Goal: Task Accomplishment & Management: Manage account settings

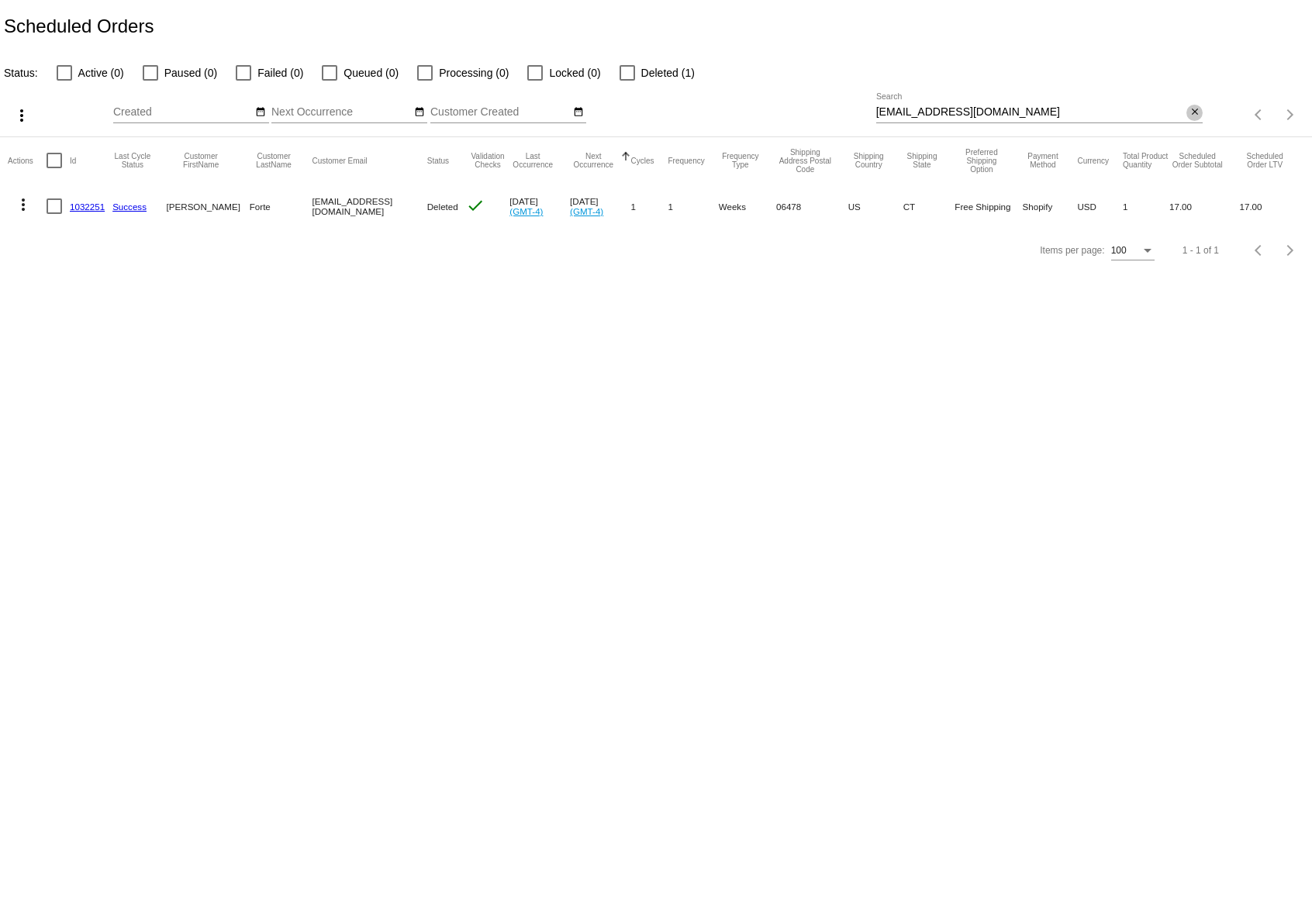
click at [1196, 114] on mat-icon "close" at bounding box center [1195, 112] width 11 height 12
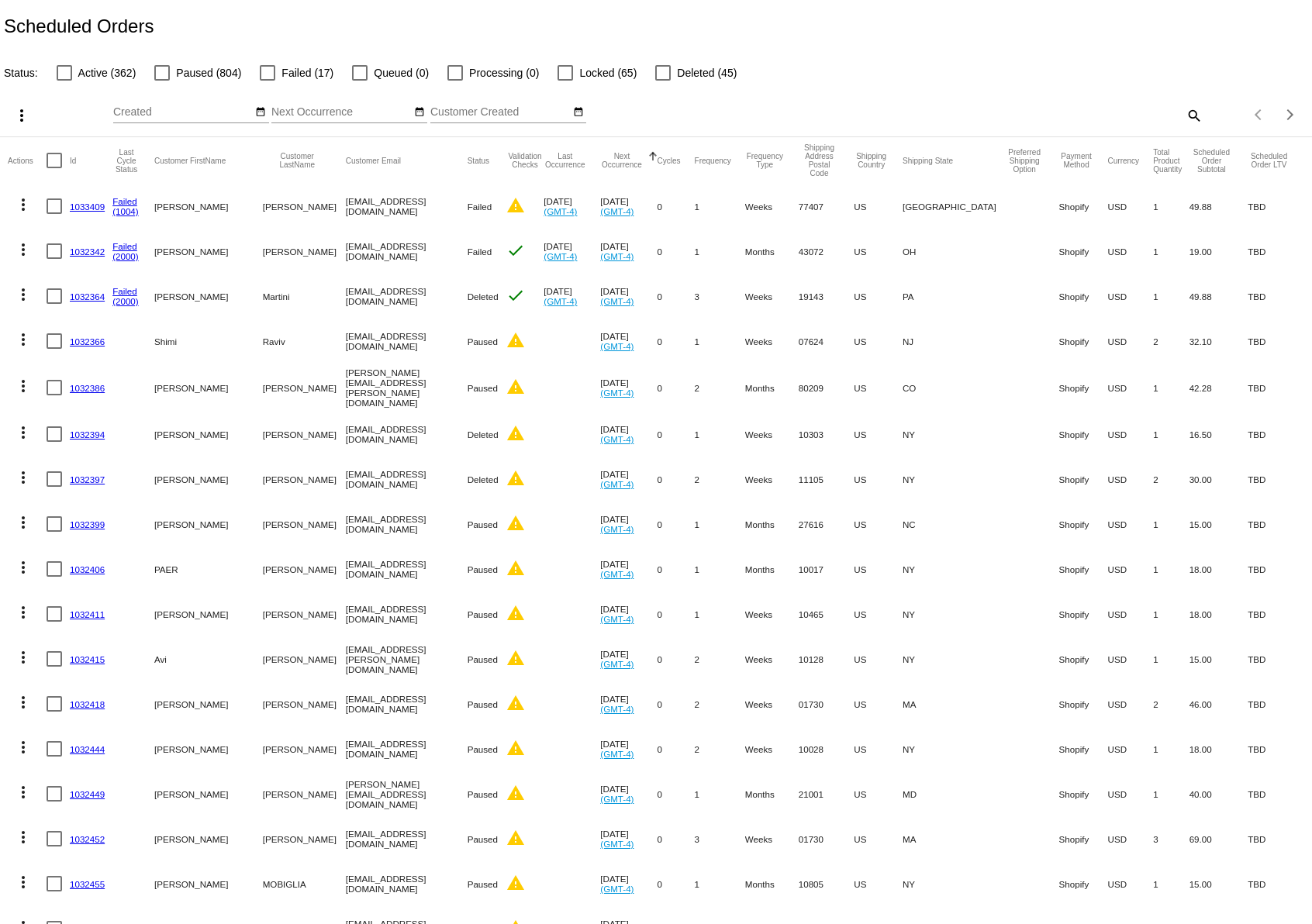
click at [266, 70] on div at bounding box center [267, 72] width 15 height 15
click at [267, 81] on input "Failed (17)" at bounding box center [267, 81] width 1 height 1
checkbox input "true"
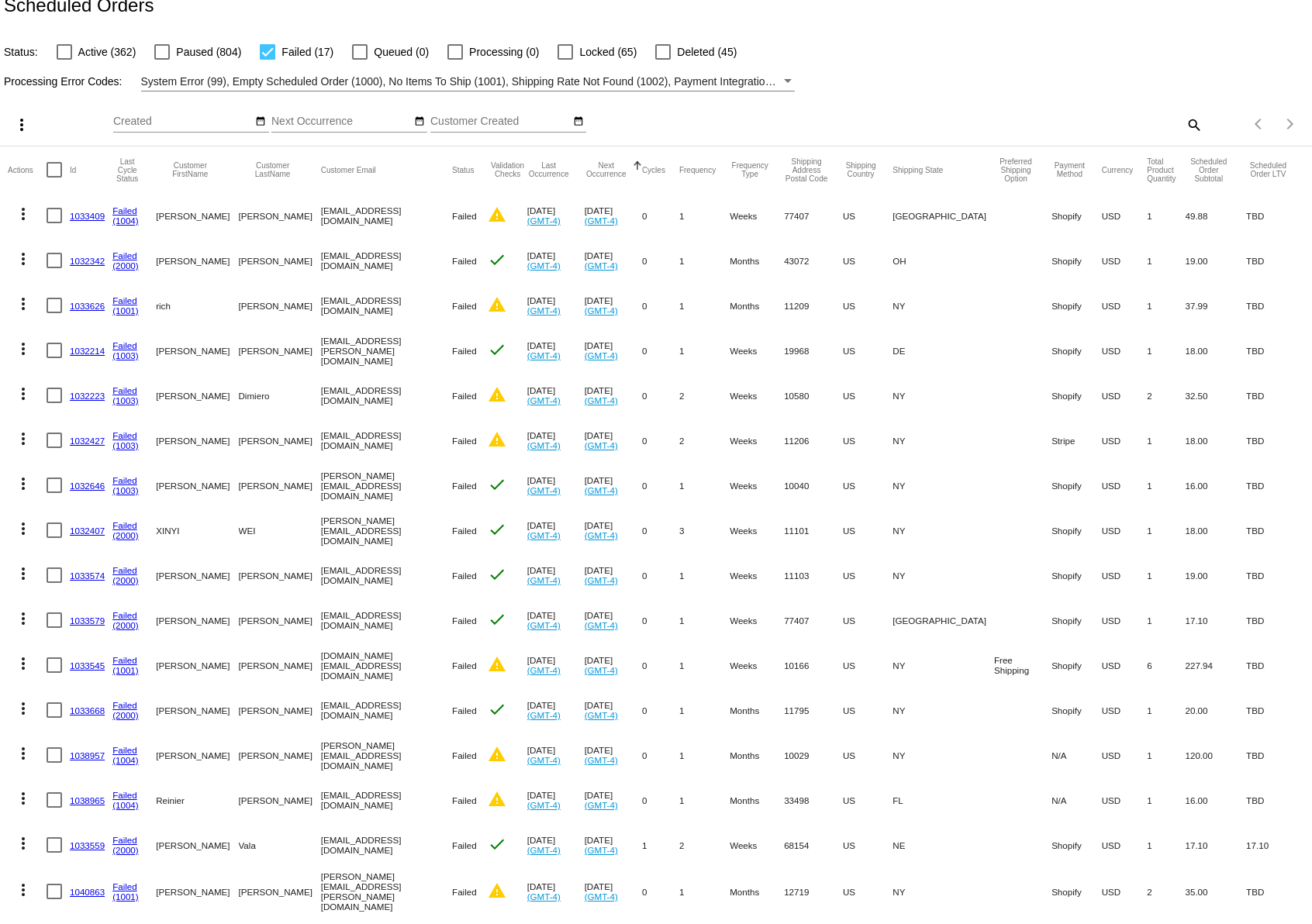
scroll to position [22, 0]
click at [83, 215] on link "1033409" at bounding box center [87, 215] width 35 height 10
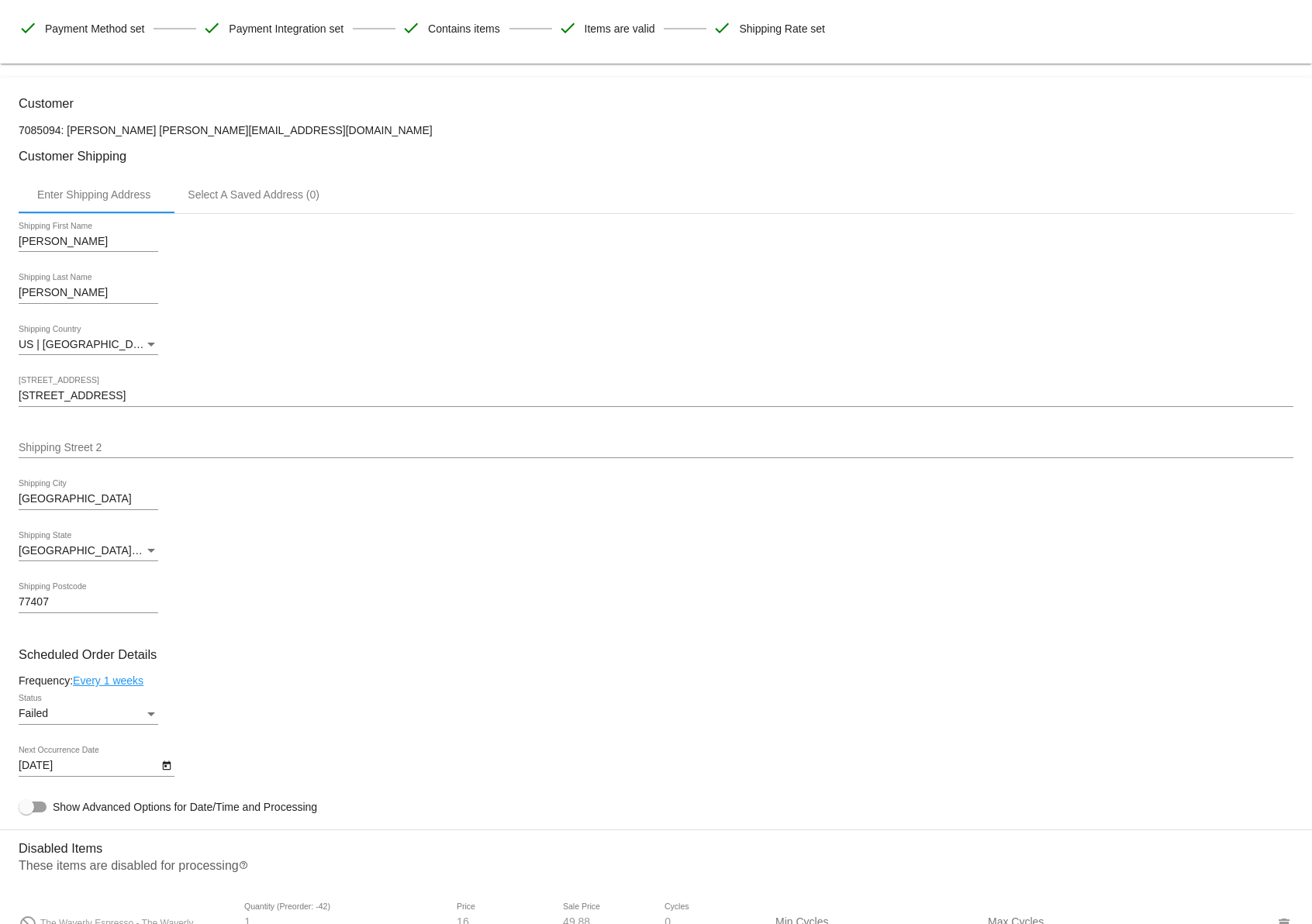
scroll to position [224, 0]
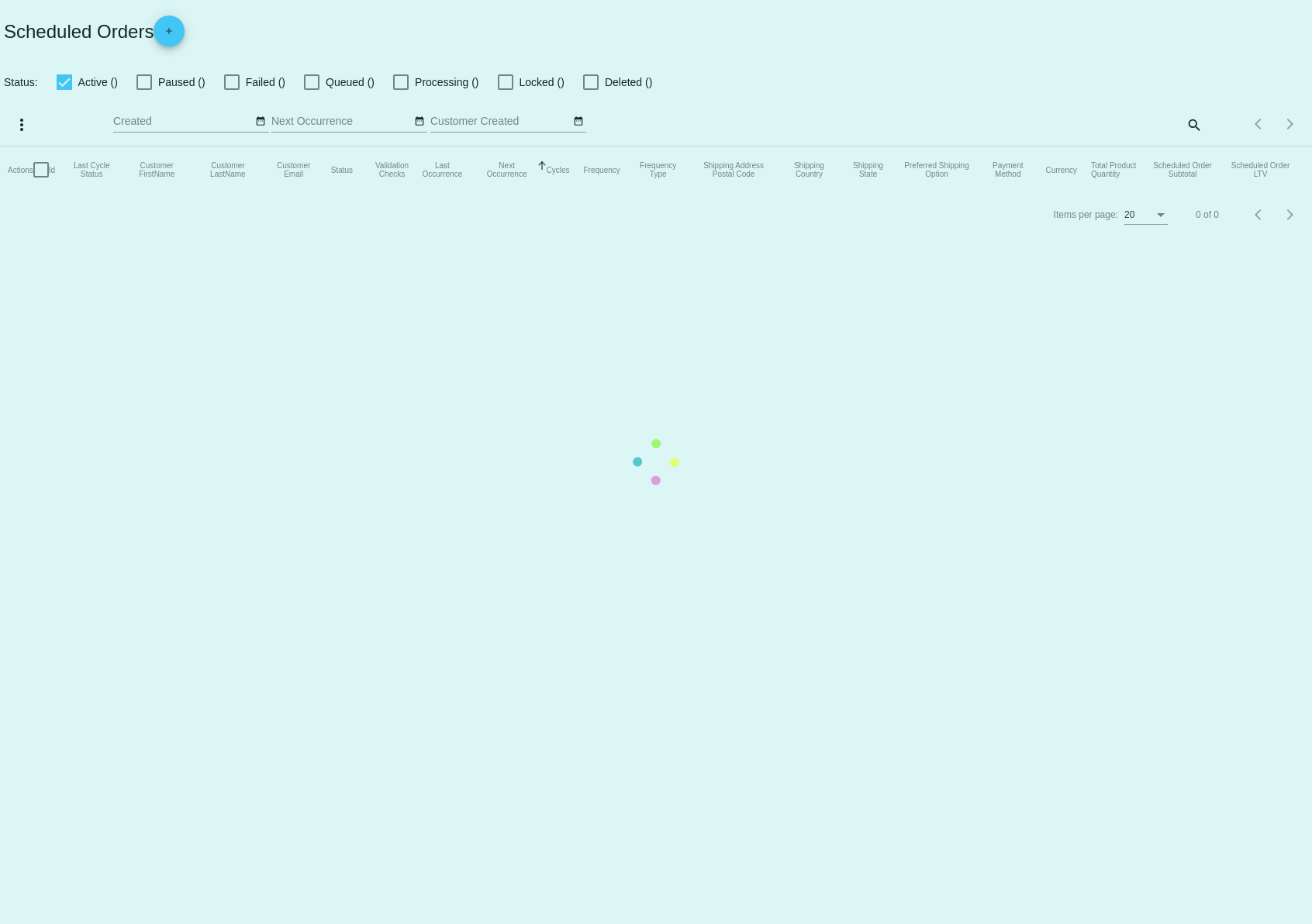
checkbox input "false"
checkbox input "true"
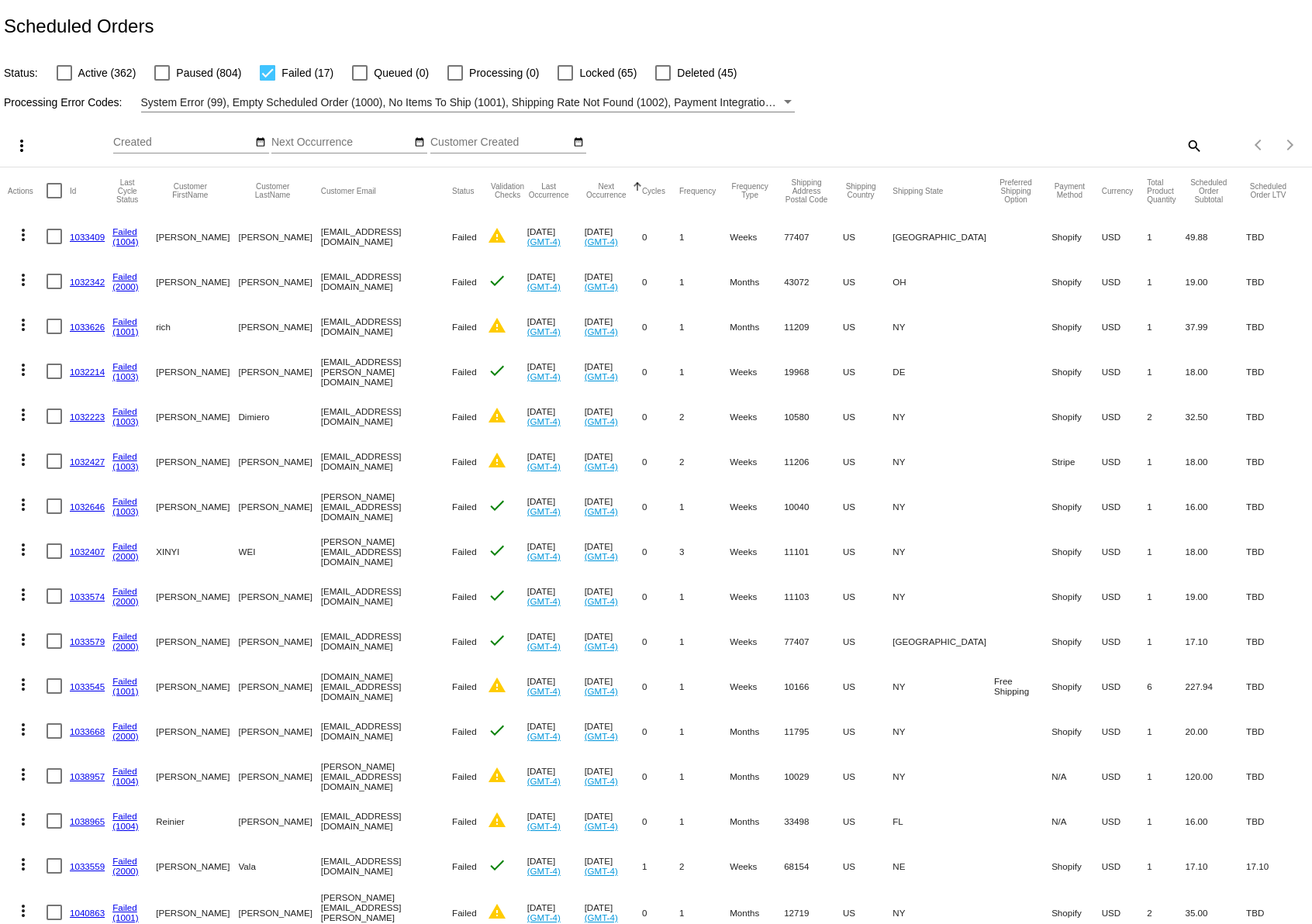
click at [20, 143] on mat-icon "more_vert" at bounding box center [21, 146] width 19 height 19
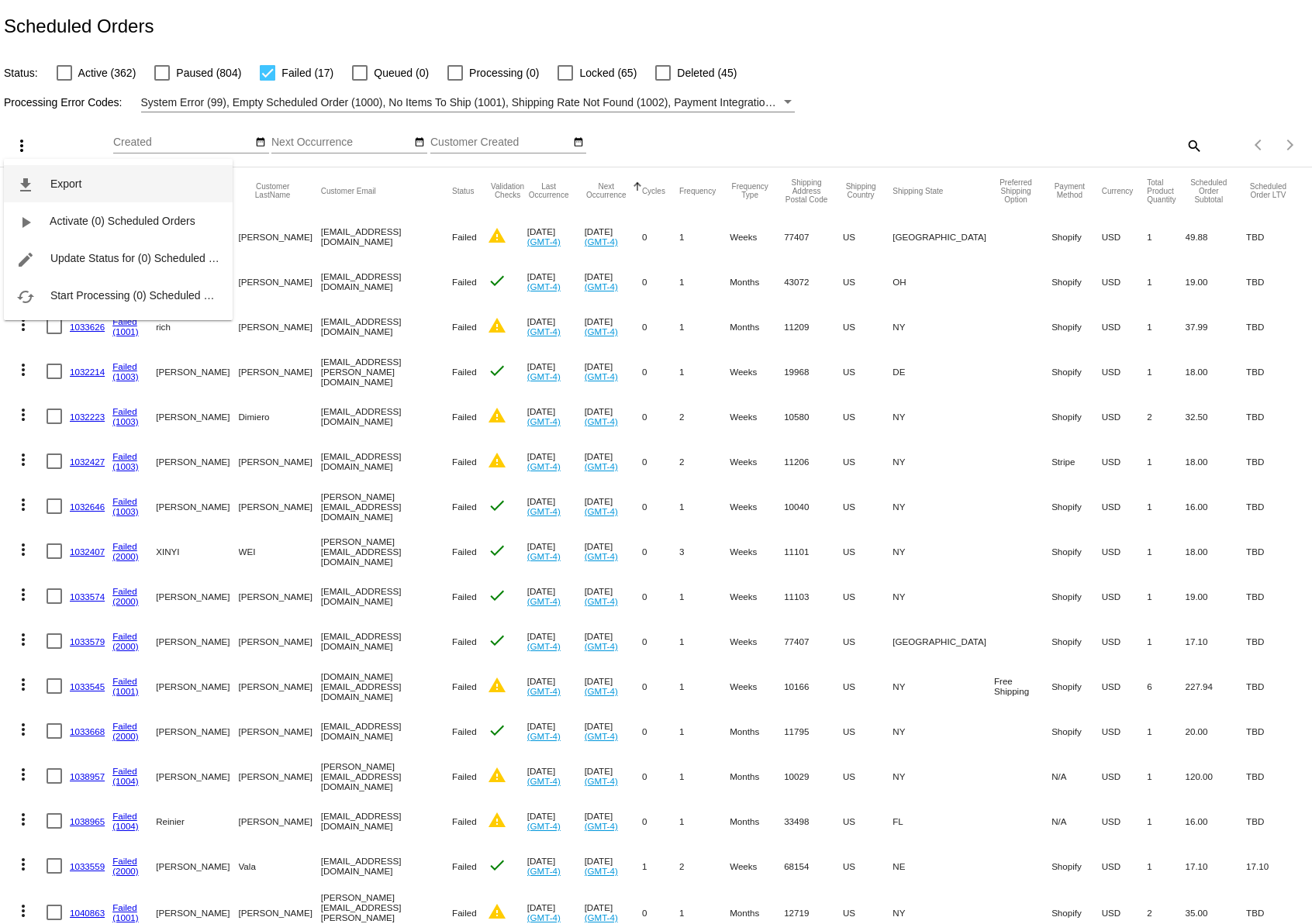
click at [57, 189] on span "Export" at bounding box center [66, 183] width 31 height 12
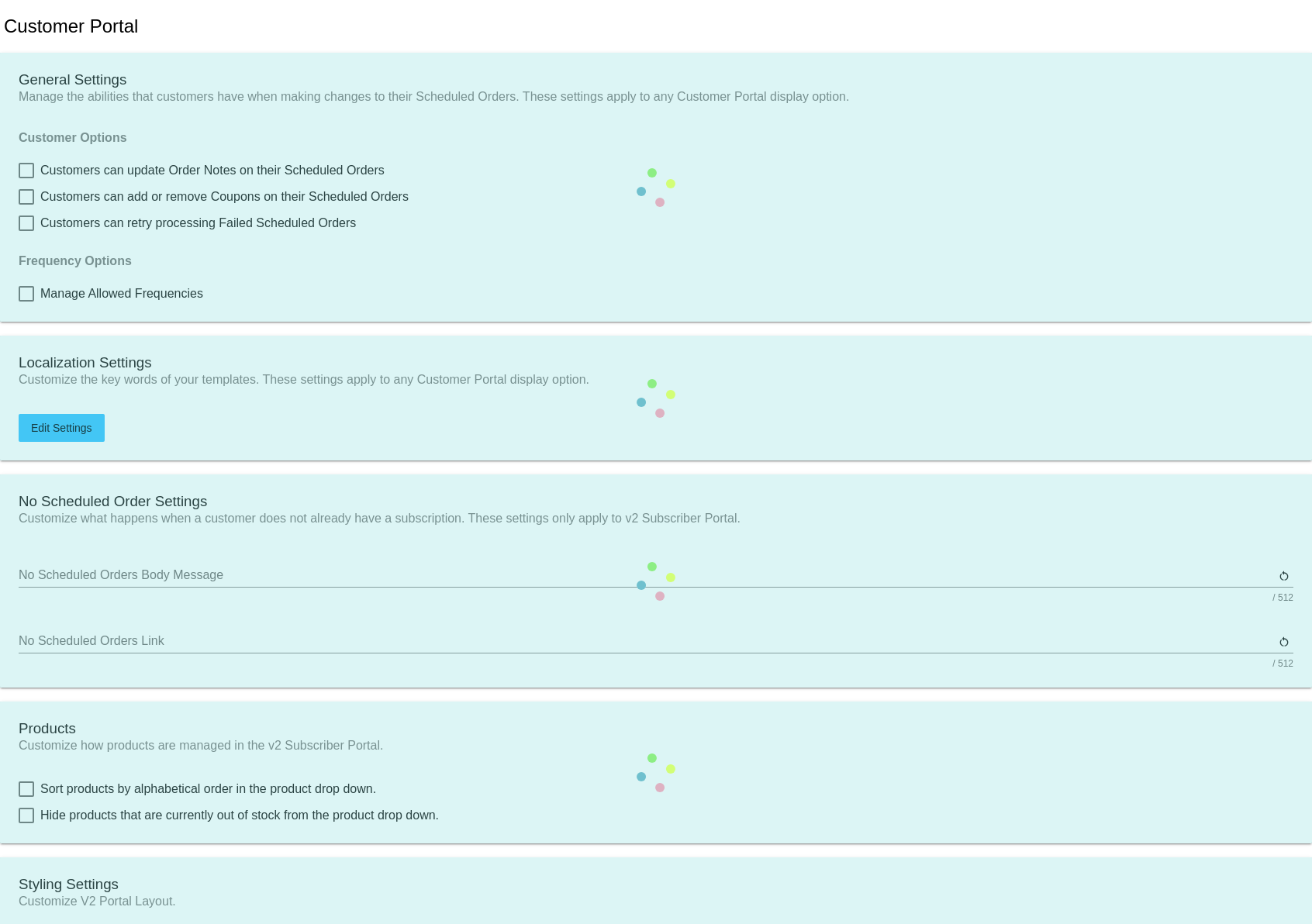
checkbox input "true"
type input "Shop now to create a new Subscription"
type input "https://qspjnq-n7.myshopify.com"
type input "1"
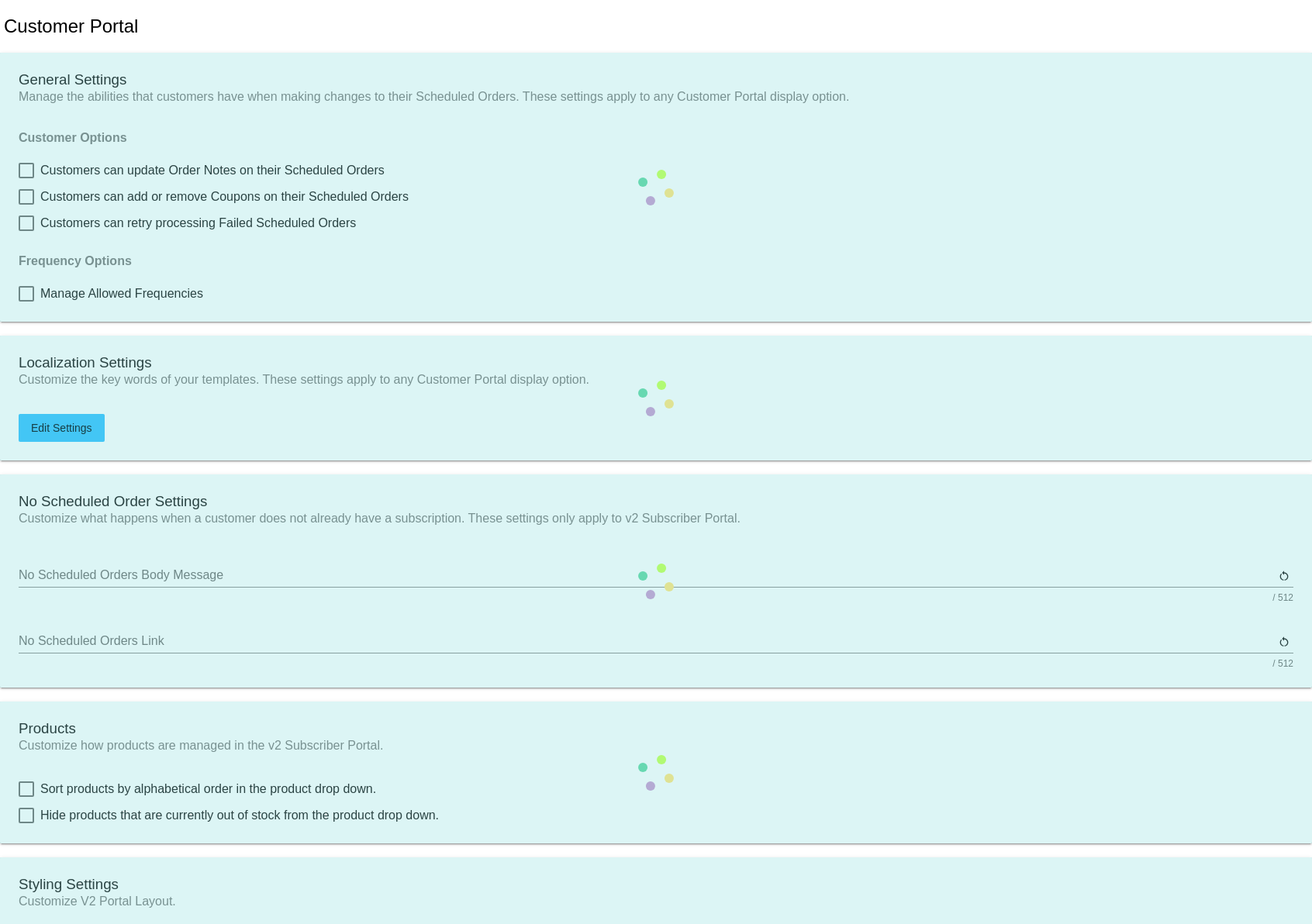
type input "20"
type input "500"
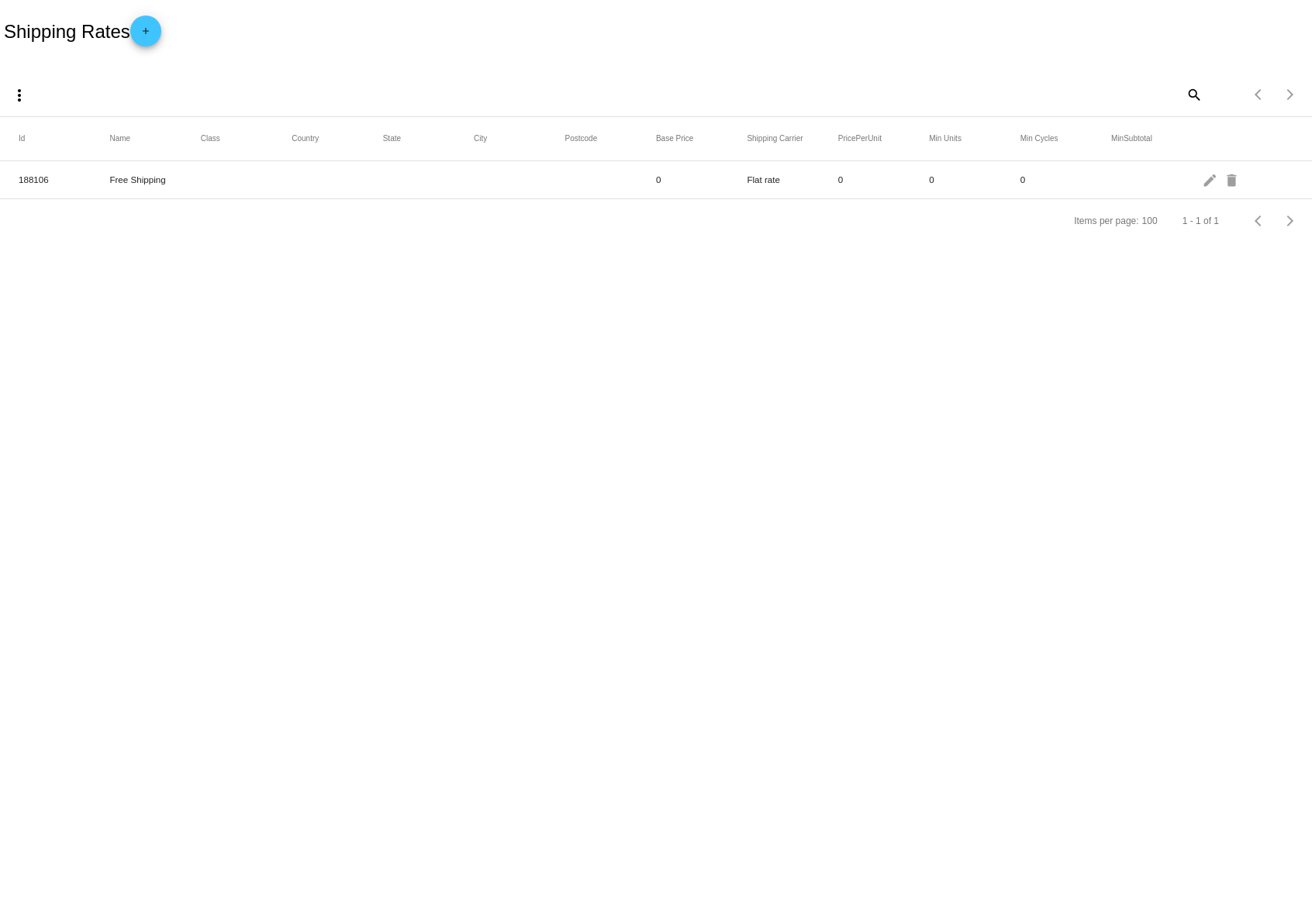
click at [282, 442] on body "Shipping Rates add more_vert search Items per page: 100 1 - 1 of 1 Id Name Clas…" at bounding box center [656, 462] width 1312 height 924
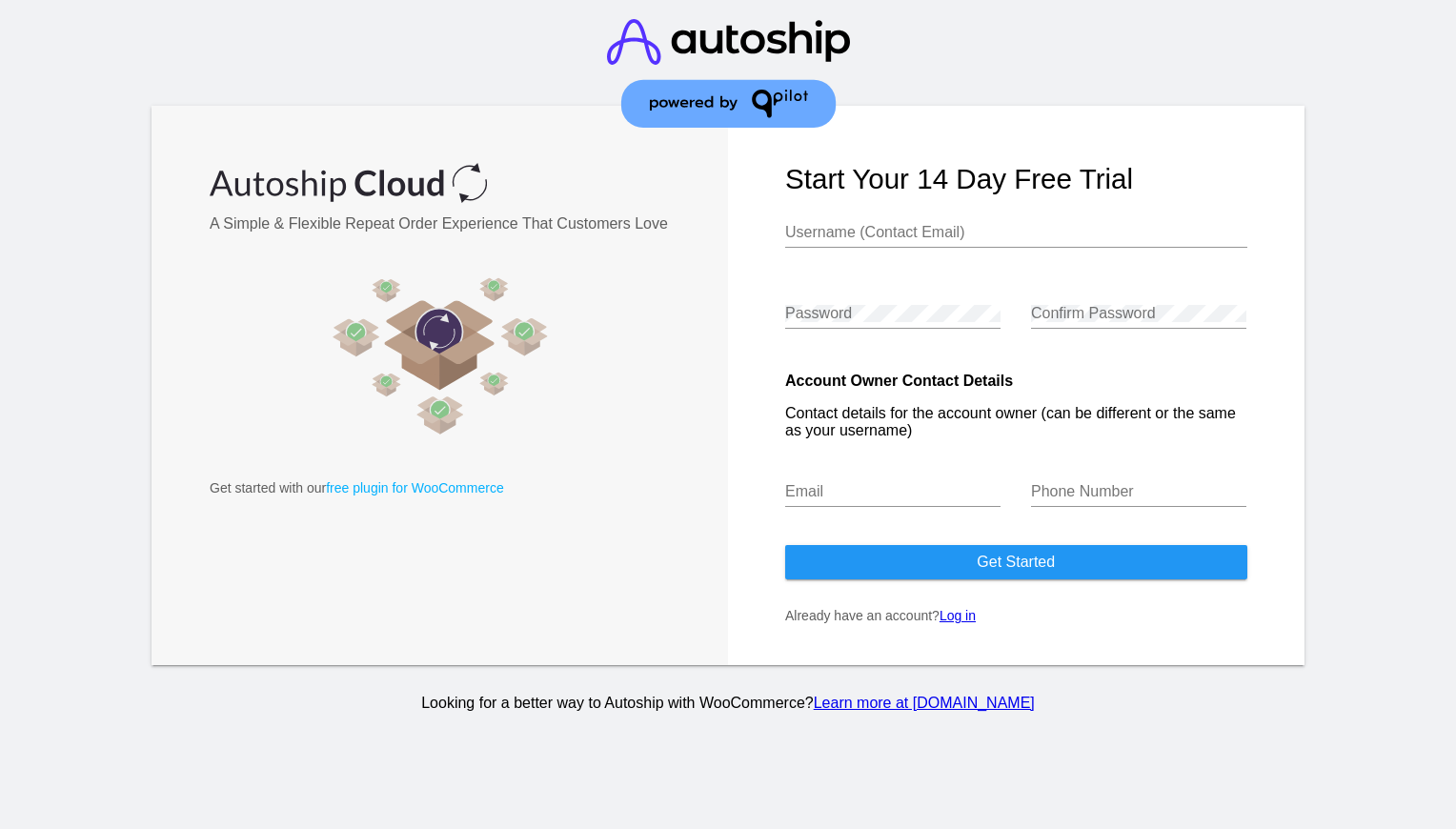
click at [971, 623] on link "Log in" at bounding box center [958, 614] width 36 height 15
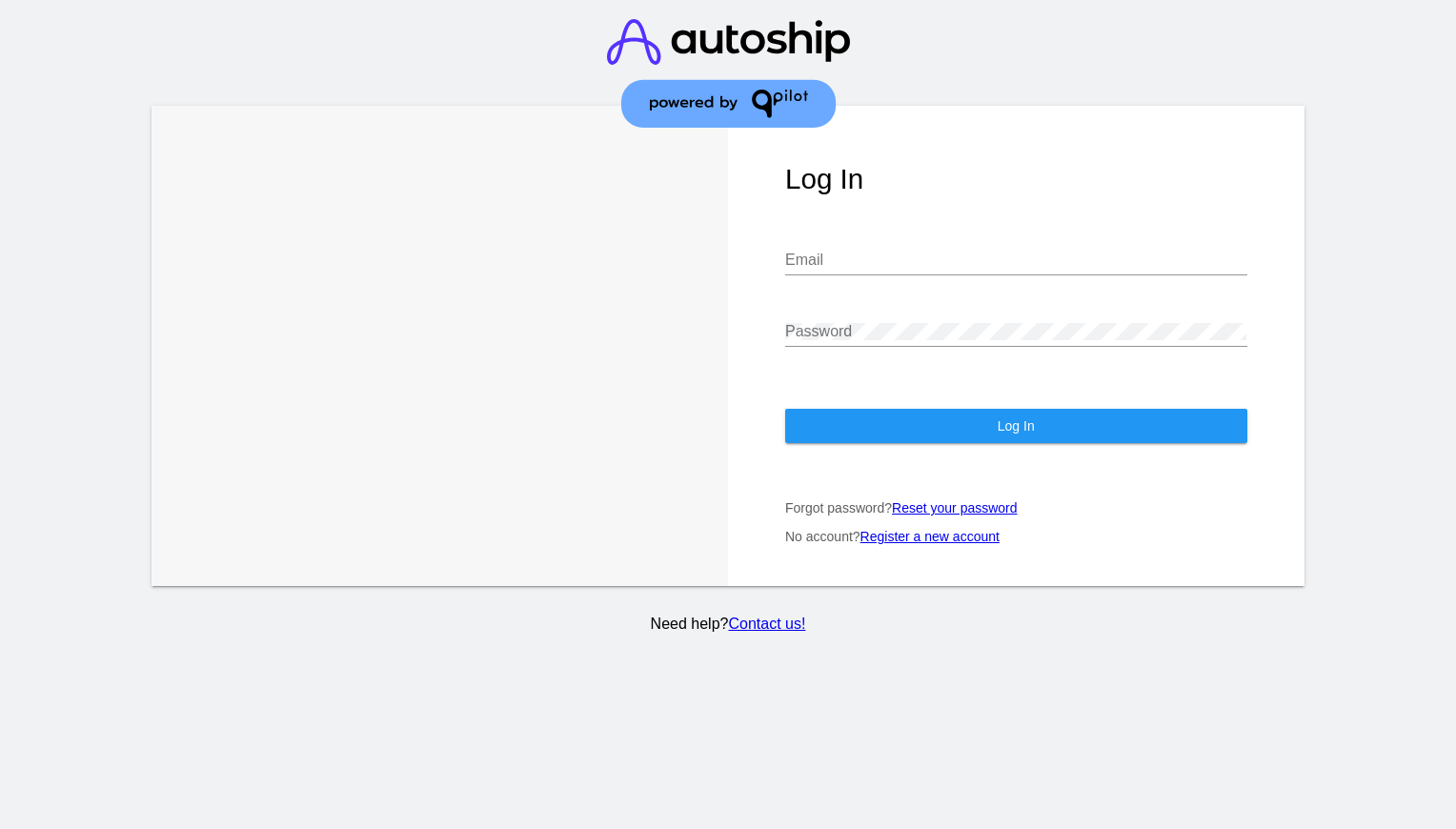
click at [846, 251] on input "Email" at bounding box center [1016, 259] width 462 height 17
type input "nsemoff@joecoffeecompany.com"
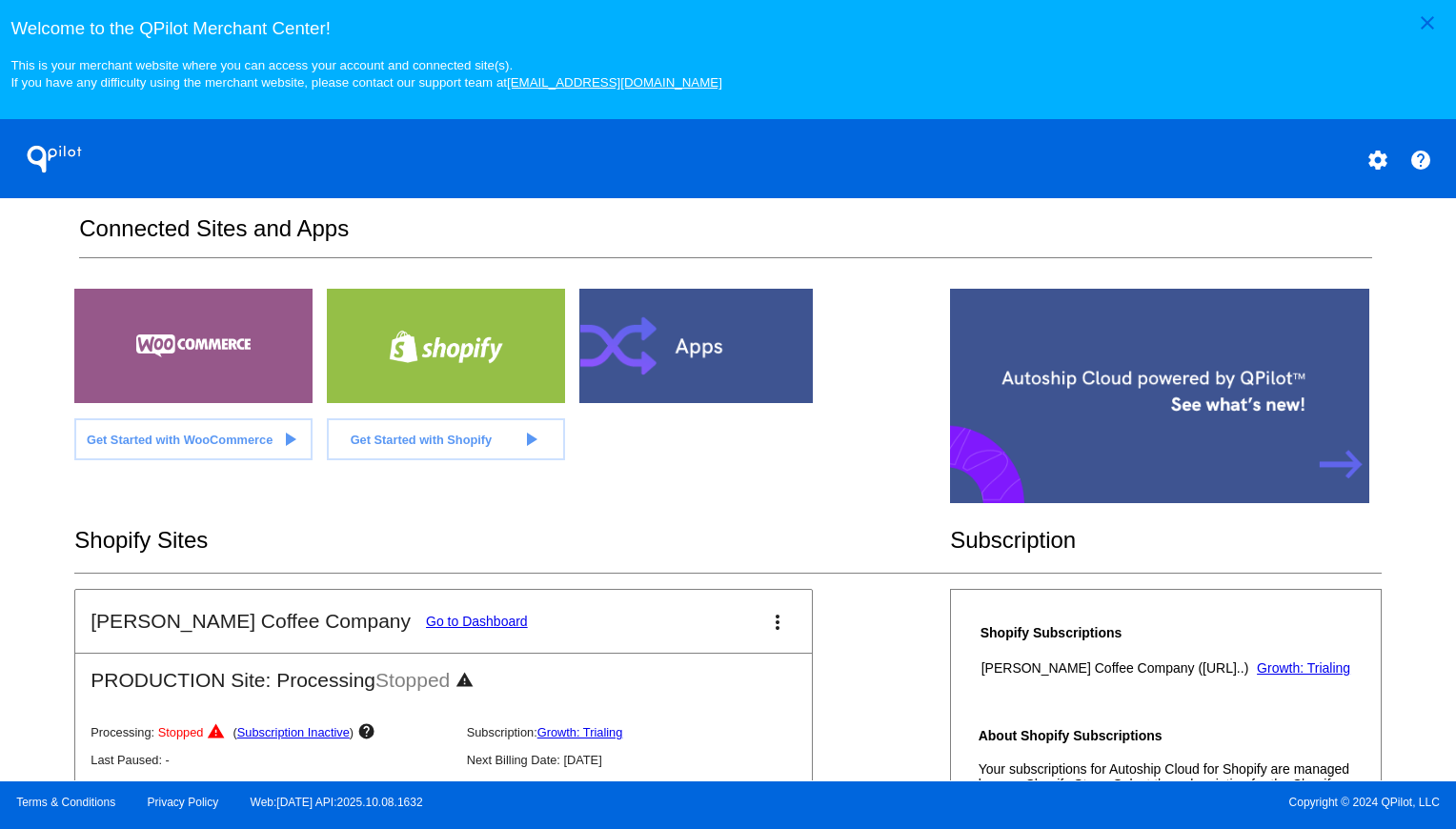
scroll to position [334, 0]
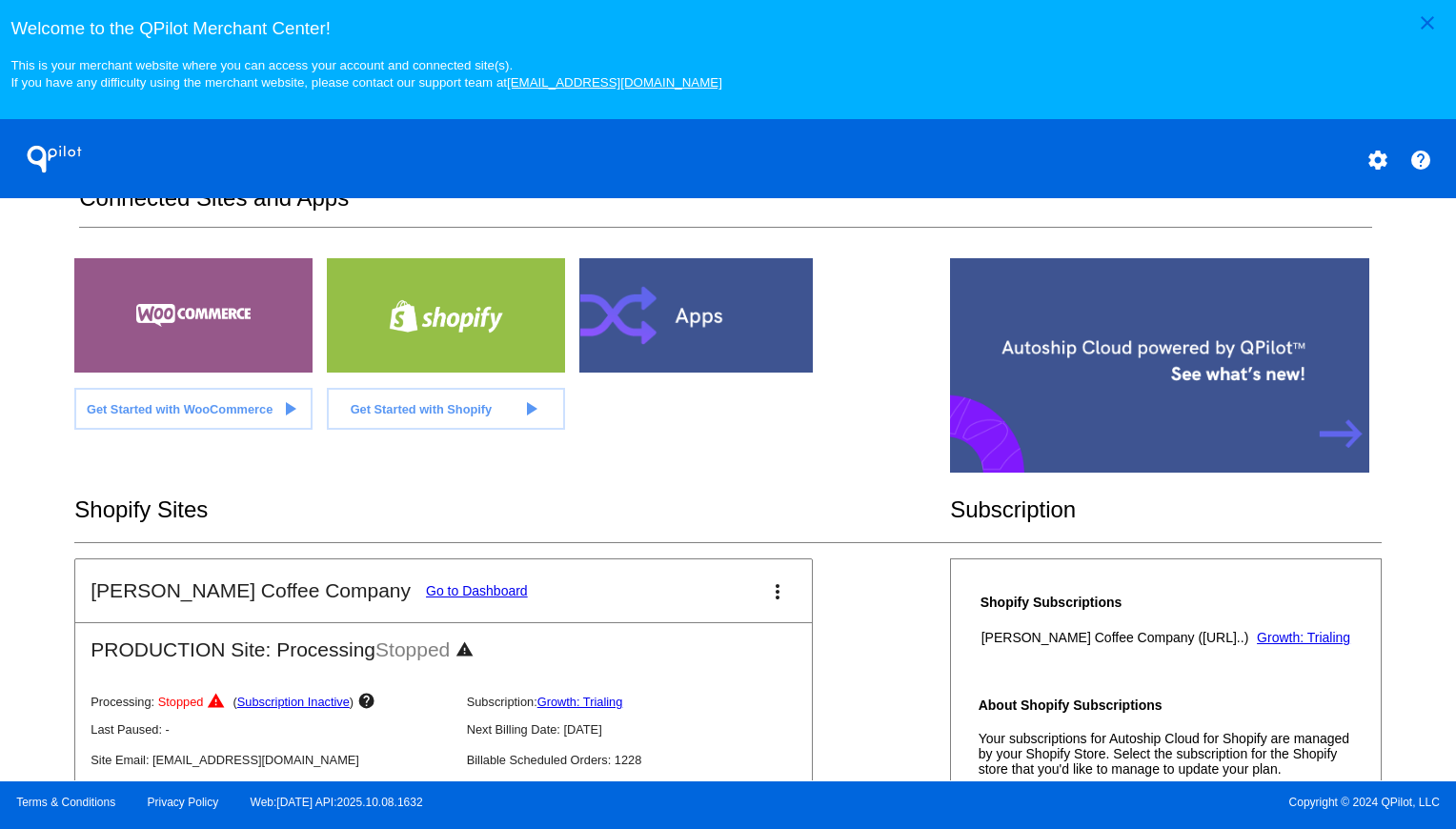
click at [426, 598] on link "Go to Dashboard" at bounding box center [476, 589] width 102 height 15
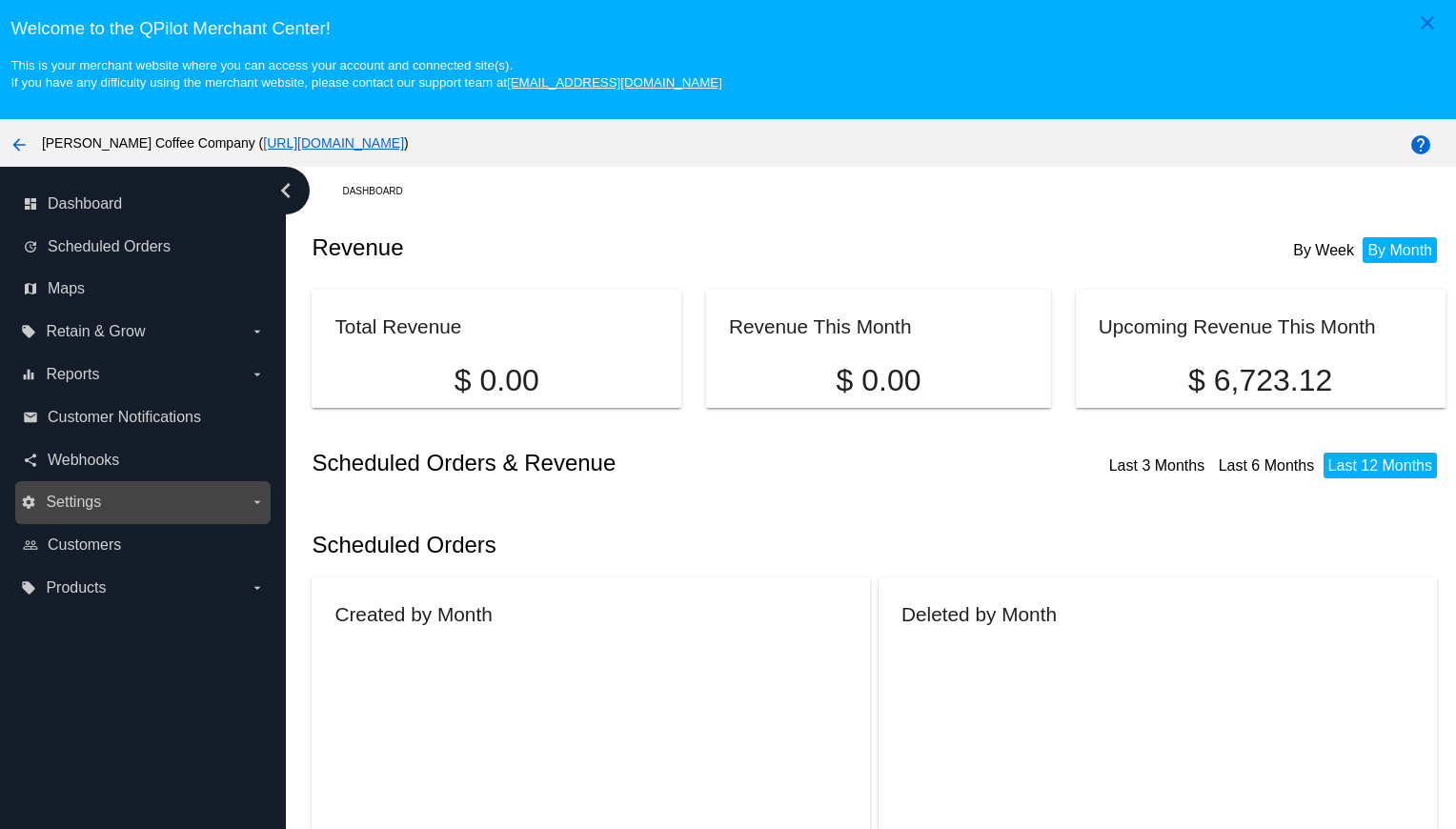
click at [137, 495] on label "settings Settings arrow_drop_down" at bounding box center [142, 502] width 243 height 31
click at [0, 0] on input "settings Settings arrow_drop_down" at bounding box center [0, 0] width 0 height 0
click at [69, 496] on span "Settings" at bounding box center [74, 501] width 56 height 17
click at [0, 0] on input "settings Settings arrow_drop_down" at bounding box center [0, 0] width 0 height 0
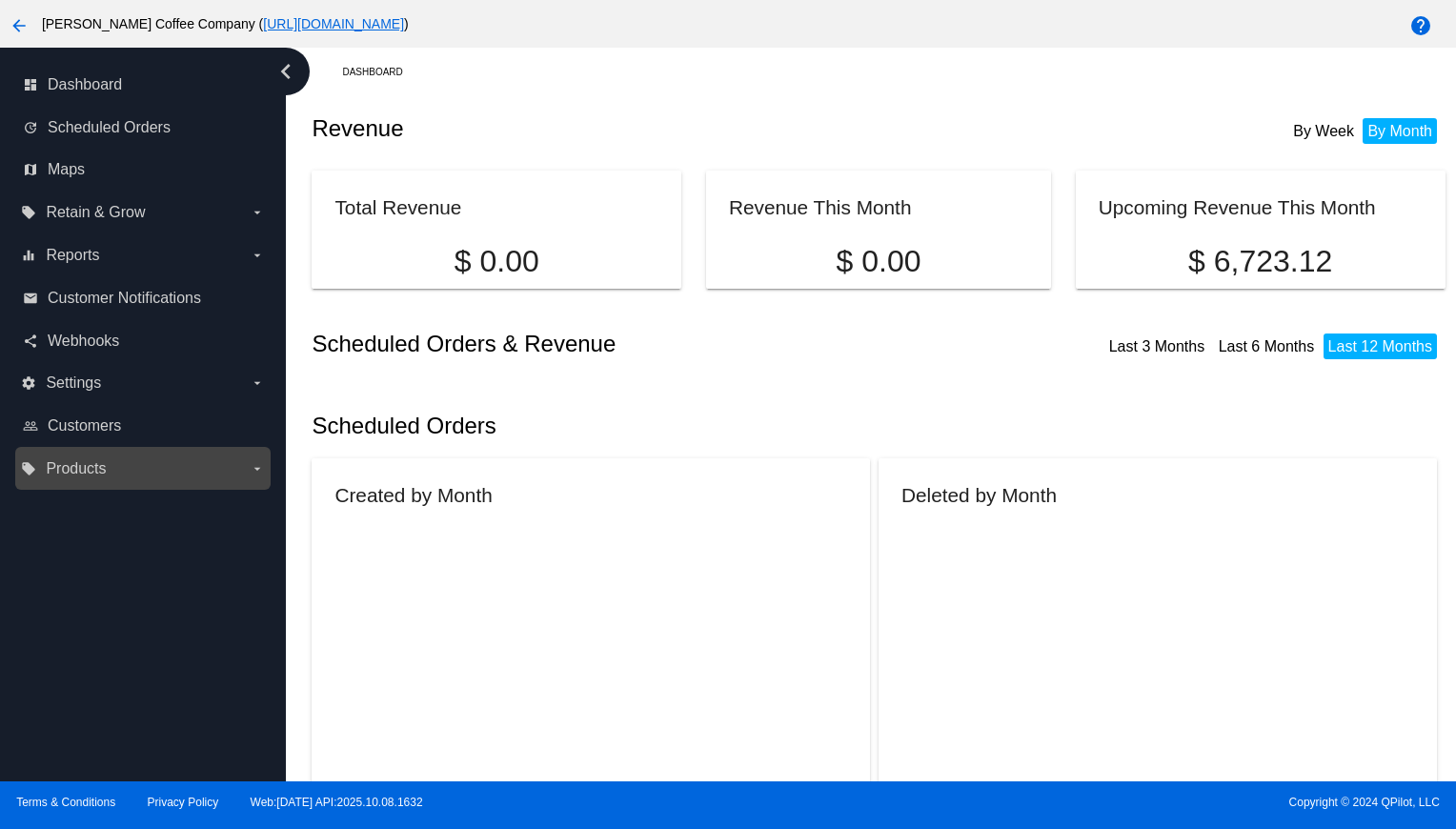
click at [86, 467] on span "Products" at bounding box center [76, 468] width 60 height 17
click at [0, 0] on input "local_offer Products arrow_drop_down" at bounding box center [0, 0] width 0 height 0
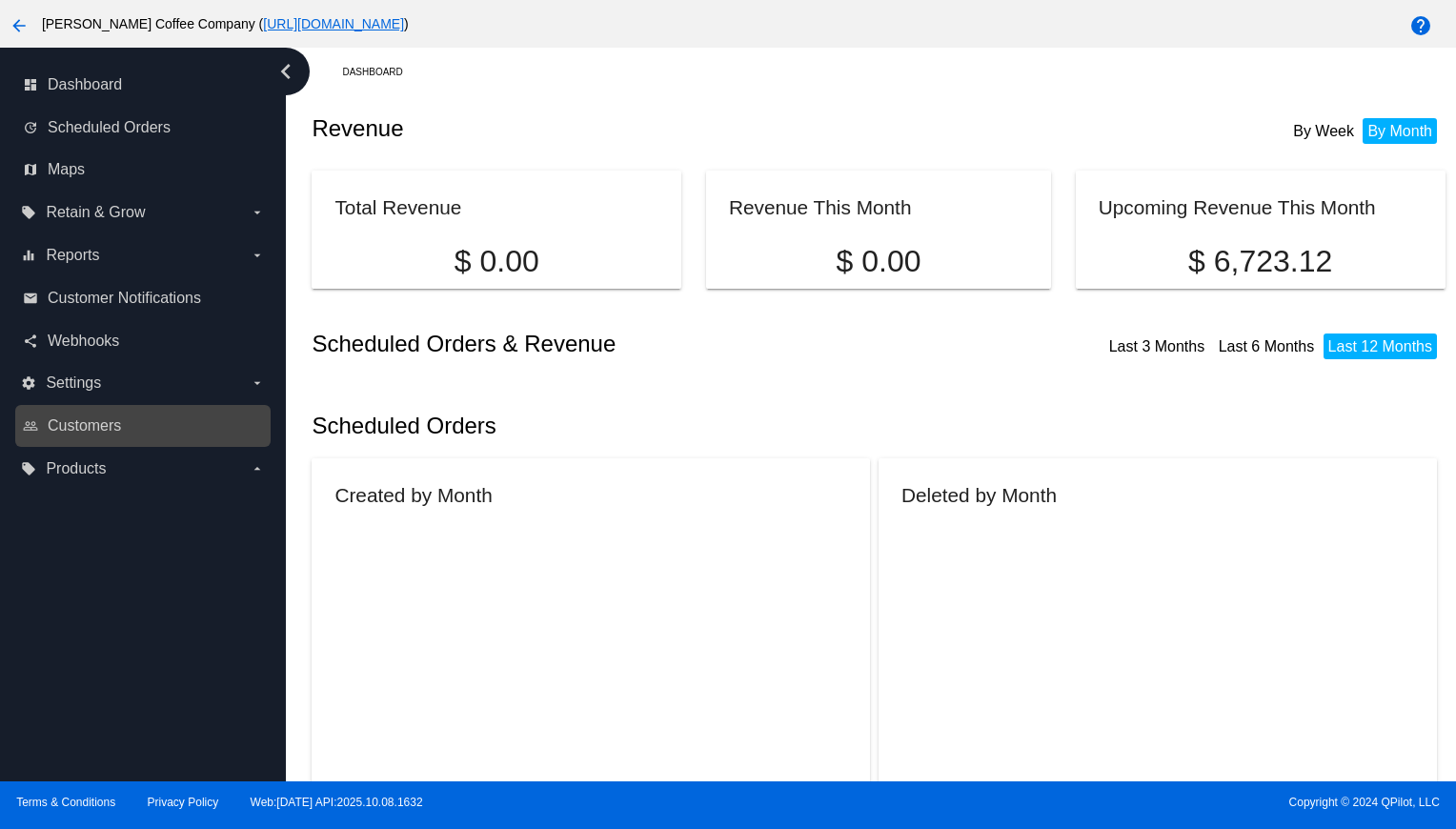
click at [94, 405] on div "people_outline Customers" at bounding box center [142, 425] width 256 height 43
click at [93, 419] on span "Customers" at bounding box center [85, 425] width 74 height 17
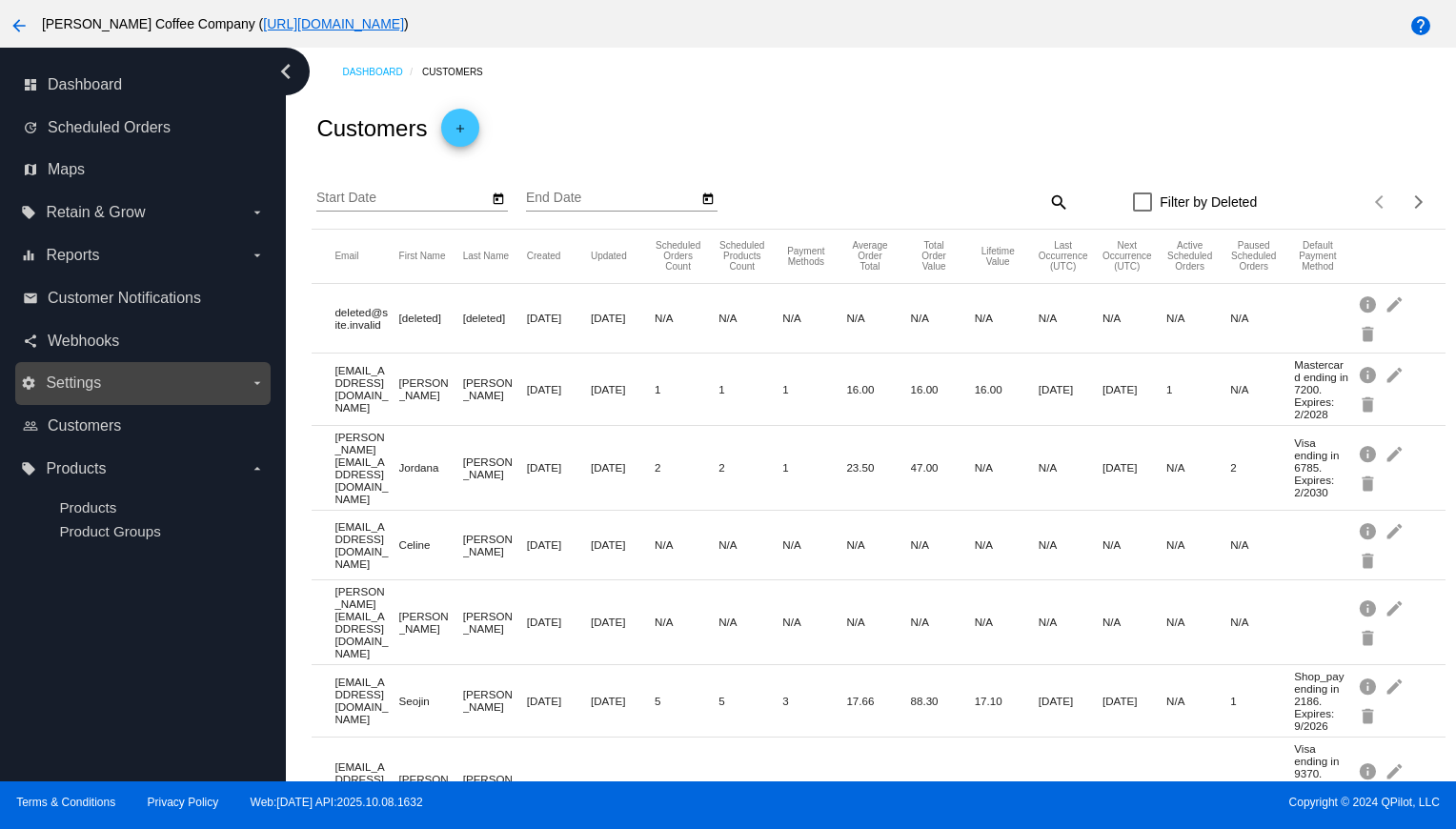
click at [75, 378] on span "Settings" at bounding box center [74, 383] width 56 height 17
click at [0, 0] on input "settings Settings arrow_drop_down" at bounding box center [0, 0] width 0 height 0
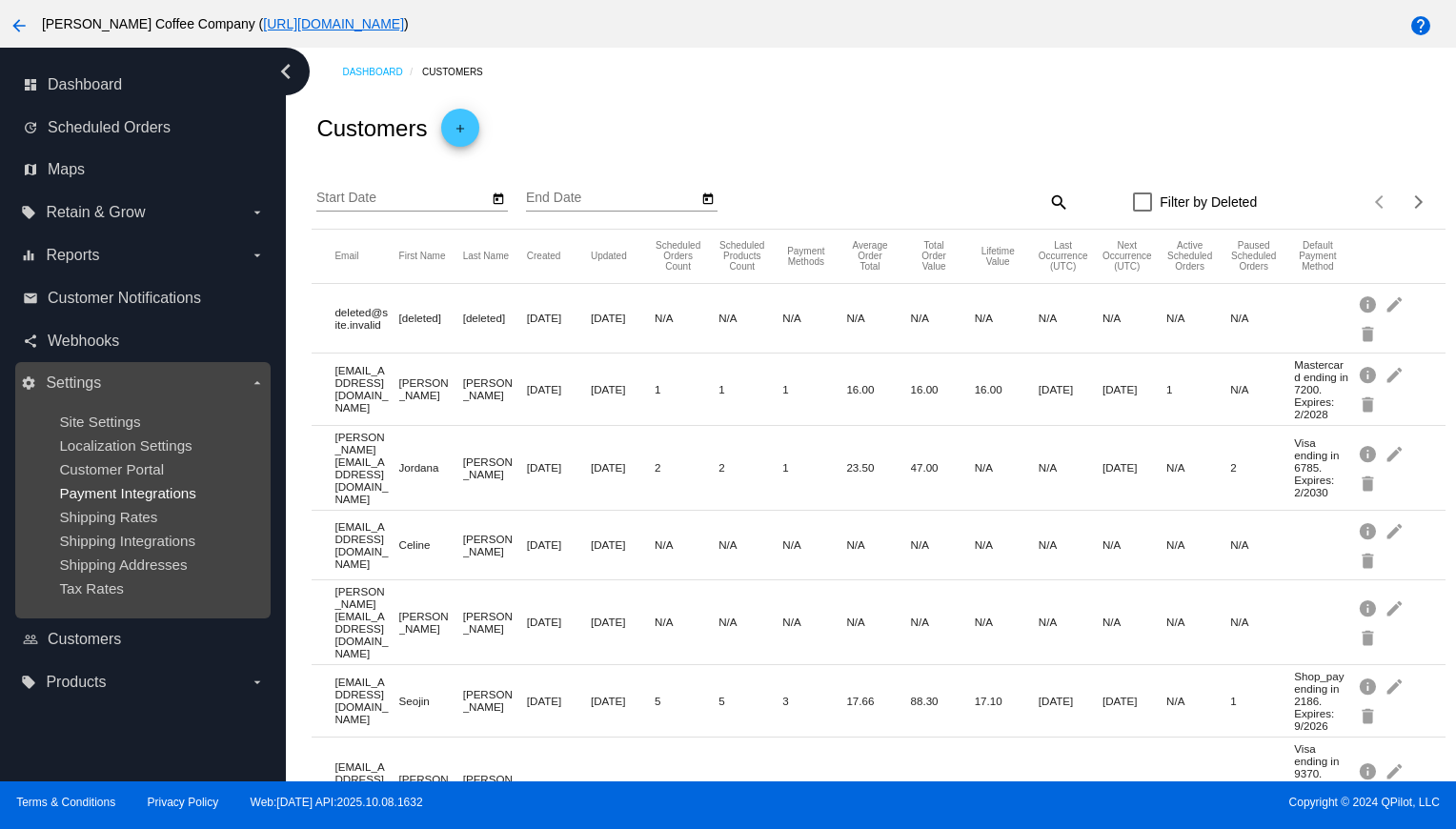
click at [92, 496] on span "Payment Integrations" at bounding box center [127, 493] width 137 height 16
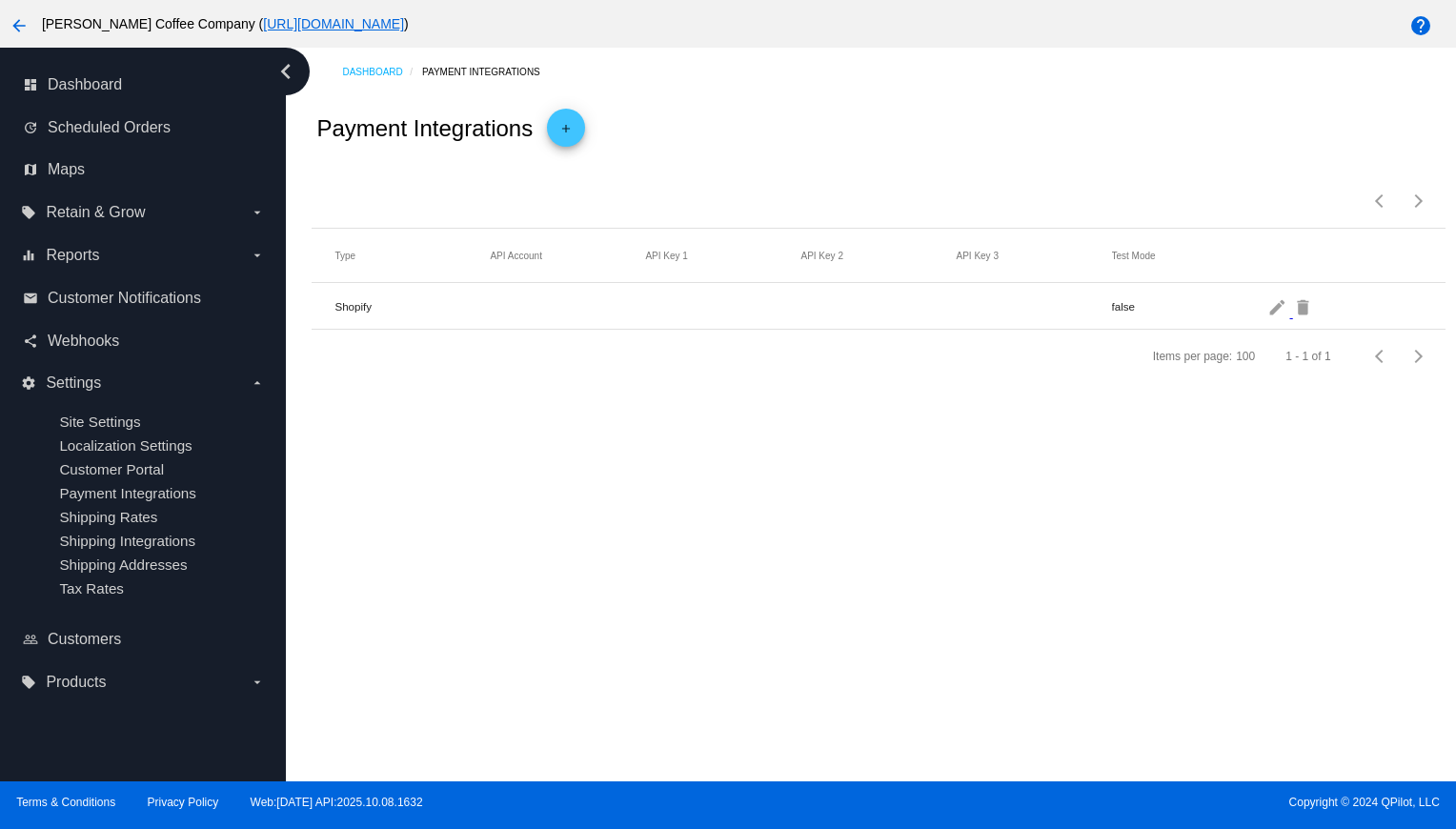
click at [563, 128] on mat-icon "add" at bounding box center [566, 133] width 23 height 23
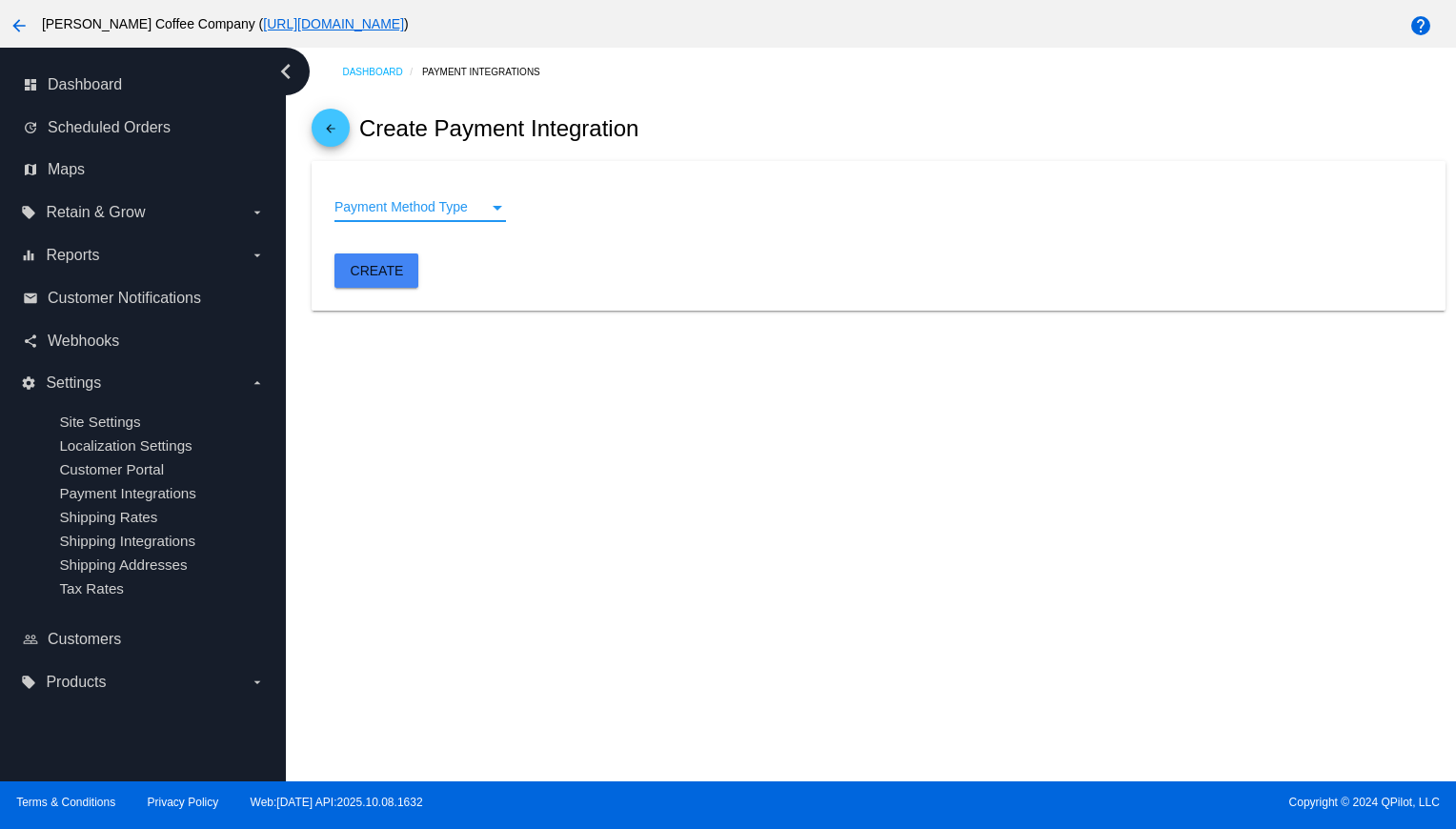
click at [395, 204] on span "Payment Method Type" at bounding box center [401, 206] width 133 height 15
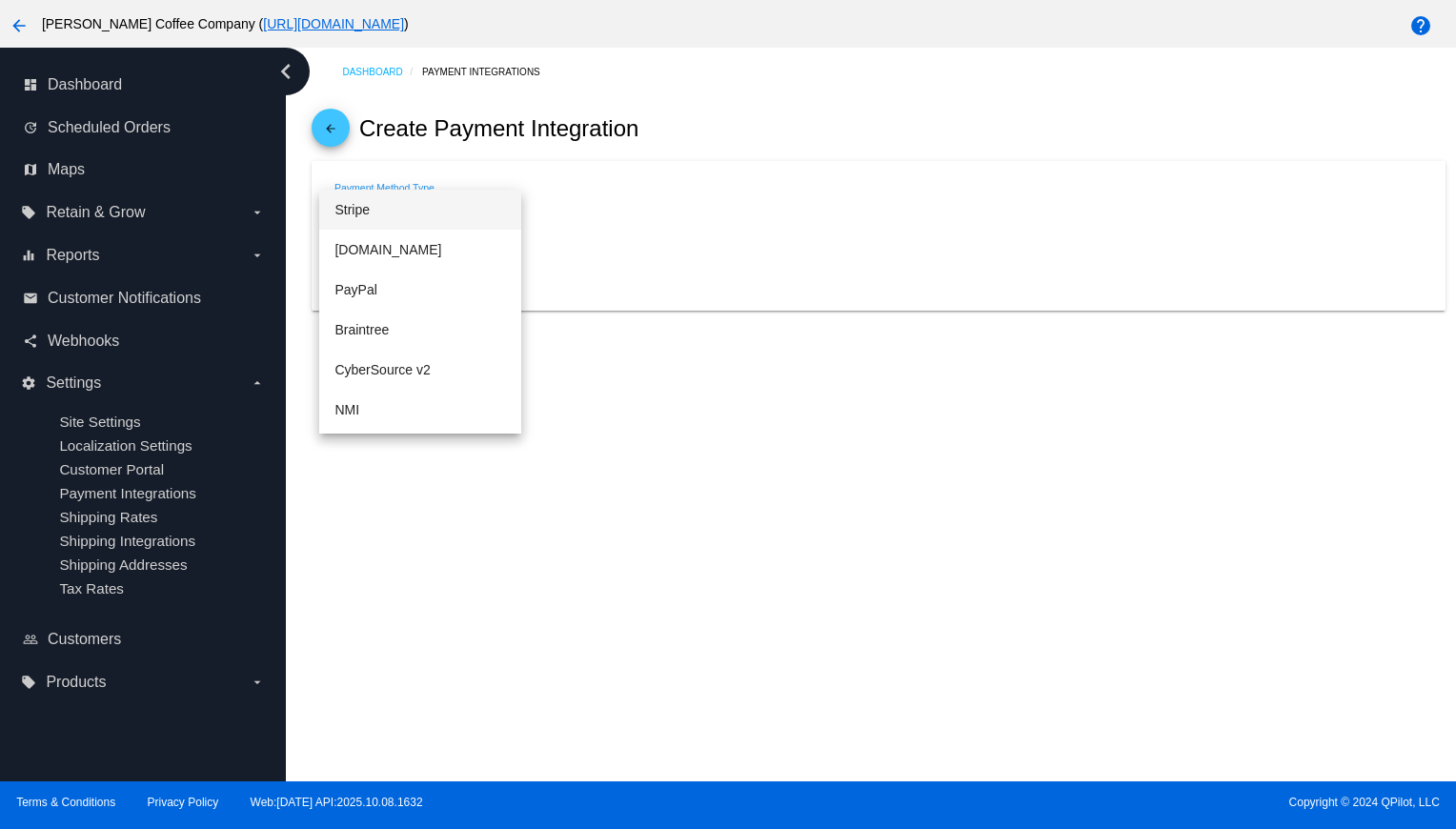
click at [381, 203] on span "Stripe" at bounding box center [420, 210] width 171 height 40
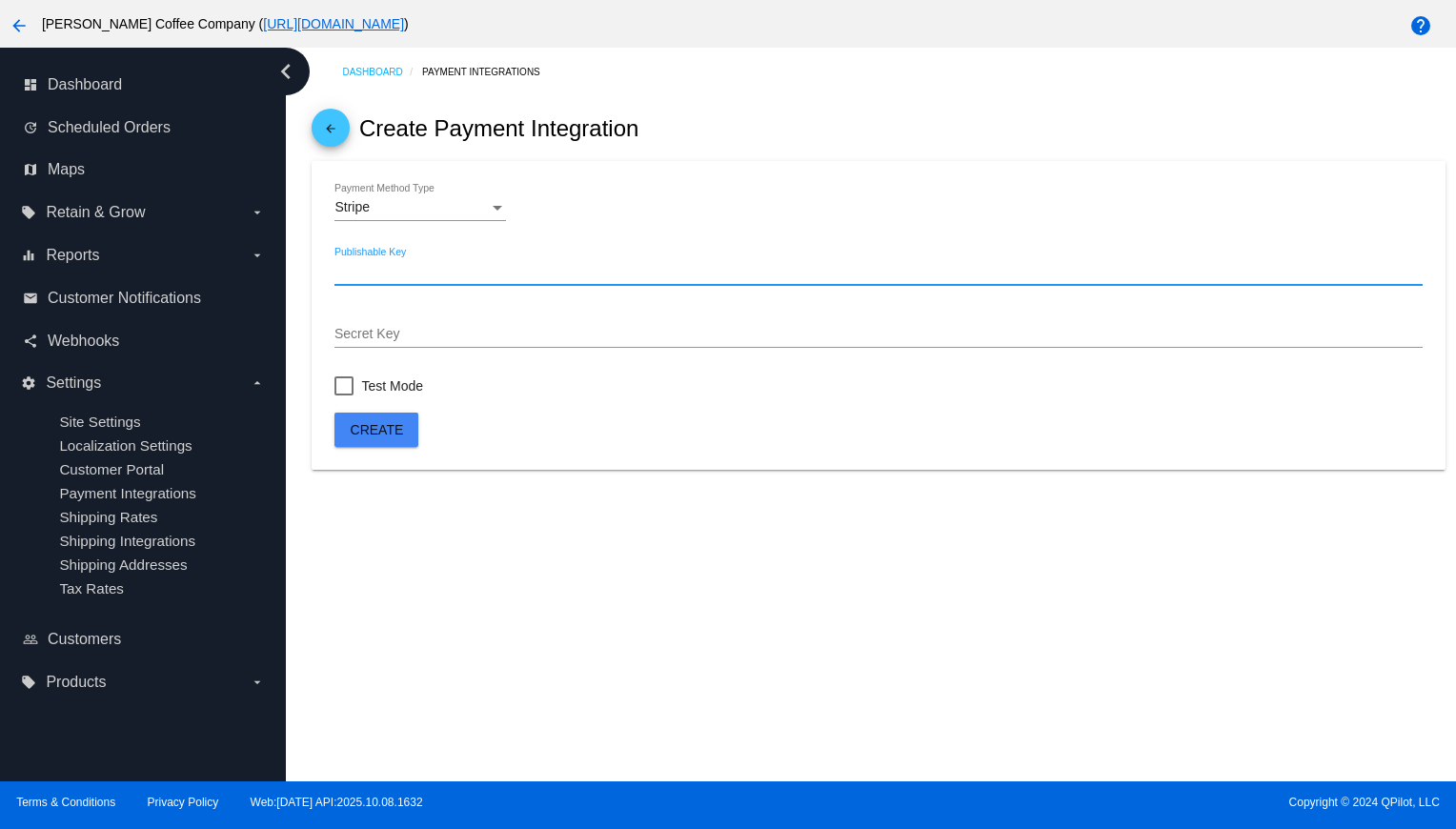
click at [379, 279] on input "Publishable Key" at bounding box center [877, 270] width 1087 height 15
paste input "pk_live_40pd5kTRbf3sEc10lruKBuulzc4kpj7R1rA3ebJxiok8tk7EqQ55fb8PLQZko3jMSuWZCqd…"
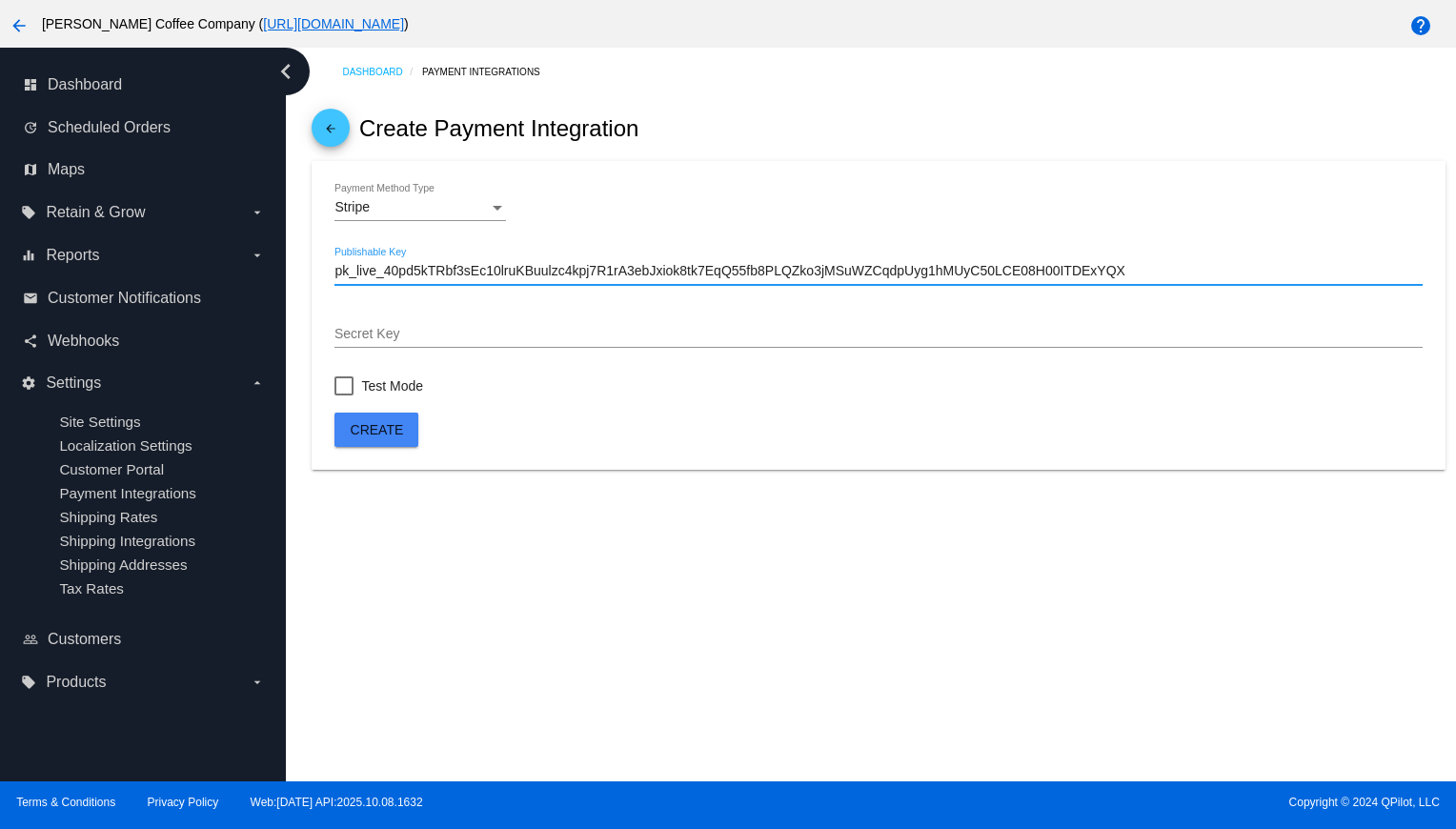
type input "pk_live_40pd5kTRbf3sEc10lruKBuulzc4kpj7R1rA3ebJxiok8tk7EqQ55fb8PLQZko3jMSuWZCqd…"
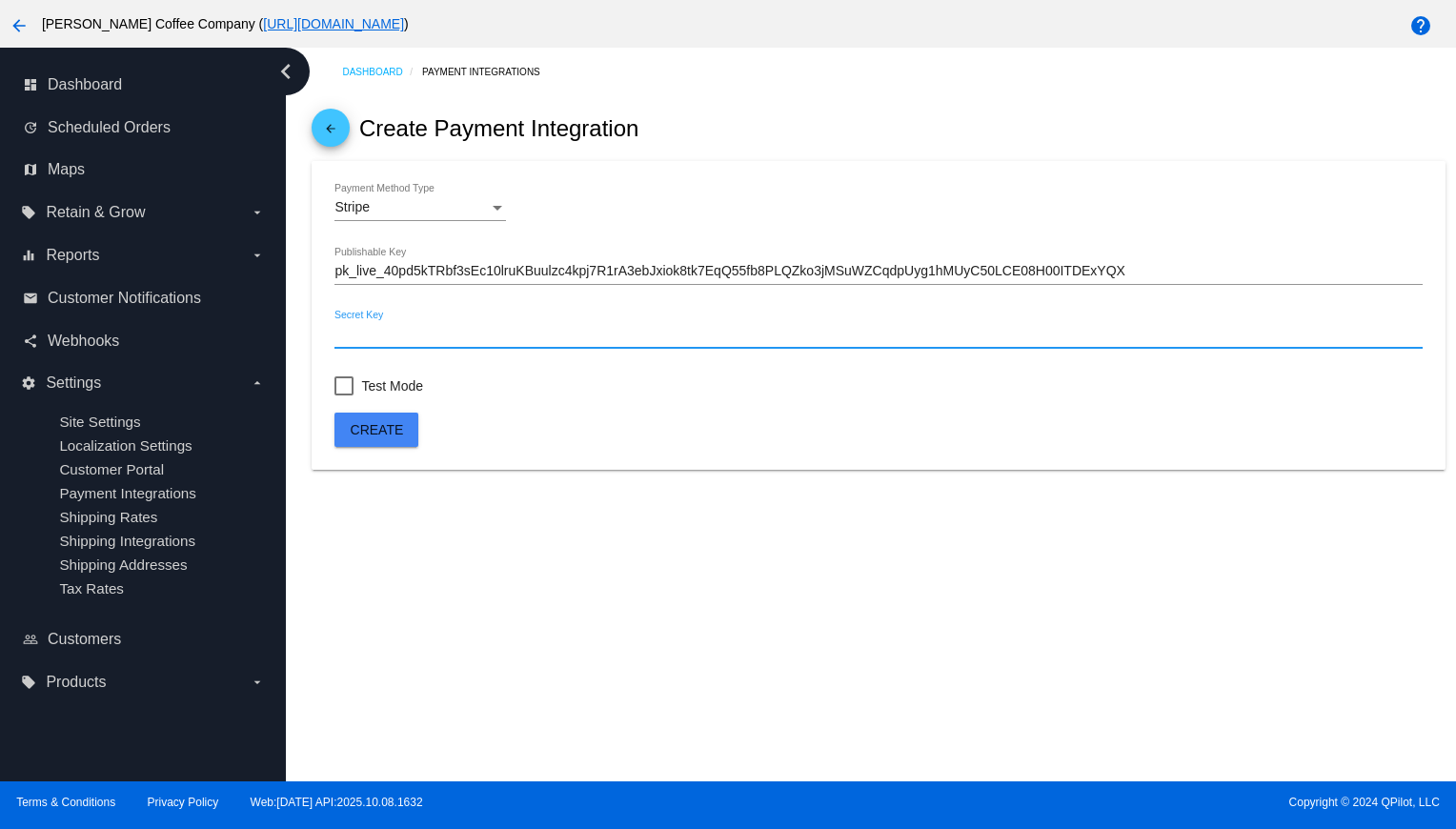
click at [416, 340] on input "Secret Key" at bounding box center [877, 334] width 1087 height 15
paste input "rk_live_40pd5kTRbf3sEc10lruKB1r1PpPsiBEdsqU8QxyNUR5mzfTAbfhDPeZ2mxDjLvcM93dD0Ay…"
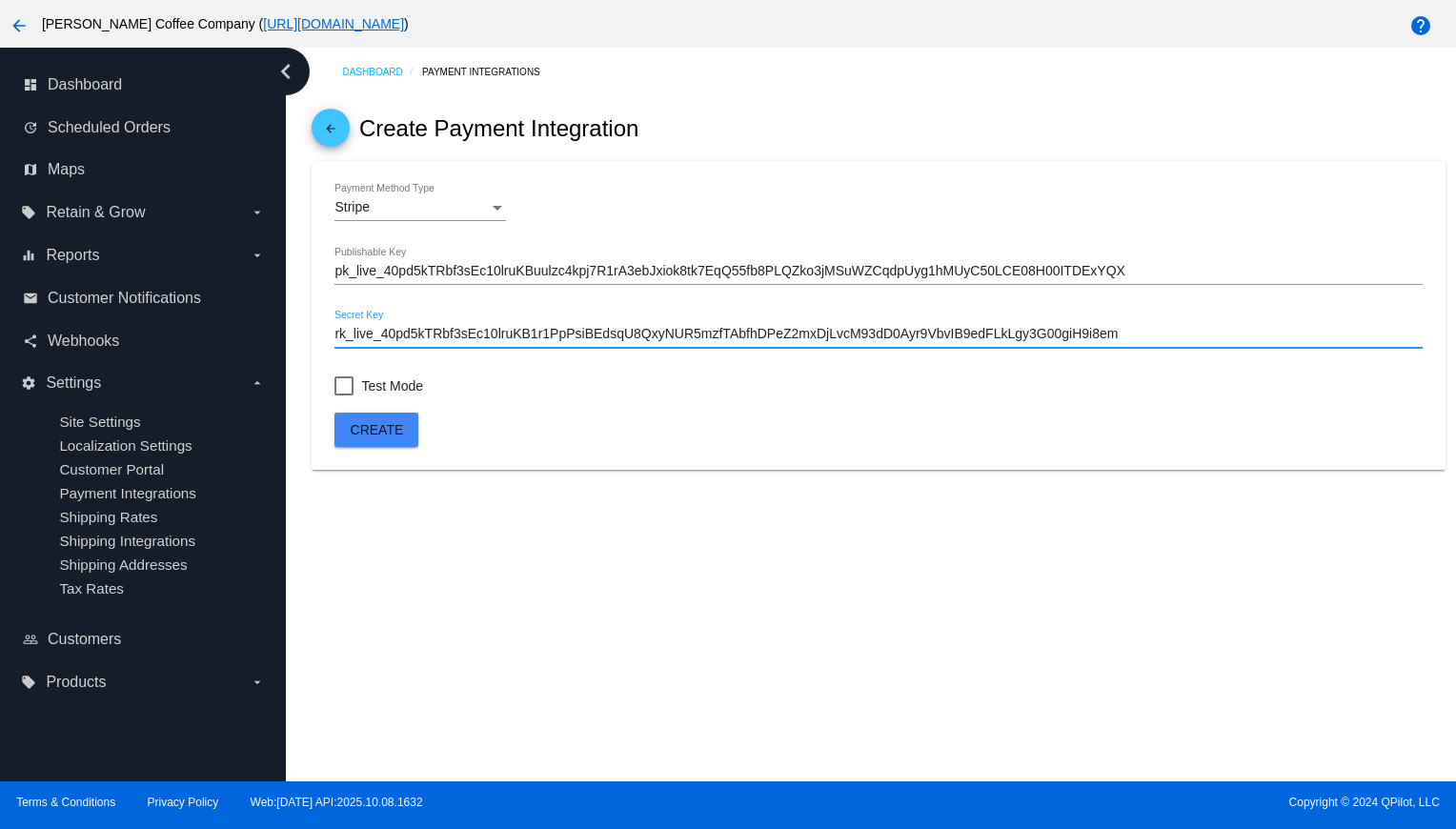
type input "rk_live_40pd5kTRbf3sEc10lruKB1r1PpPsiBEdsqU8QxyNUR5mzfTAbfhDPeZ2mxDjLvcM93dD0Ay…"
click at [367, 429] on span "Create" at bounding box center [378, 429] width 54 height 15
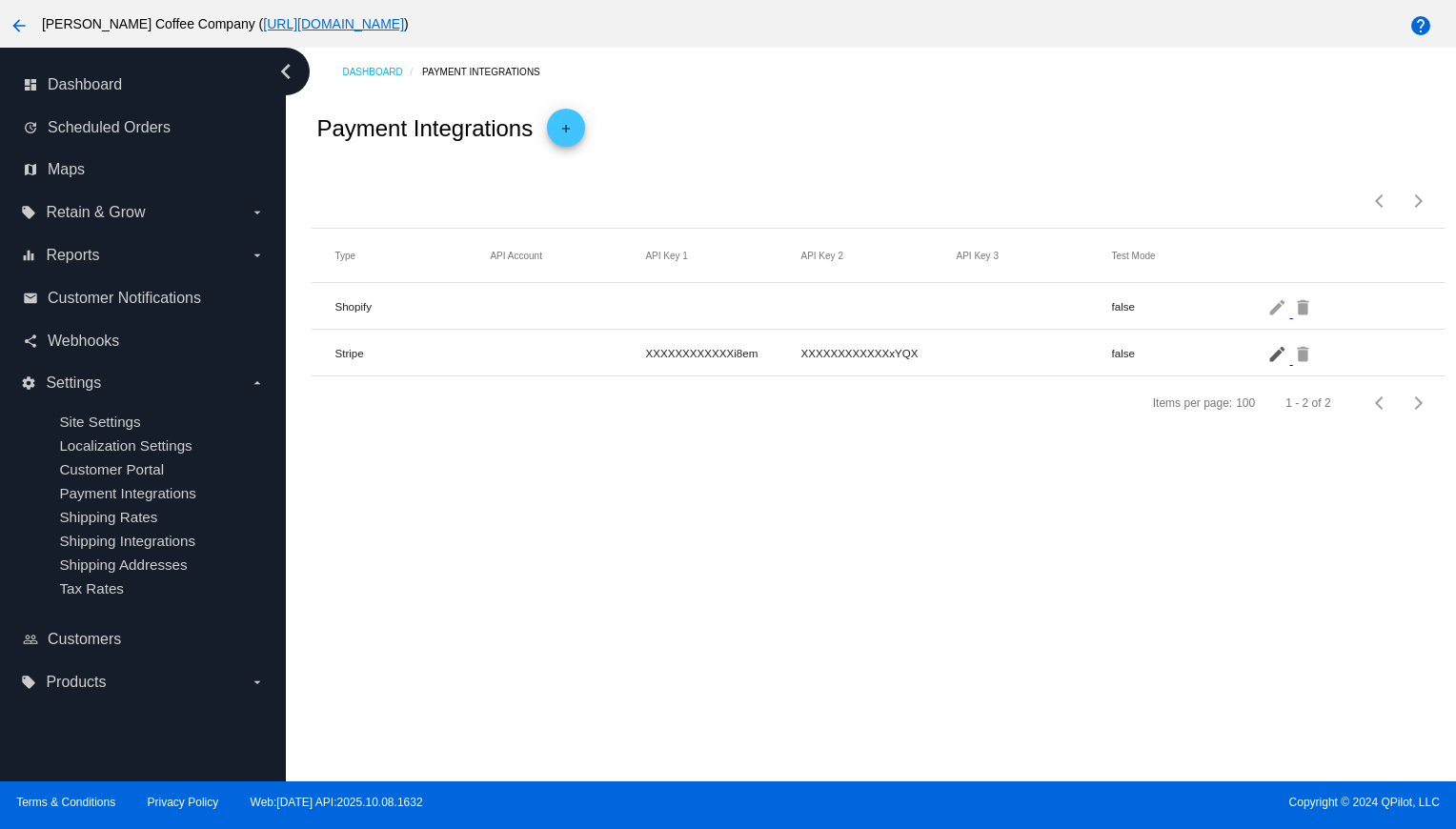
click at [1280, 356] on mat-icon "edit" at bounding box center [1279, 353] width 23 height 30
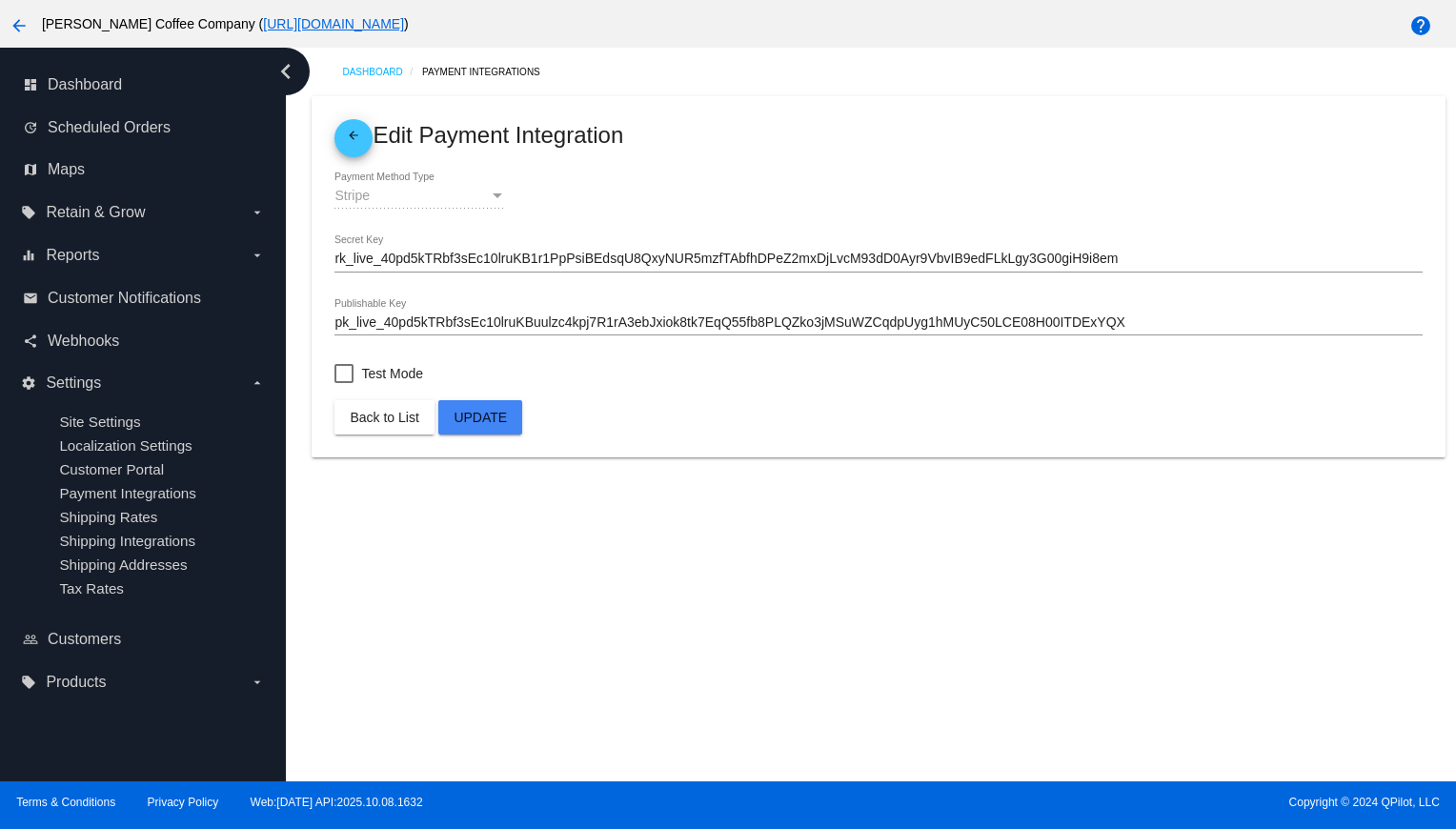
click at [341, 373] on div at bounding box center [343, 373] width 19 height 19
click at [343, 383] on input "Test Mode" at bounding box center [343, 383] width 1 height 1
click at [341, 373] on div at bounding box center [343, 373] width 19 height 19
click at [343, 383] on input "Test Mode" at bounding box center [343, 383] width 1 height 1
checkbox input "false"
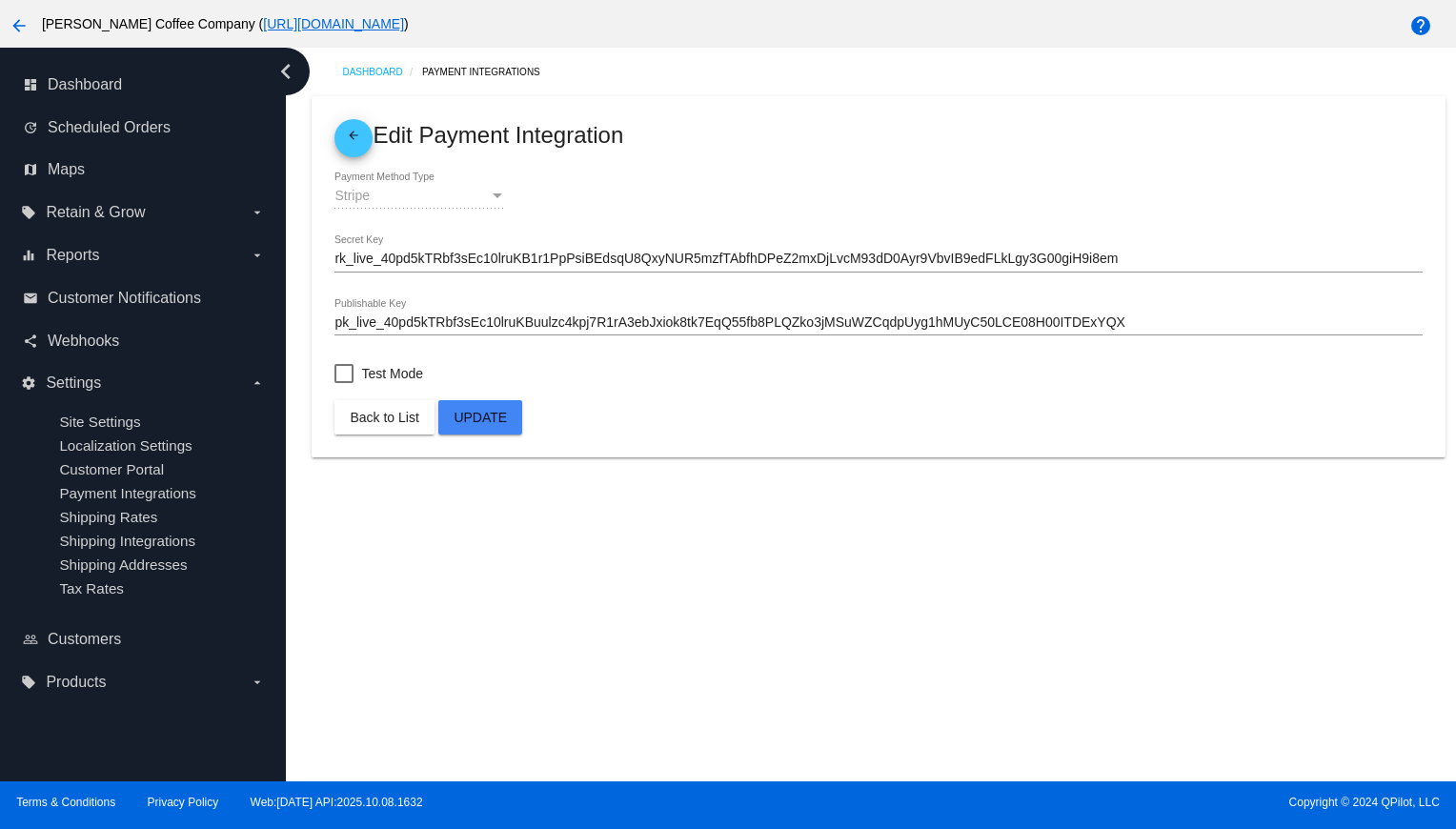
click at [352, 137] on mat-icon "arrow_back" at bounding box center [353, 139] width 23 height 23
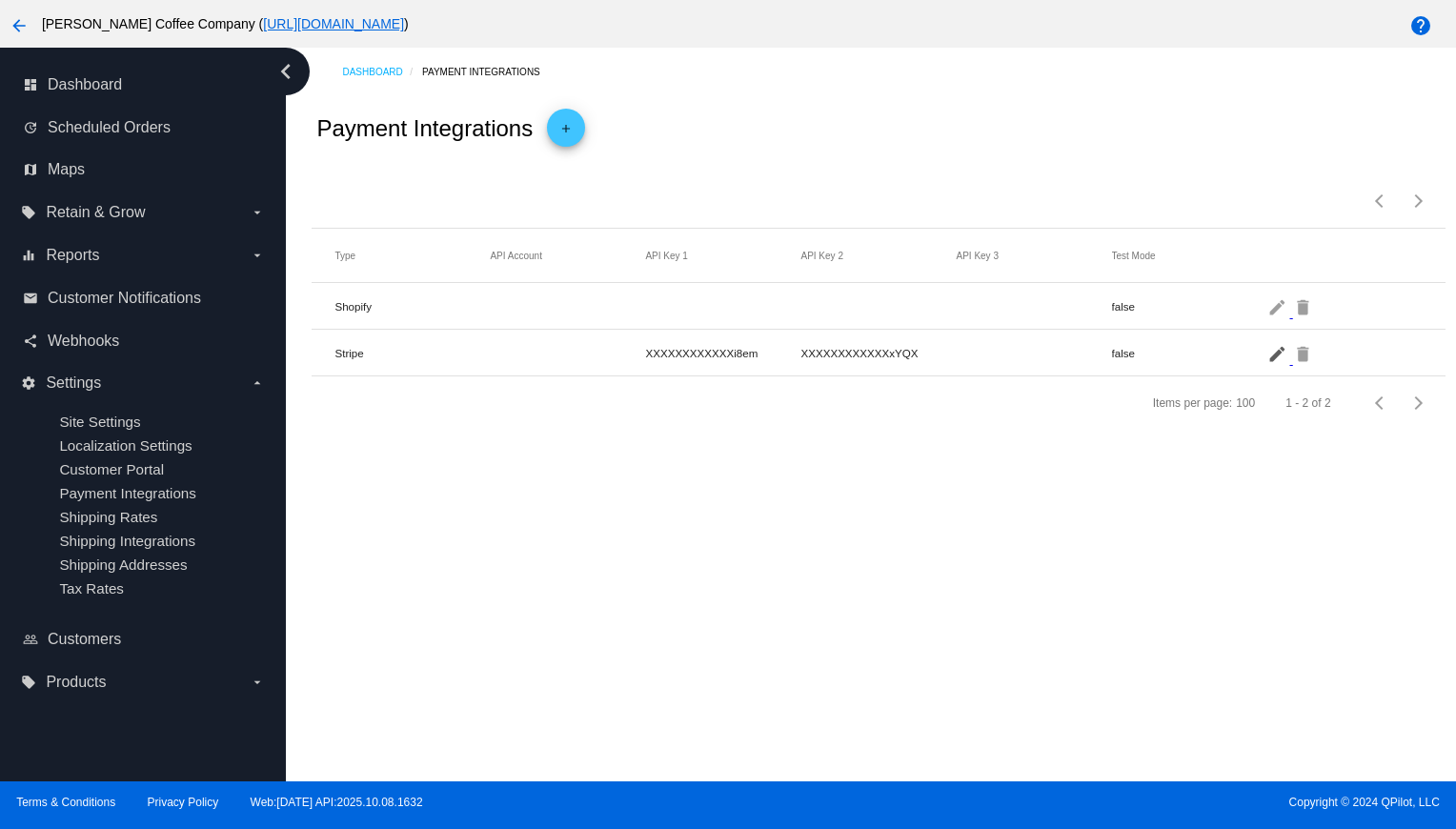
click at [1276, 351] on mat-icon "edit" at bounding box center [1279, 353] width 23 height 30
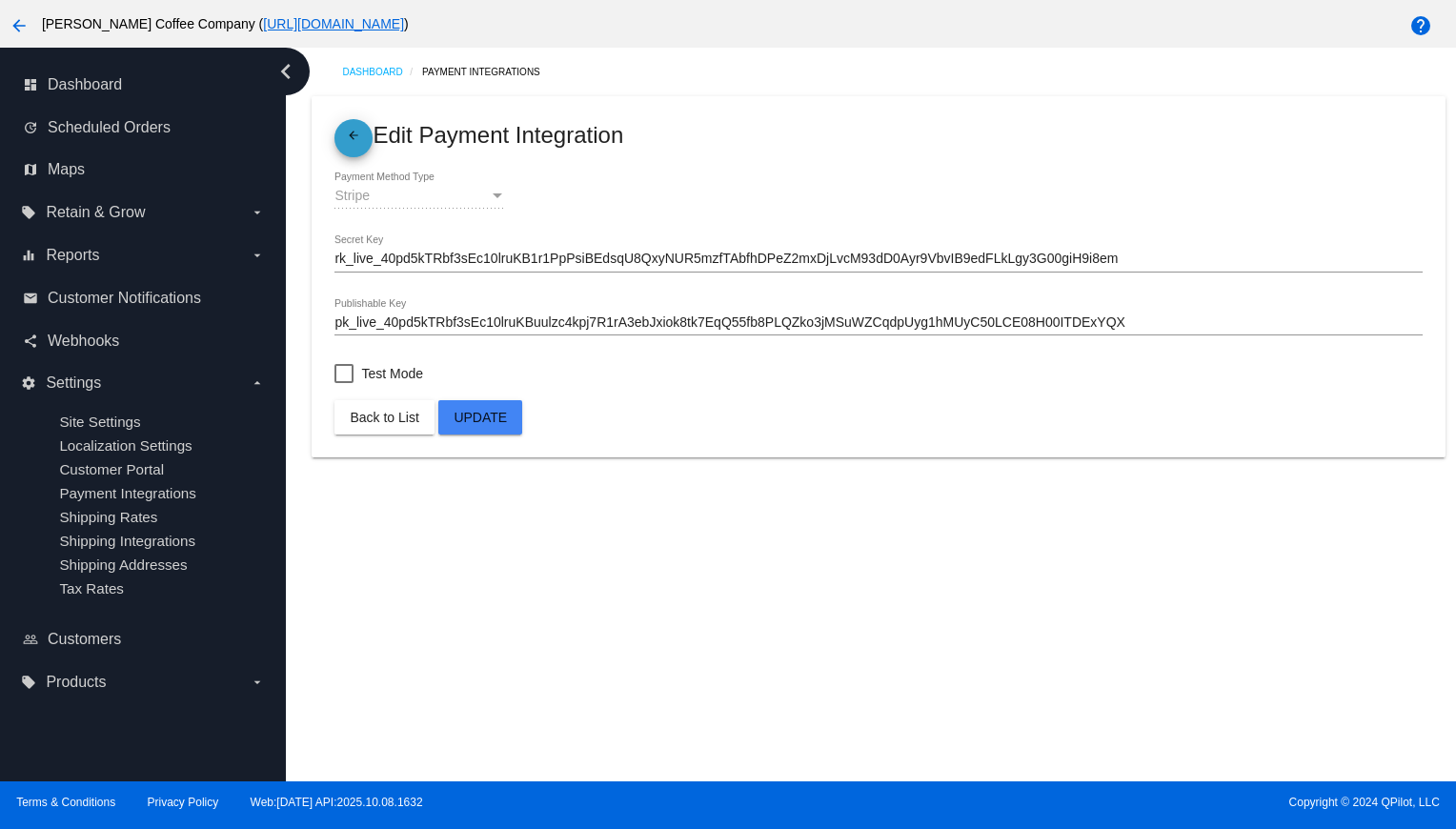
click at [353, 136] on mat-icon "arrow_back" at bounding box center [353, 139] width 23 height 23
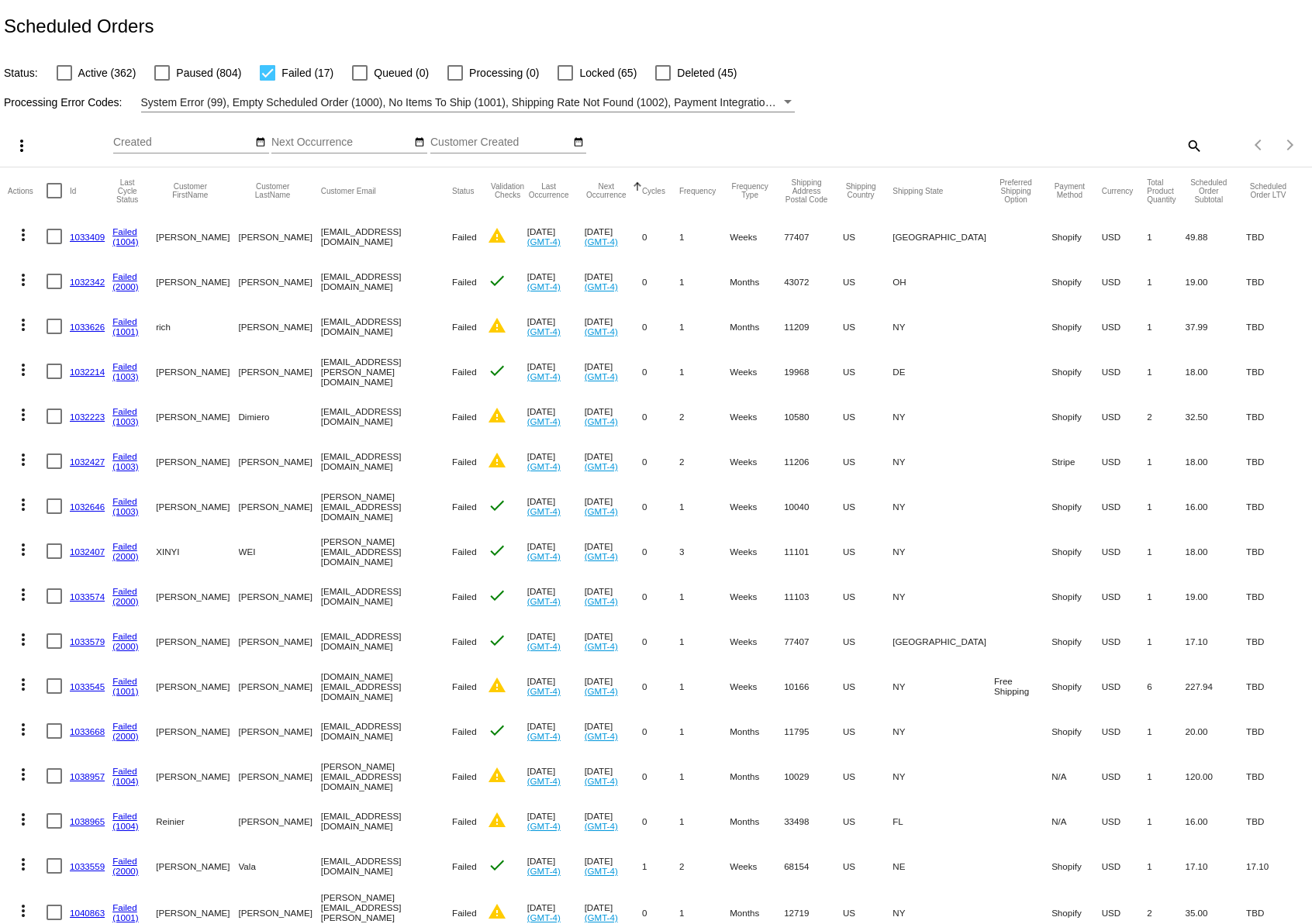
click at [262, 71] on div at bounding box center [267, 72] width 15 height 15
click at [267, 81] on input "Failed (17)" at bounding box center [267, 81] width 1 height 1
checkbox input "false"
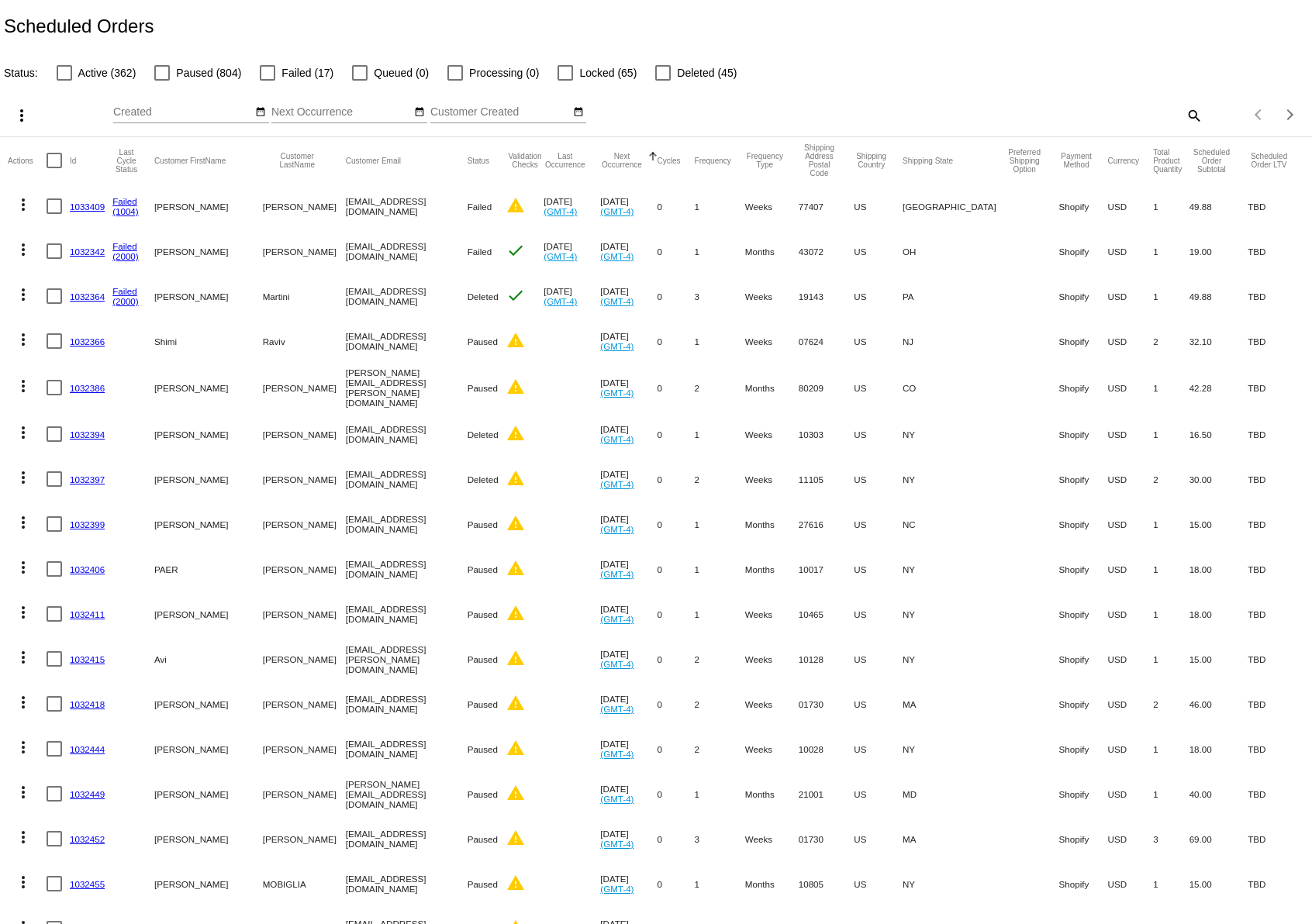
click at [1193, 119] on mat-icon "search" at bounding box center [1193, 115] width 19 height 24
click at [1008, 98] on div "Search" at bounding box center [1040, 108] width 327 height 30
paste input "kriskhenderson@gmail.com"
type input "kriskhenderson@gmail.com"
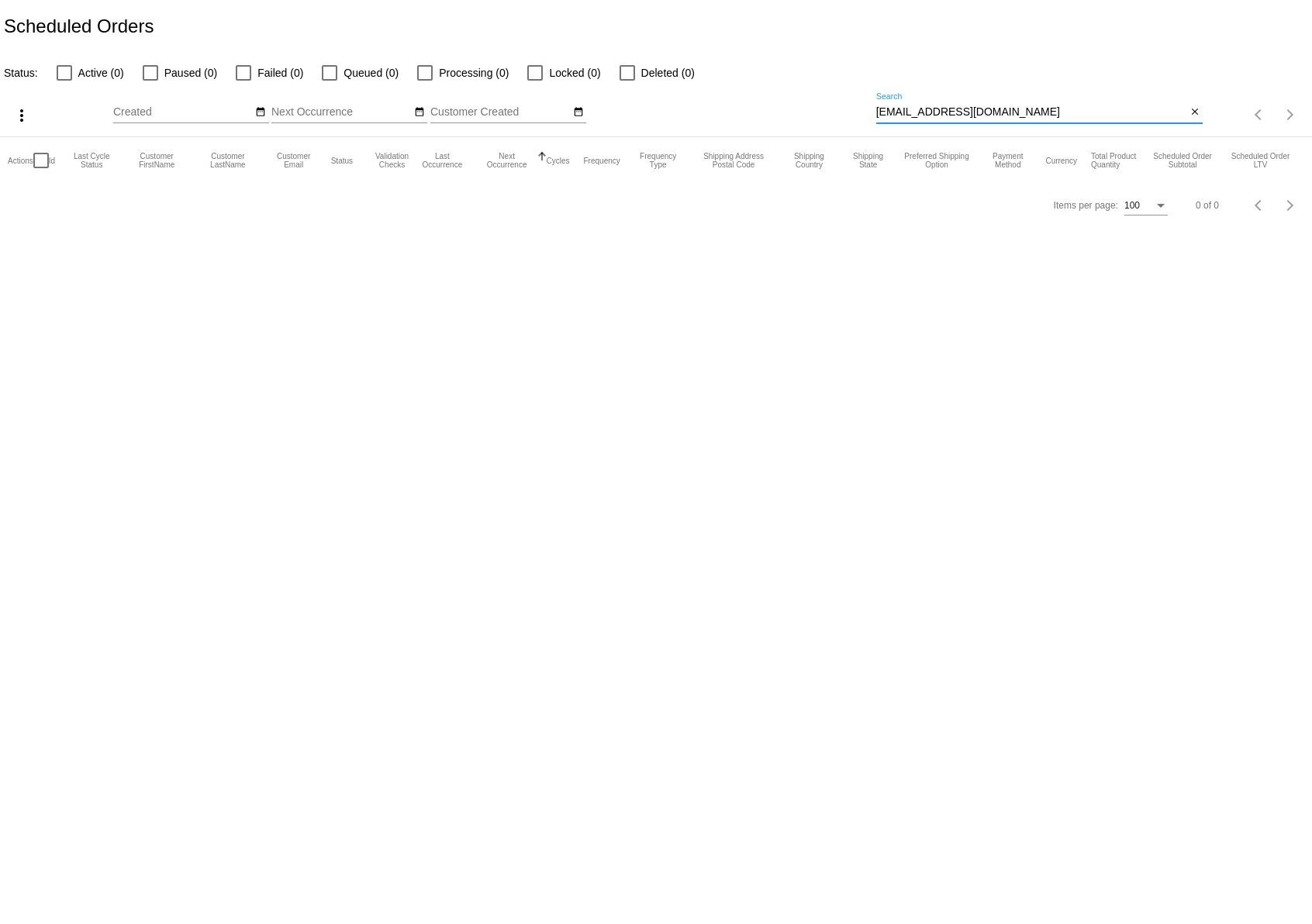
click at [984, 108] on input "kriskhenderson@gmail.com" at bounding box center [1032, 112] width 311 height 12
click at [983, 108] on input "kriskhenderson@gmail.com" at bounding box center [1032, 112] width 311 height 12
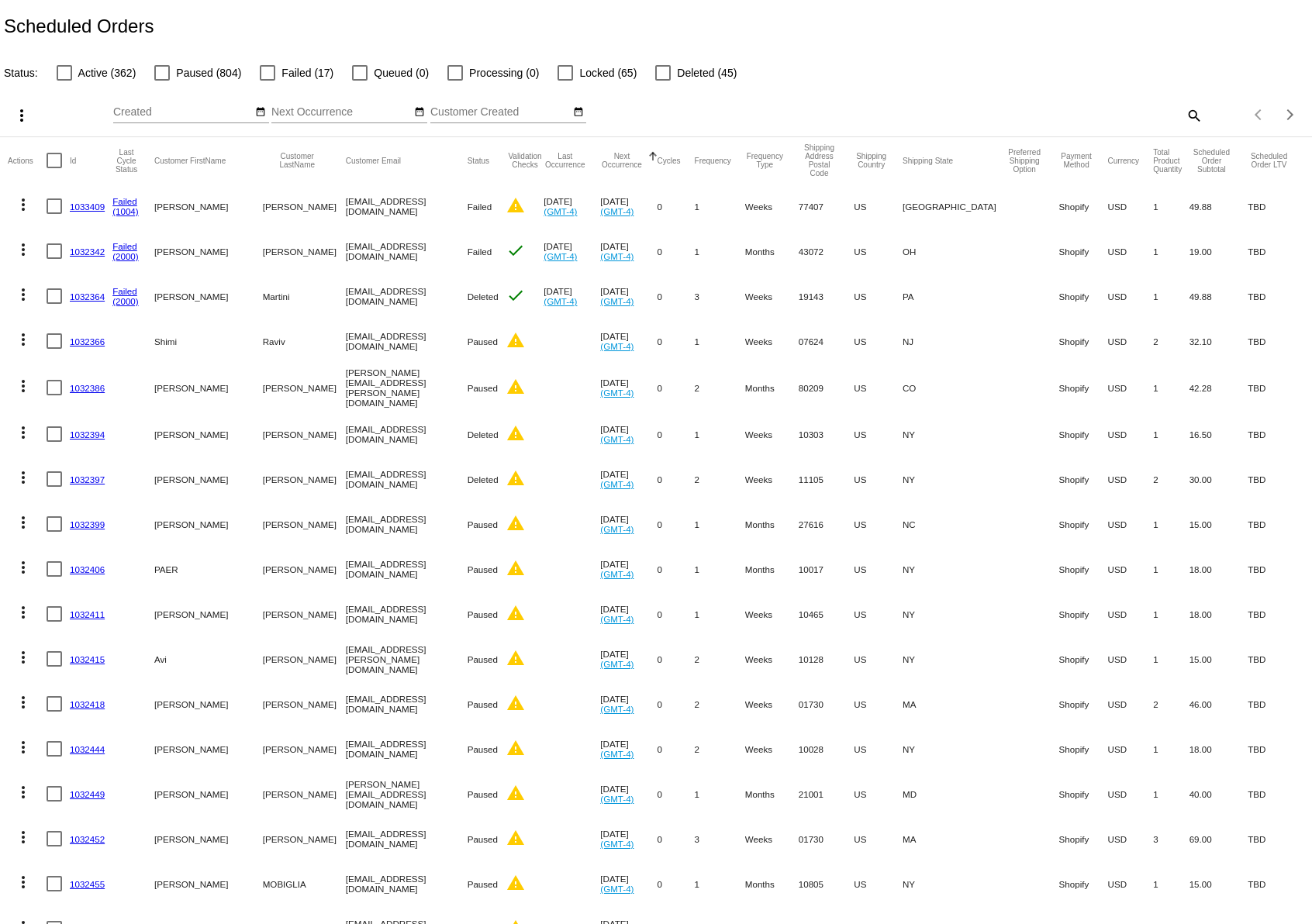
click at [1198, 117] on mat-icon "search" at bounding box center [1193, 115] width 19 height 24
click at [1078, 112] on input "Search" at bounding box center [1040, 112] width 327 height 12
paste input "t_amaya@hotmail.com"
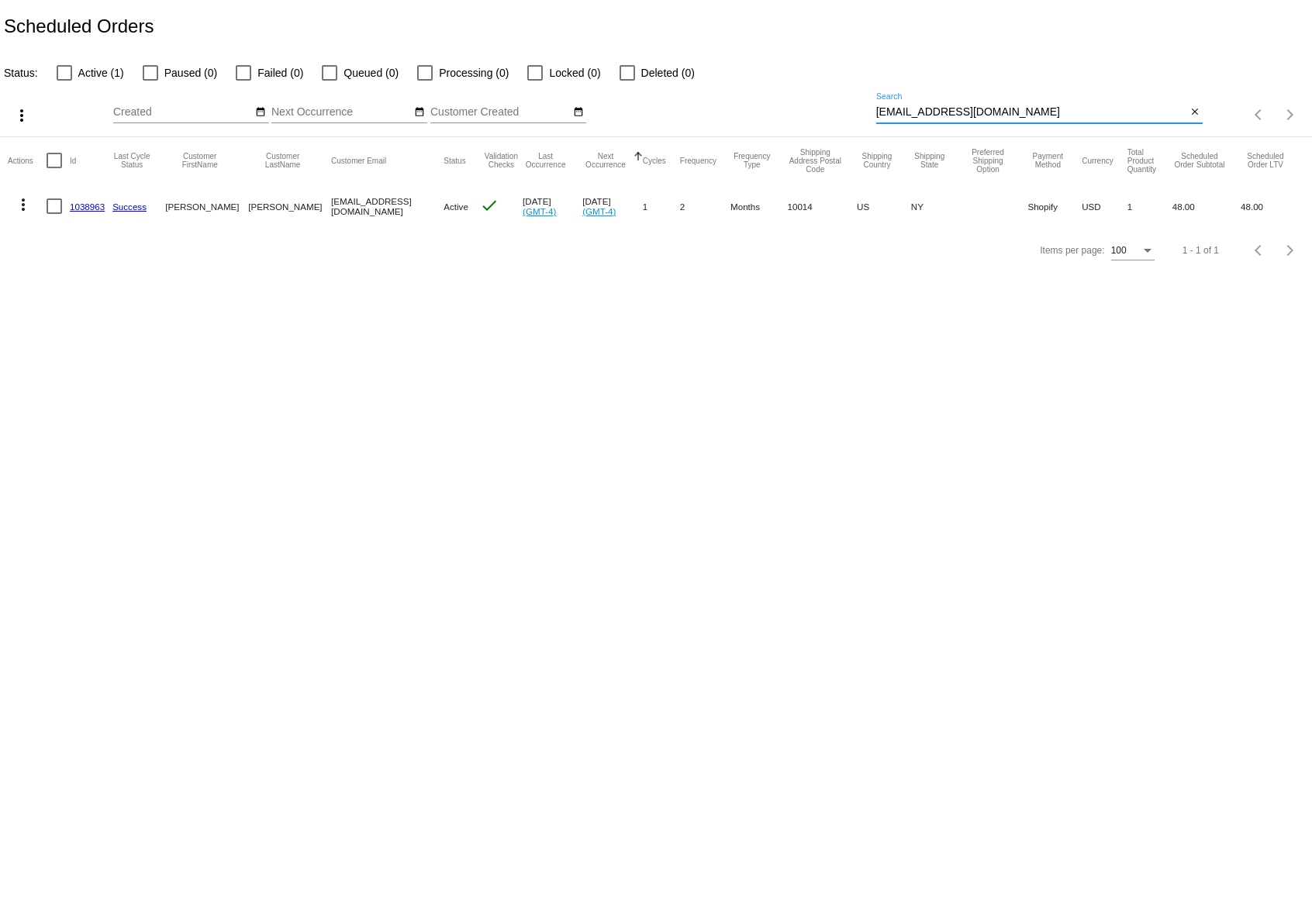
click at [1005, 95] on div "t_amaya@hotmail.com Search" at bounding box center [1032, 108] width 311 height 30
click at [985, 108] on input "t_amaya@hotmail.com" at bounding box center [1032, 112] width 311 height 12
paste input "kspada@mac.com"
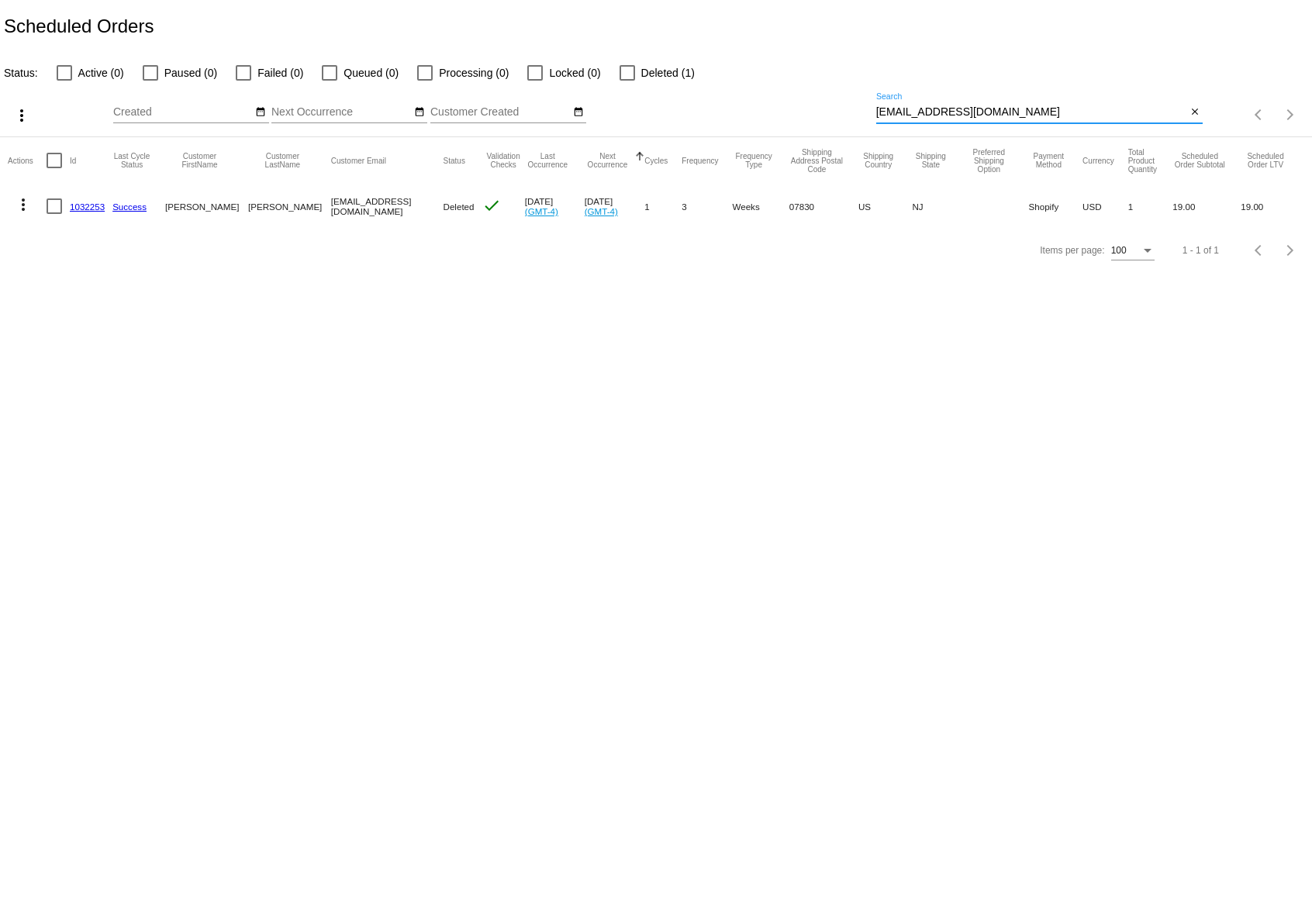
type input "kspada@mac.com"
click at [83, 204] on link "1032253" at bounding box center [87, 206] width 35 height 10
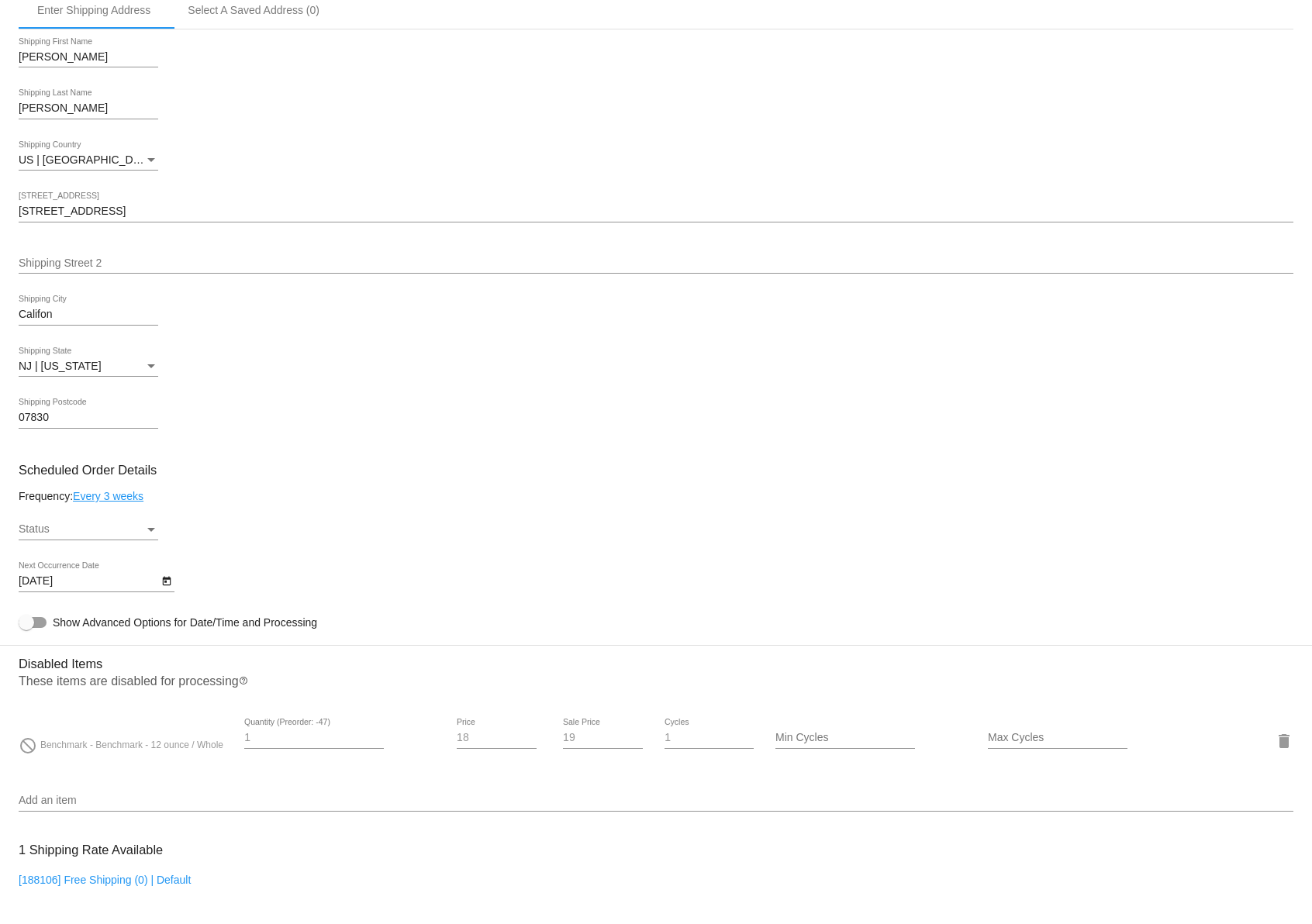
scroll to position [439, 0]
click at [142, 528] on div "Status Status" at bounding box center [88, 521] width 139 height 30
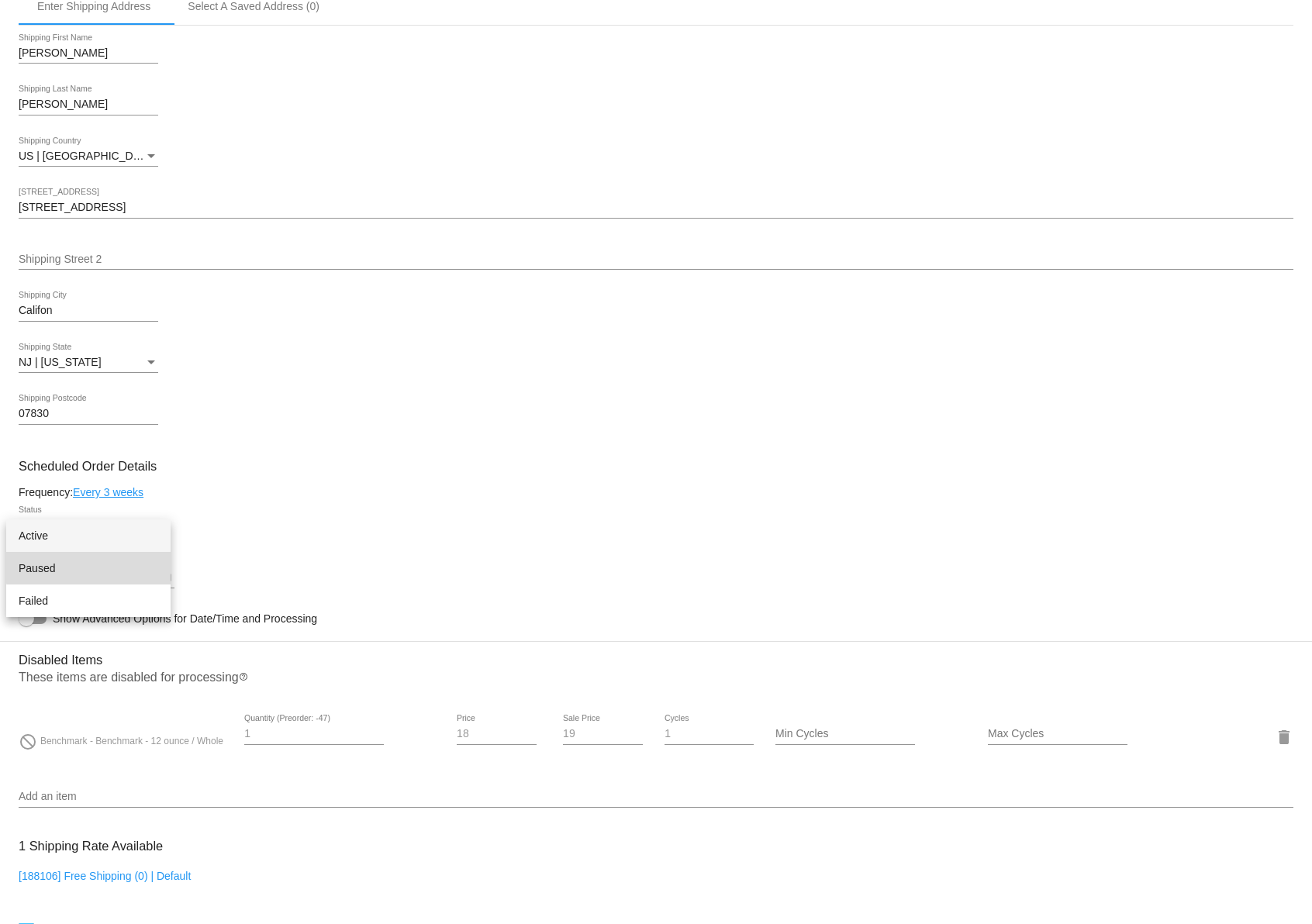
click at [104, 566] on span "Paused" at bounding box center [88, 568] width 139 height 32
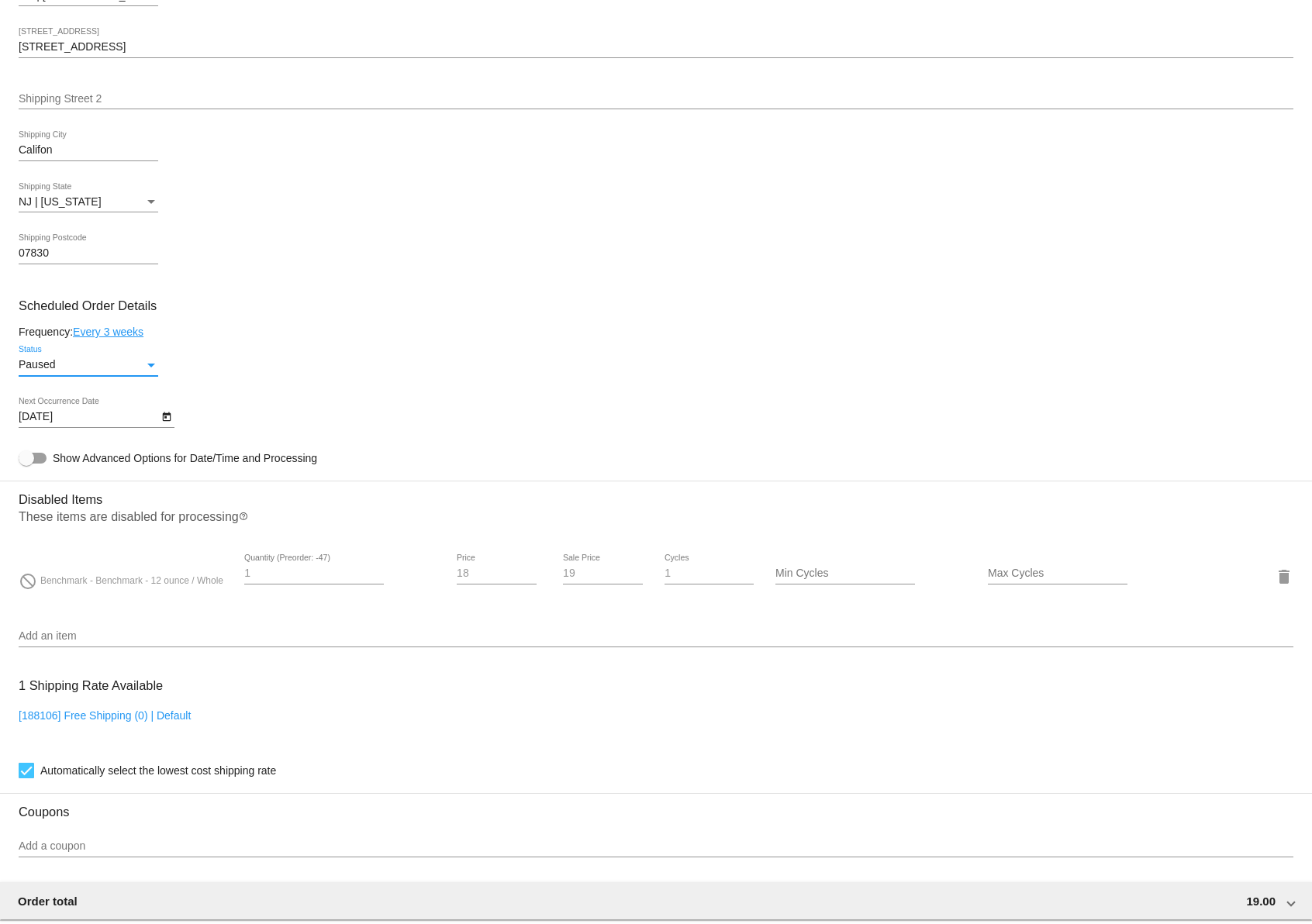
scroll to position [1007, 0]
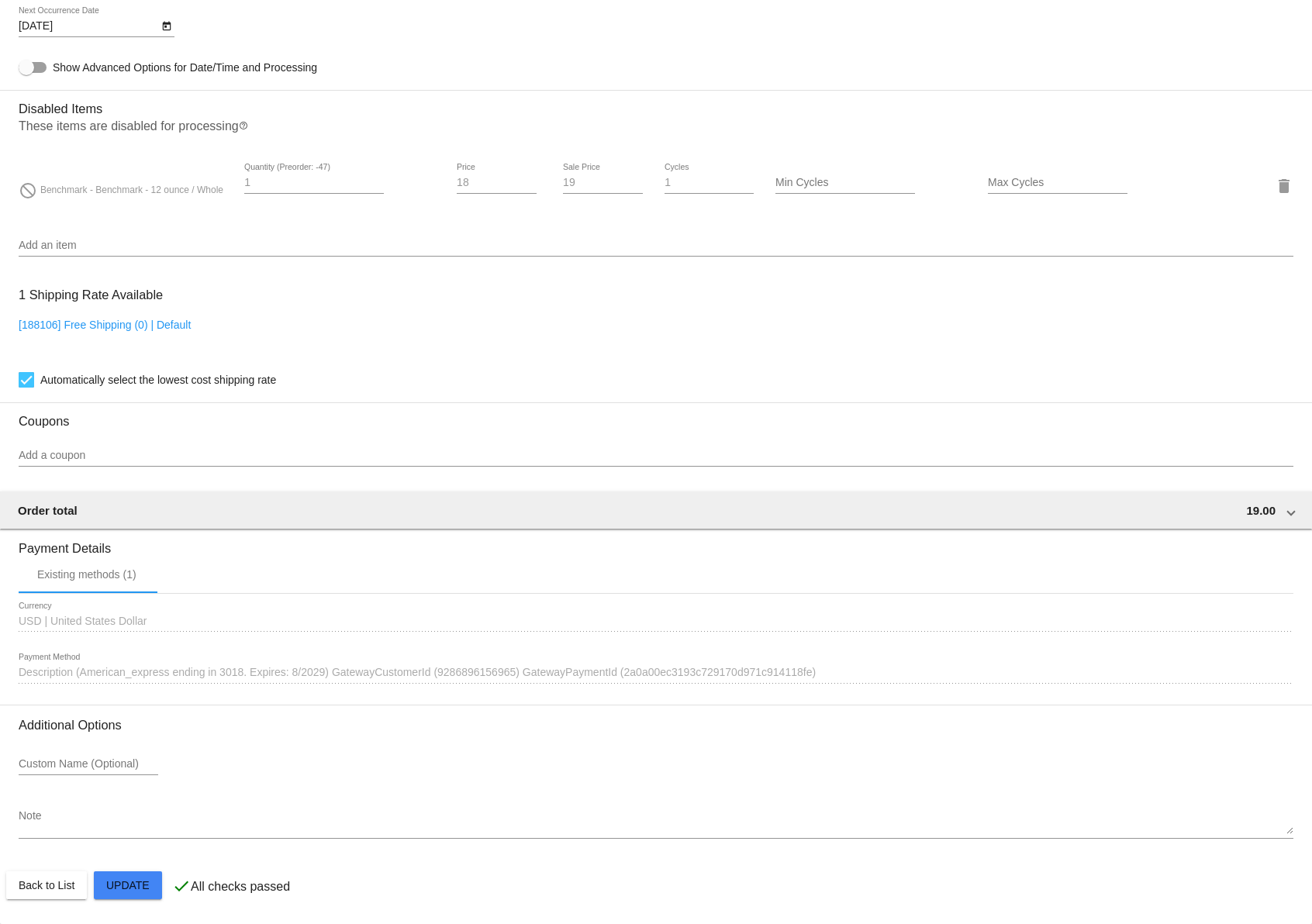
click at [107, 888] on mat-card "Customer 7084329: kelly spada Kspada@mac.com Customer Shipping Enter Shipping A…" at bounding box center [656, 131] width 1312 height 1587
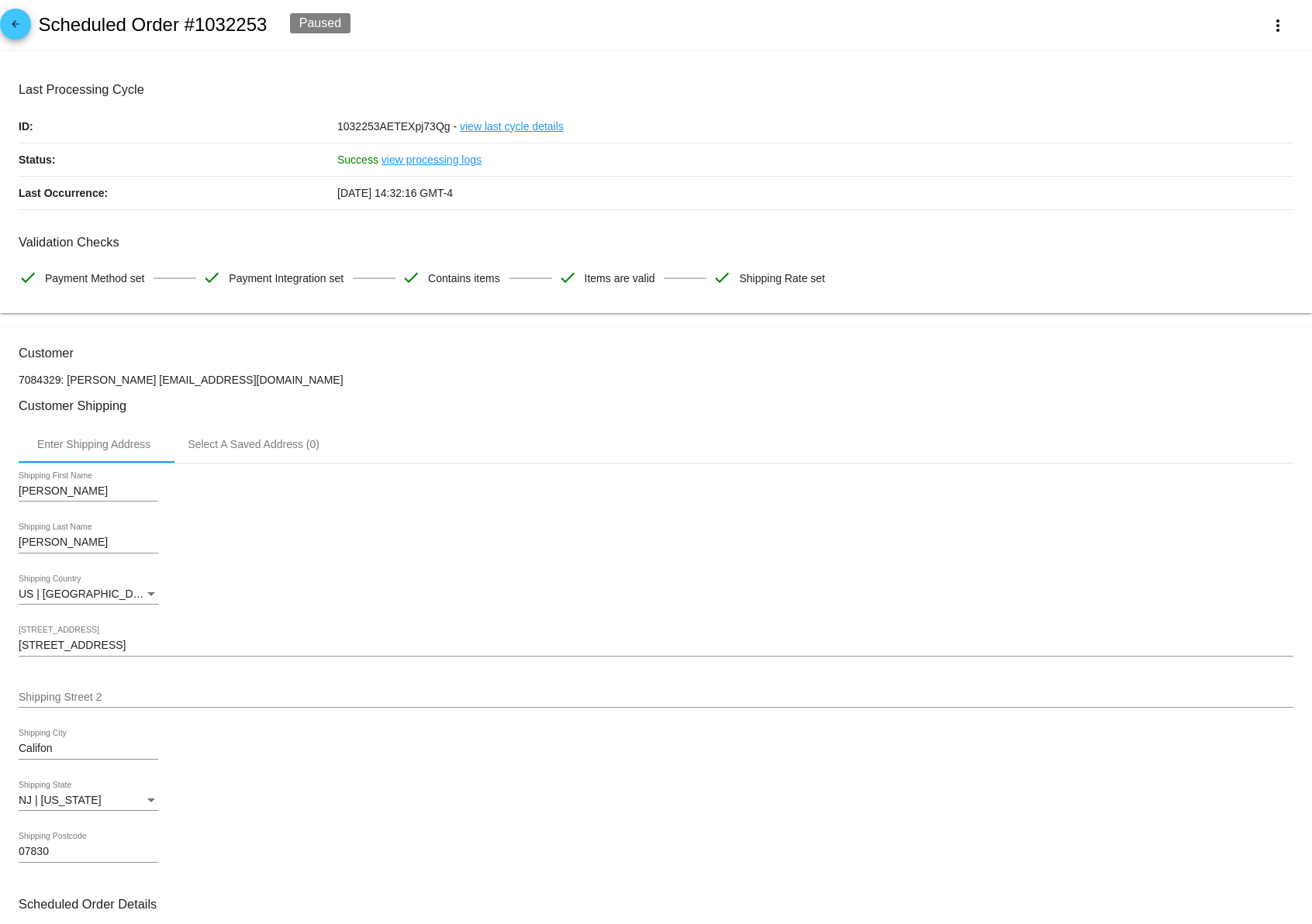
scroll to position [0, 0]
click at [1289, 36] on button "more_vert" at bounding box center [1278, 26] width 68 height 28
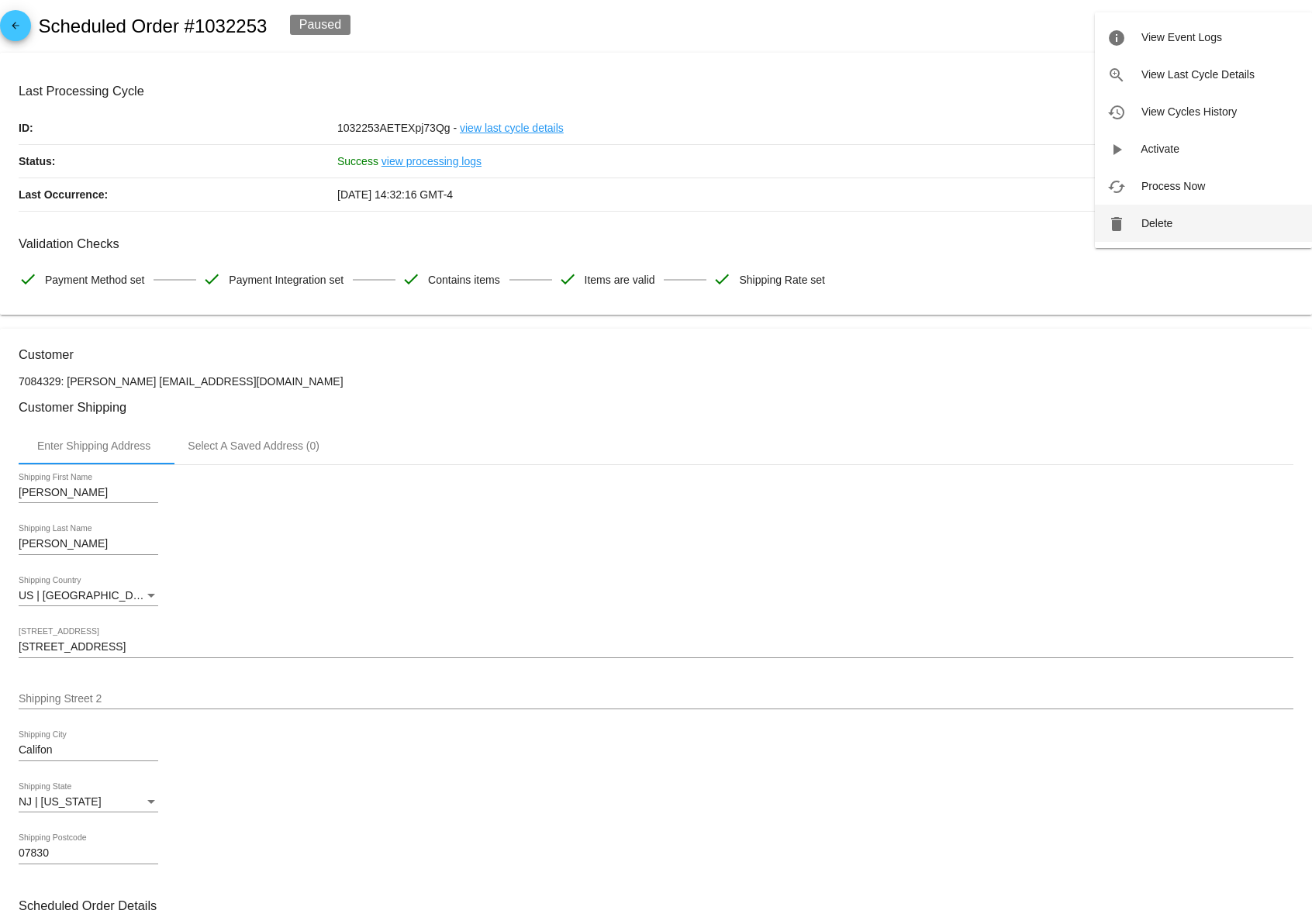
click at [1174, 221] on button "delete Delete" at bounding box center [1204, 223] width 217 height 37
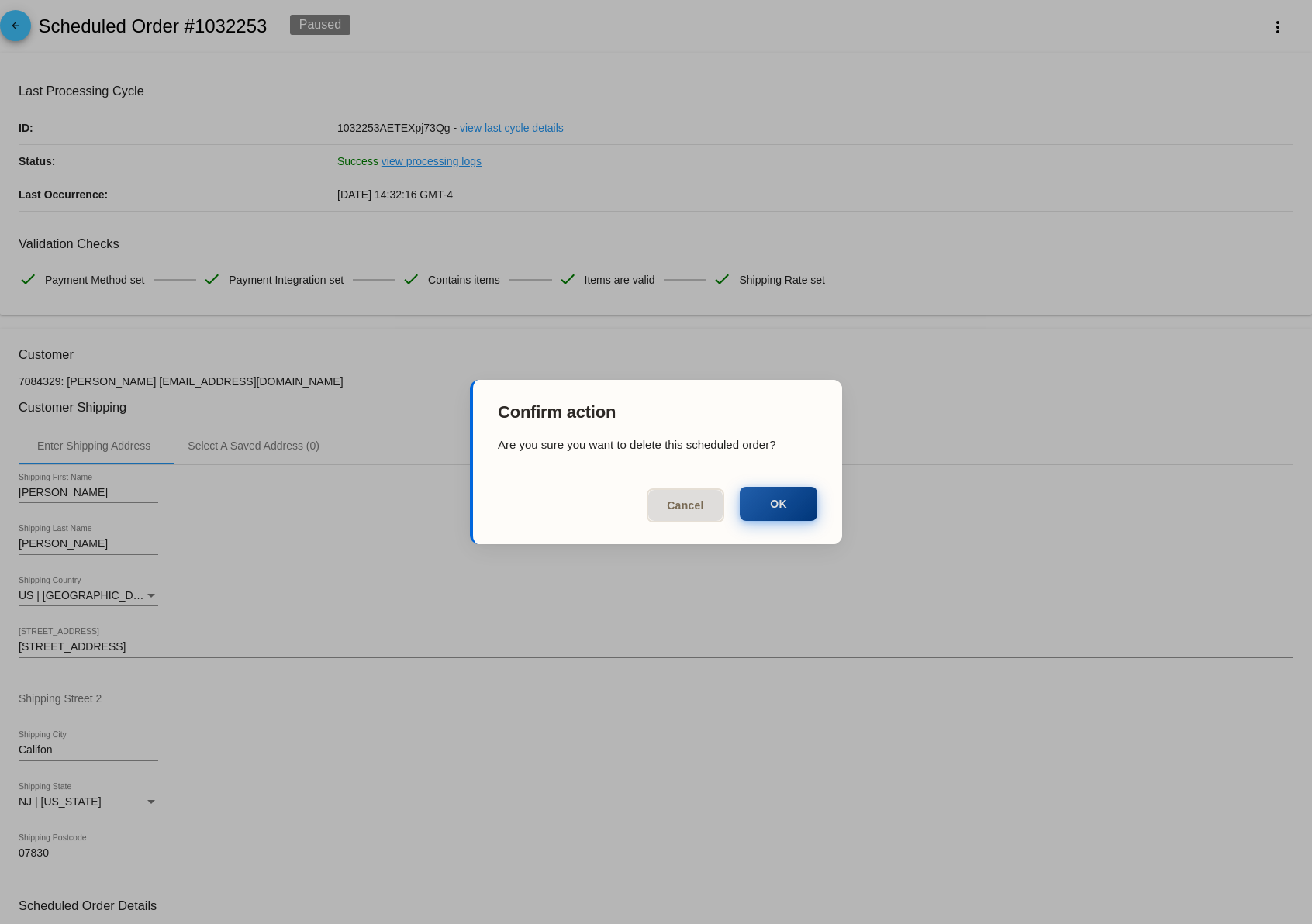
click at [780, 507] on button "OK" at bounding box center [779, 504] width 78 height 34
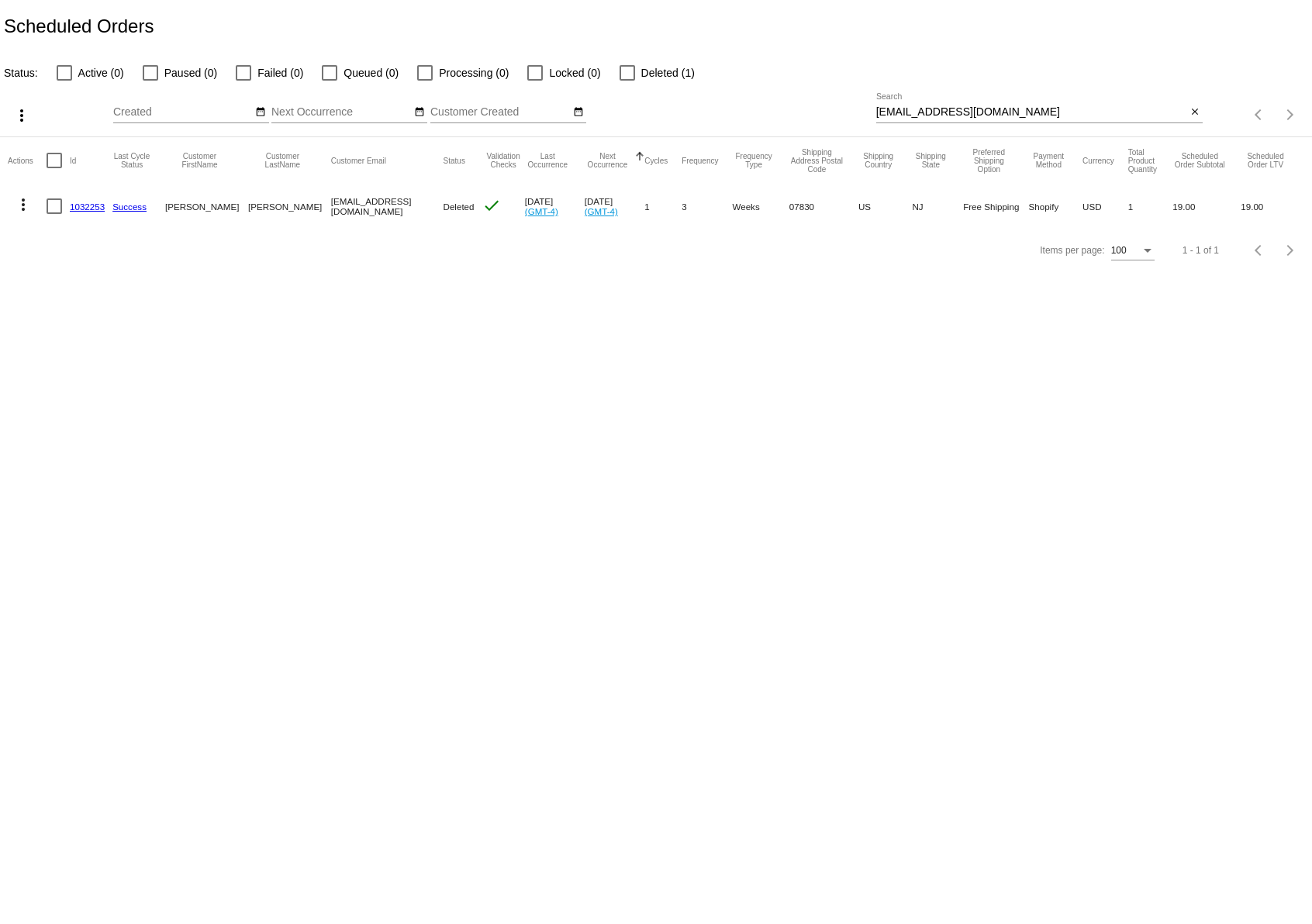
click at [1036, 99] on div "kspada@mac.com Search" at bounding box center [1032, 108] width 311 height 30
click at [1026, 117] on input "kspada@mac.com" at bounding box center [1032, 112] width 311 height 12
click at [1026, 117] on input "kspada@mac.com" at bounding box center [1032, 112] width 311 height 12
paste input "Kelly@spada.net"
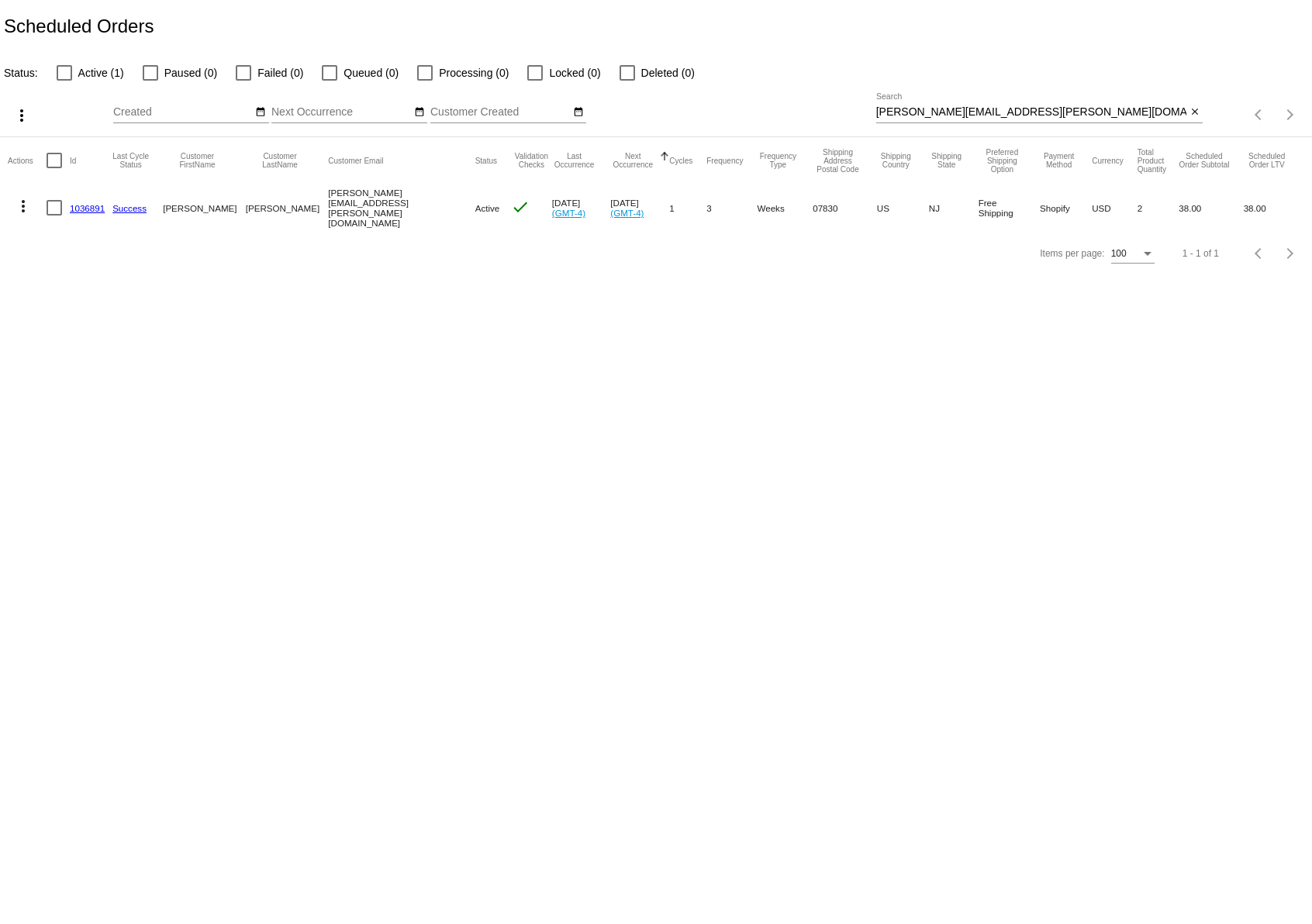
click at [979, 119] on input "Kelly@spada.net" at bounding box center [1032, 112] width 311 height 12
click at [979, 118] on input "Kelly@spada.net" at bounding box center [1032, 112] width 311 height 12
paste input "palmernsmith@gmail.com"
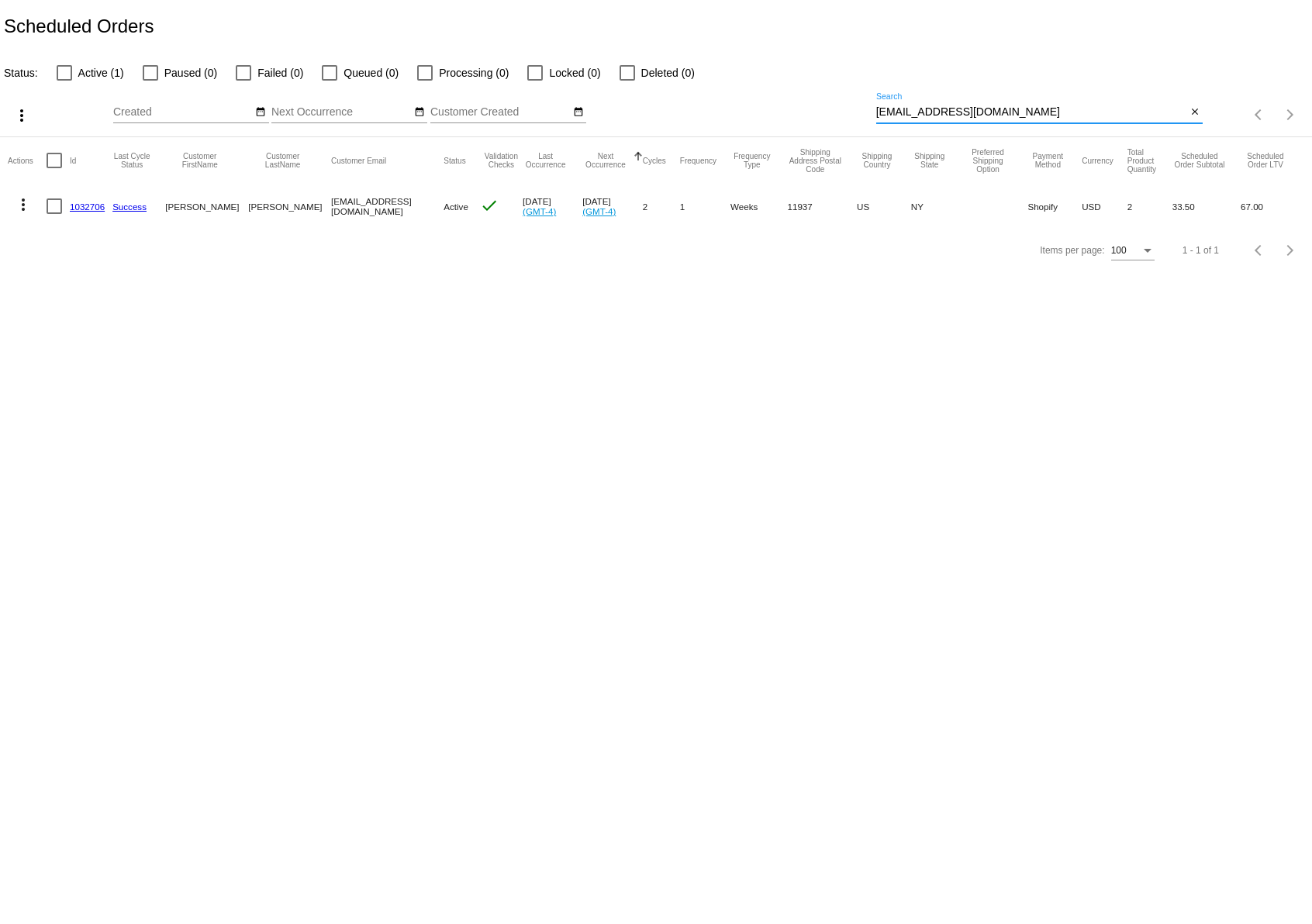
type input "palmernsmith@gmail.com"
click at [81, 206] on link "1032706" at bounding box center [87, 206] width 35 height 10
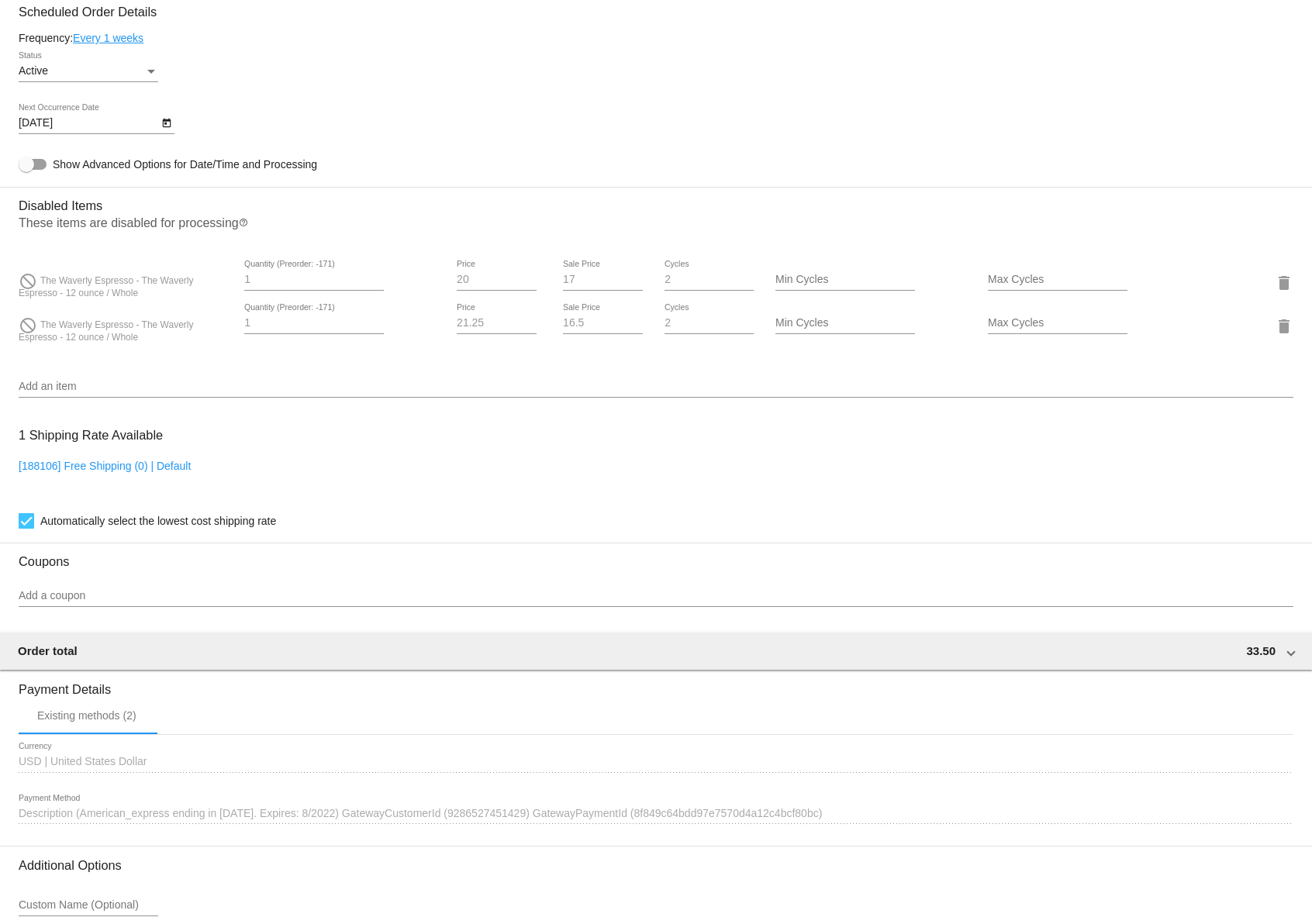
scroll to position [1050, 0]
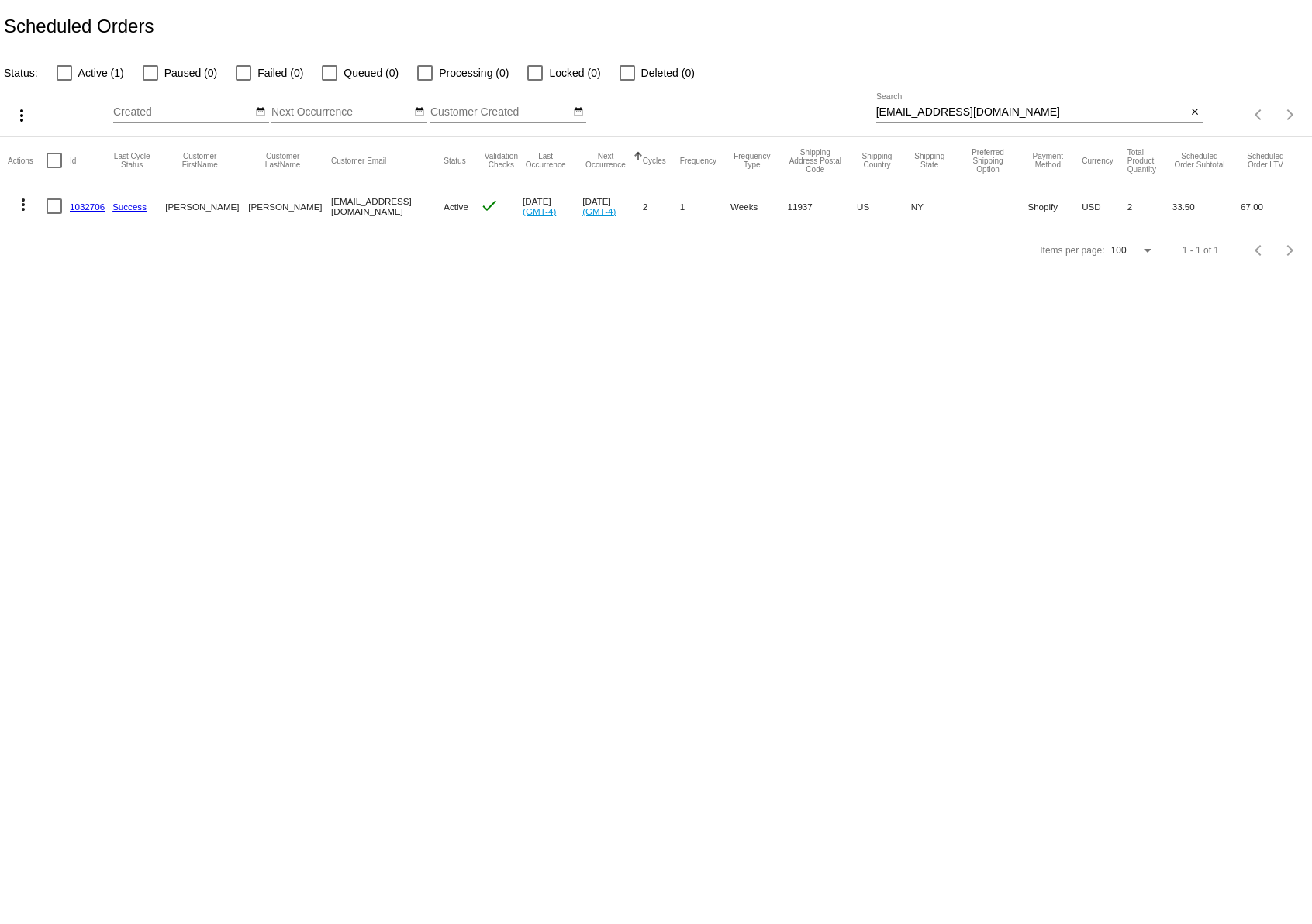
click at [906, 100] on div "palmernsmith@gmail.com Search" at bounding box center [1032, 108] width 311 height 30
click at [906, 109] on input "palmernsmith@gmail.com" at bounding box center [1032, 112] width 311 height 12
paste input "nolan29"
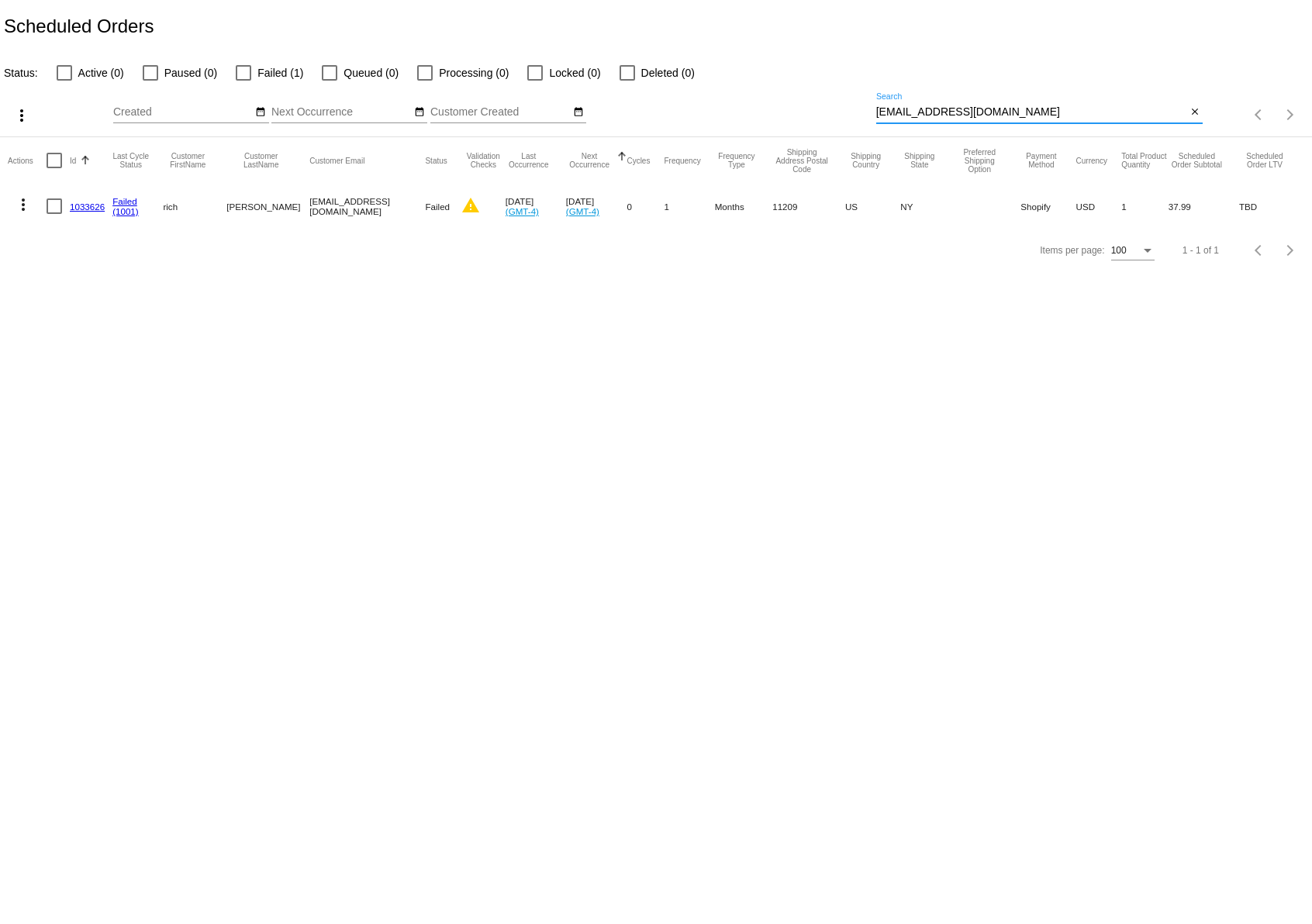
type input "nolan29@gmail.com"
click at [80, 209] on link "1033626" at bounding box center [87, 206] width 35 height 10
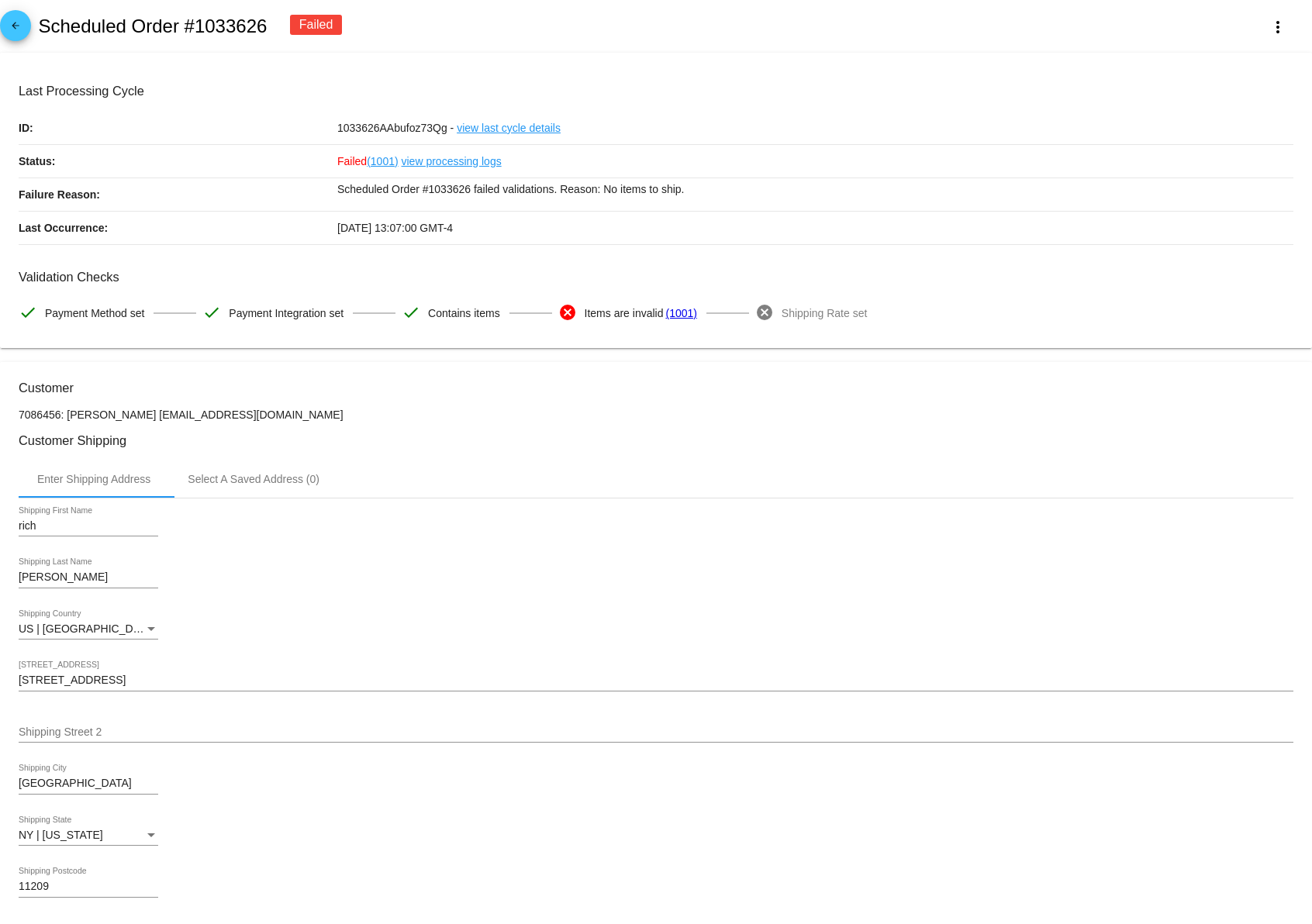
click at [15, 28] on mat-icon "arrow_back" at bounding box center [15, 29] width 19 height 19
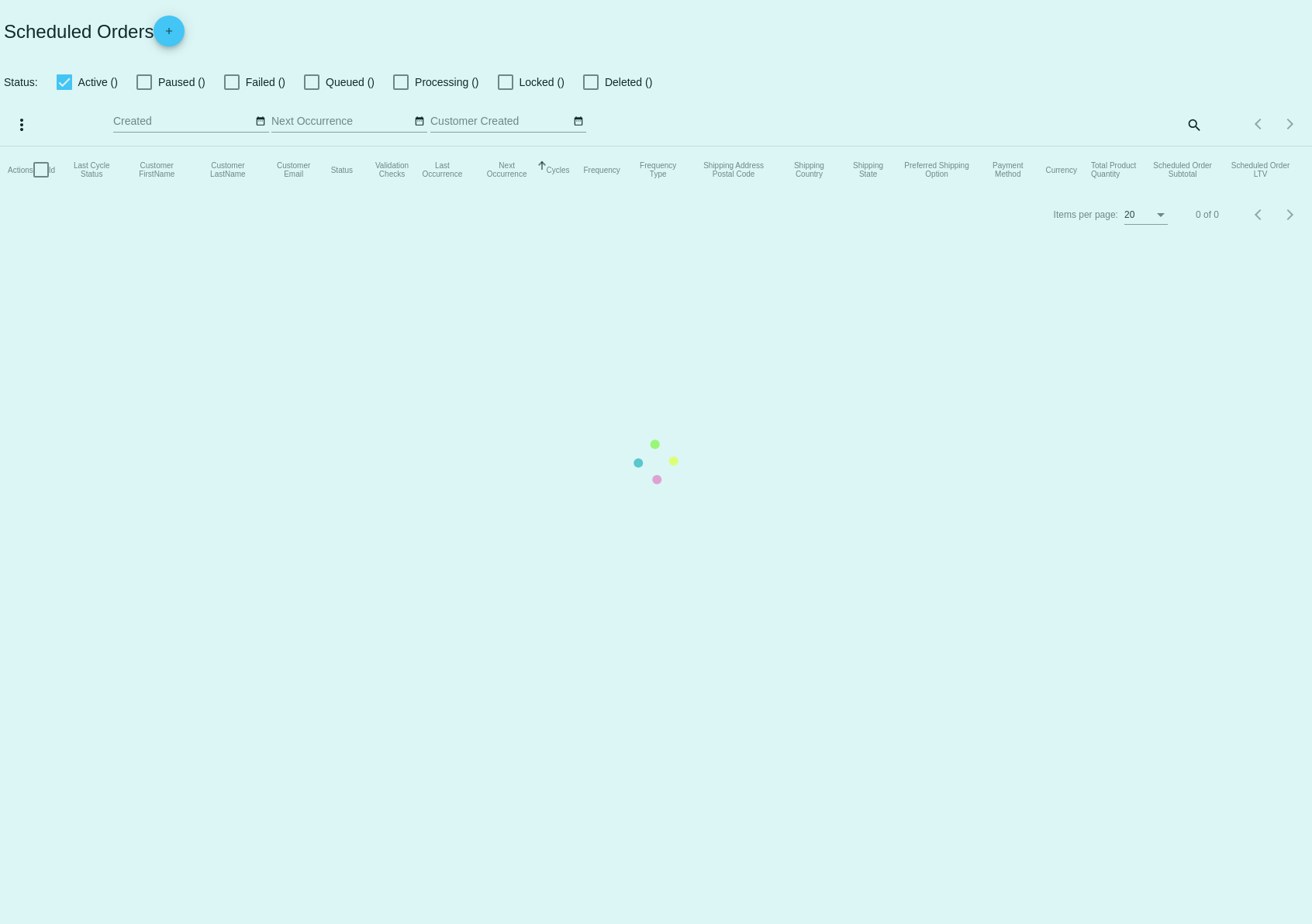
checkbox input "false"
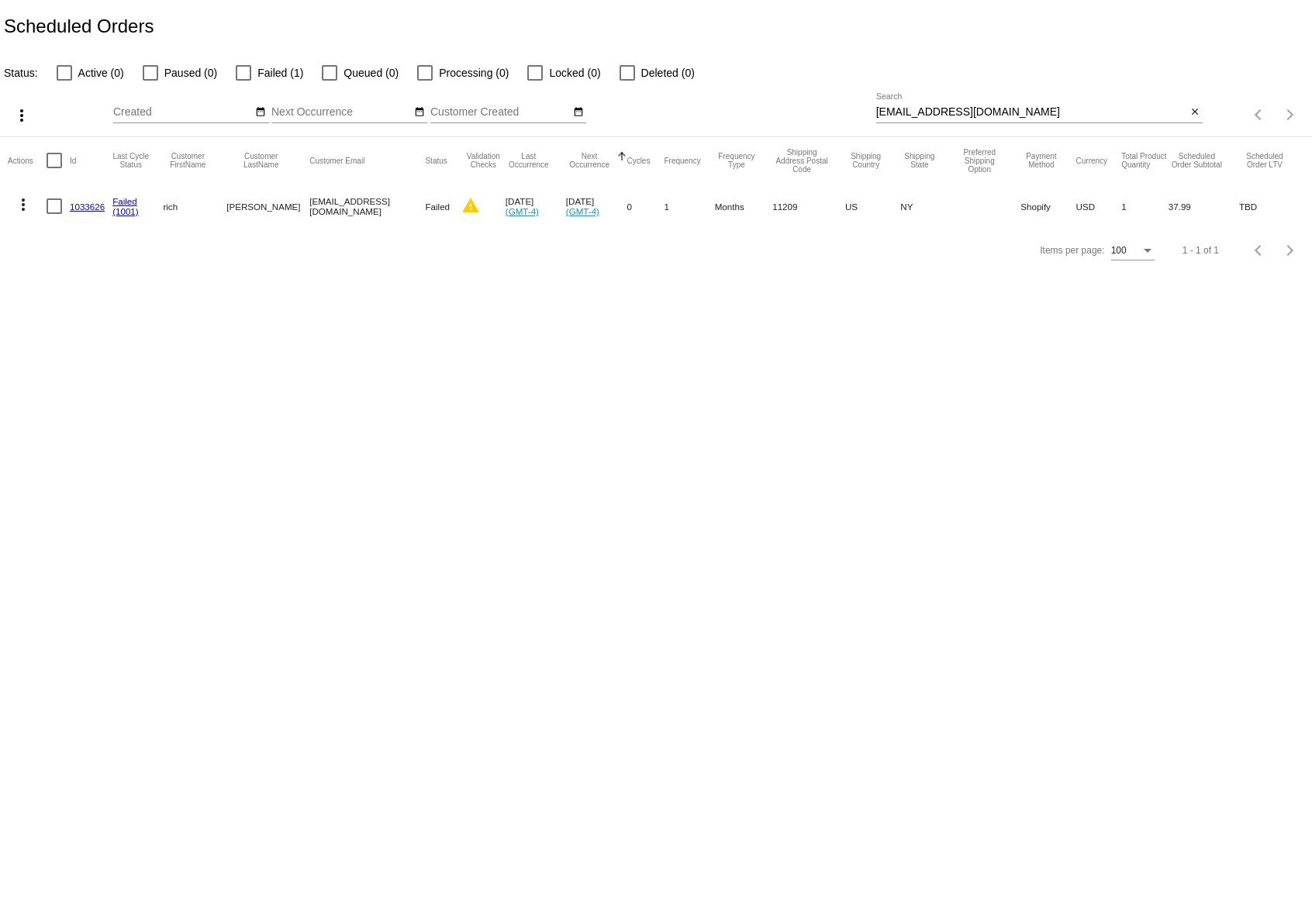
click at [27, 206] on mat-icon "more_vert" at bounding box center [23, 204] width 19 height 19
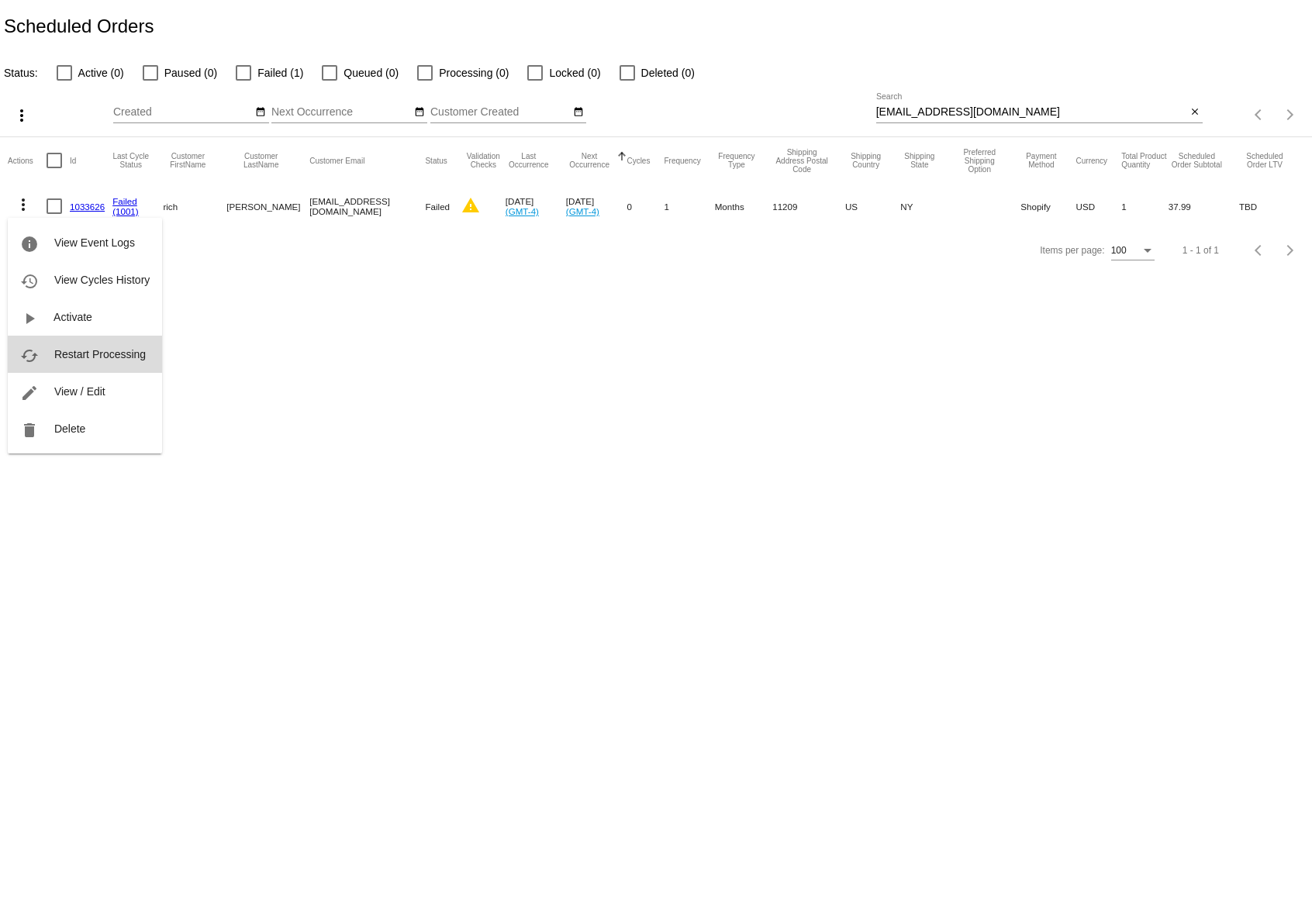
click at [89, 362] on button "cached Restart Processing" at bounding box center [85, 354] width 155 height 37
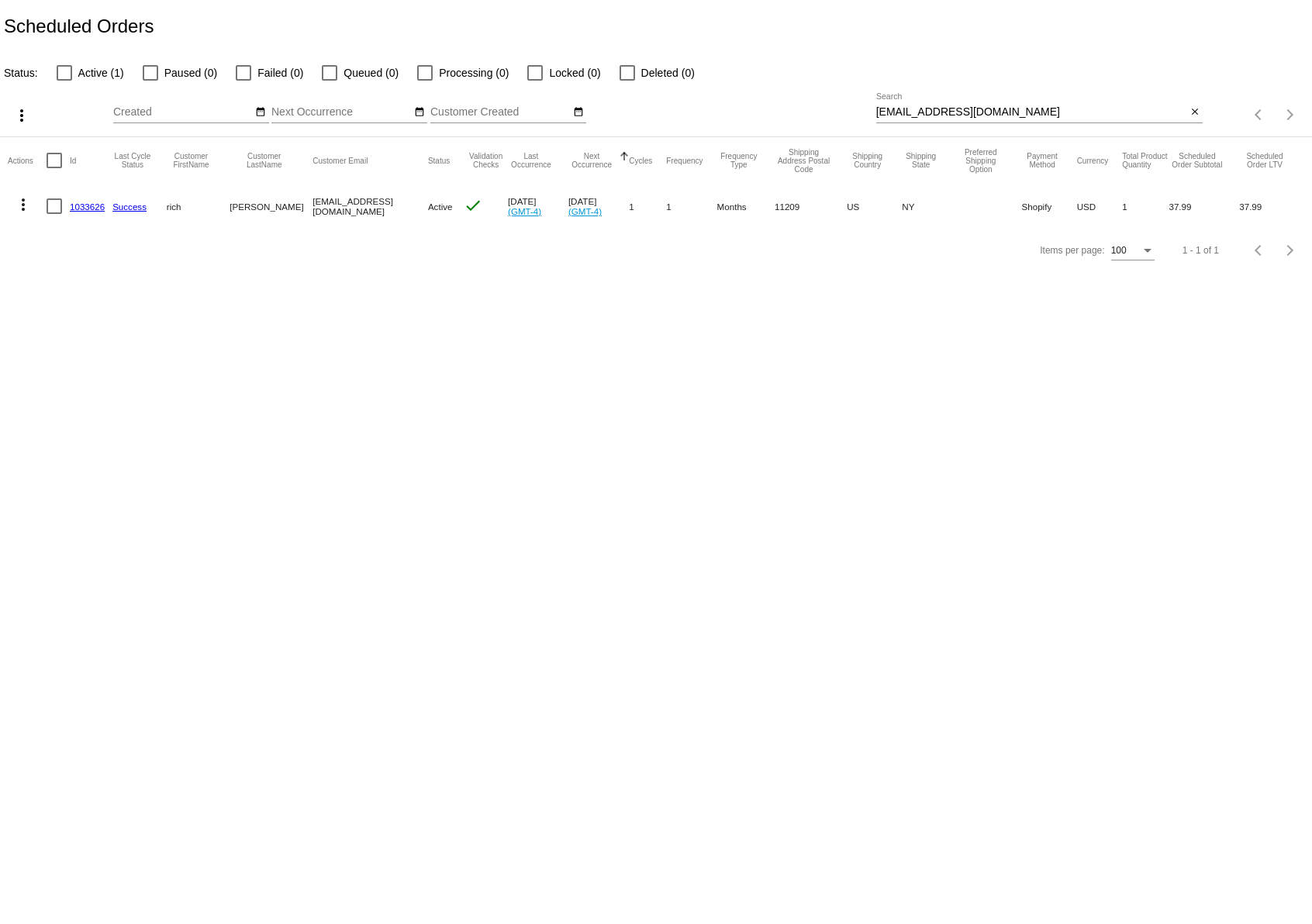
click at [993, 111] on input "[EMAIL_ADDRESS][DOMAIN_NAME]" at bounding box center [1032, 112] width 311 height 12
paste input "[DOMAIN_NAME]@brega"
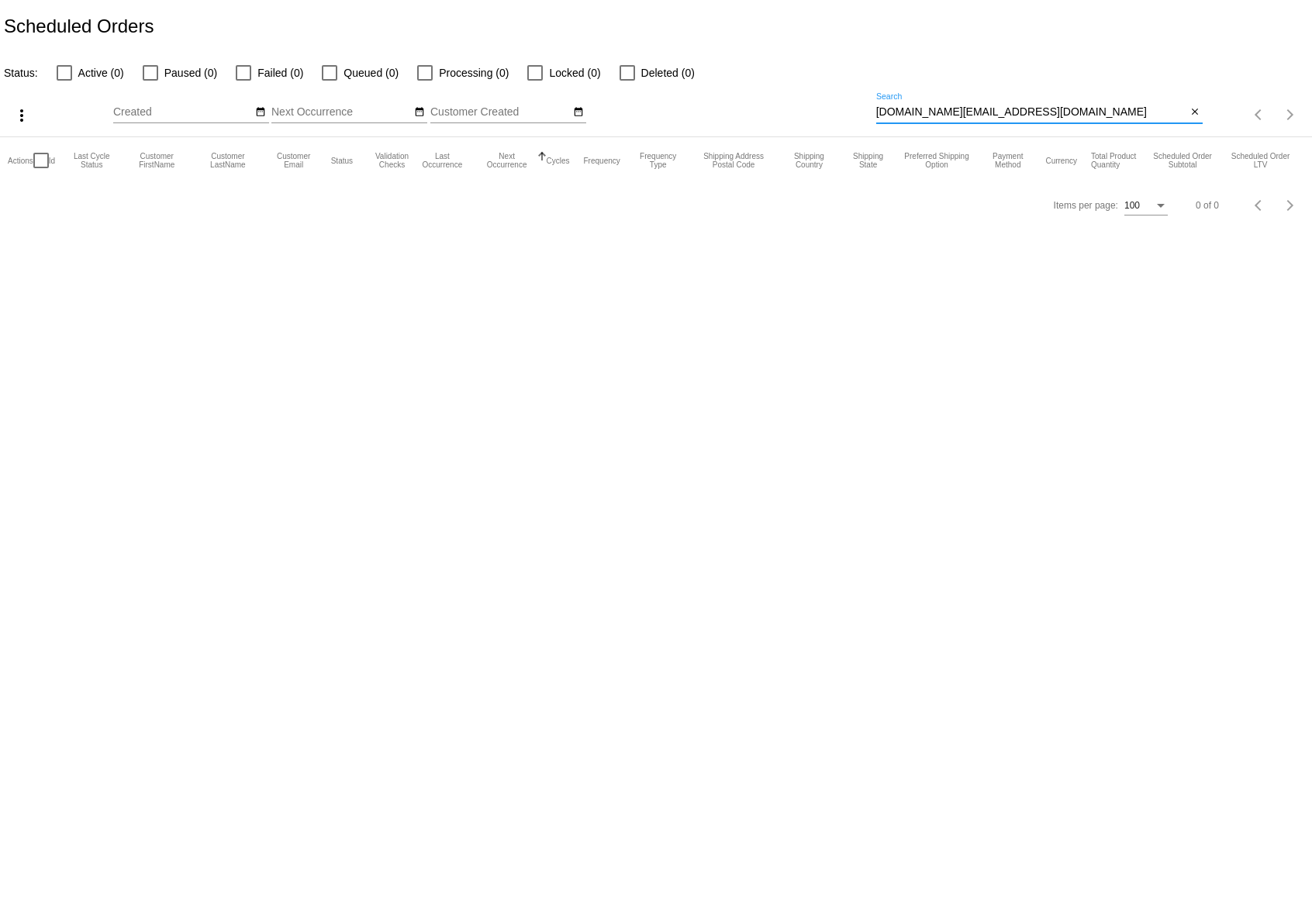
click at [877, 107] on input "reception.nyc@bregal.com" at bounding box center [1032, 112] width 311 height 12
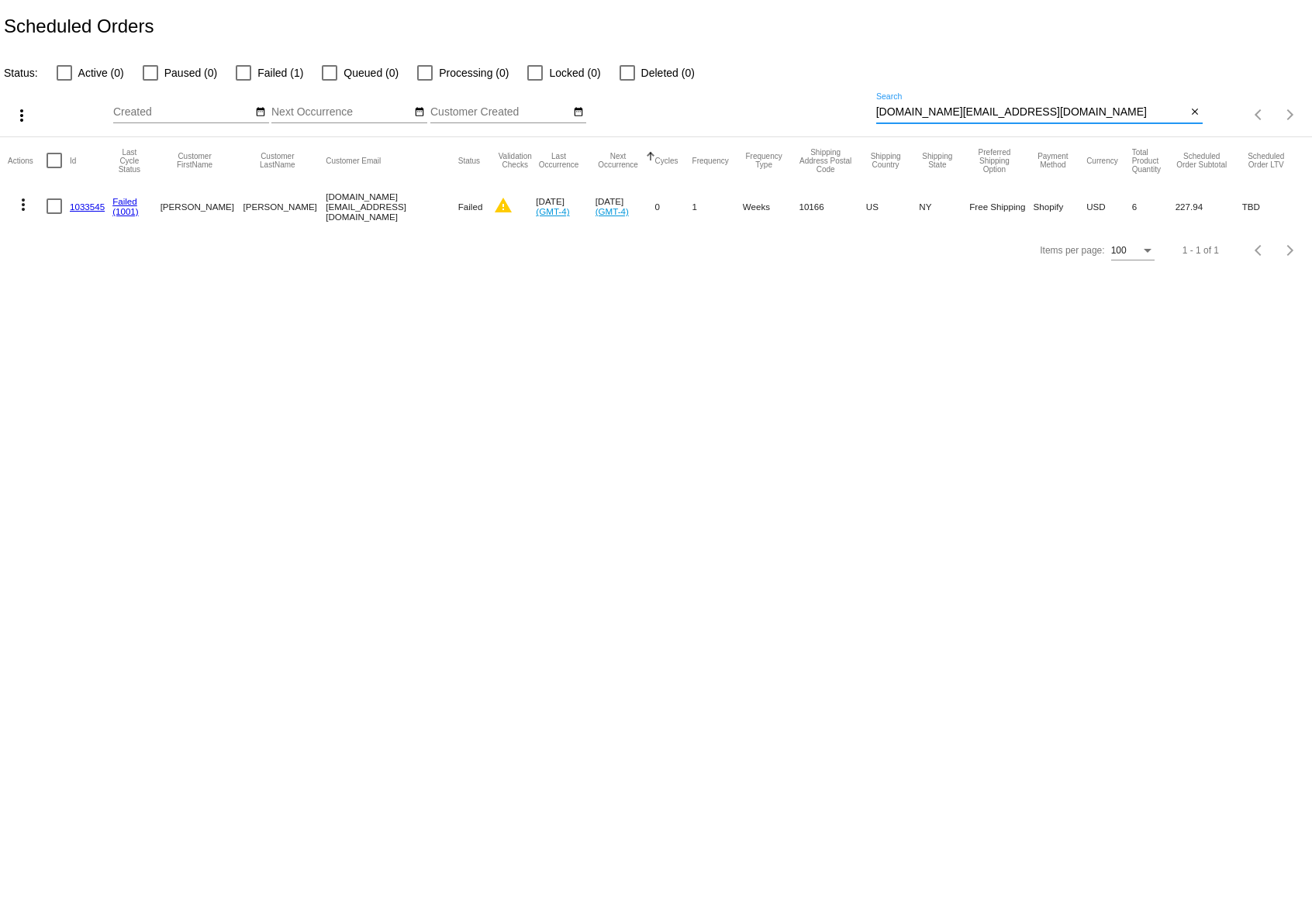
type input "[DOMAIN_NAME][EMAIL_ADDRESS][DOMAIN_NAME]"
click at [82, 210] on link "1033545" at bounding box center [87, 206] width 35 height 10
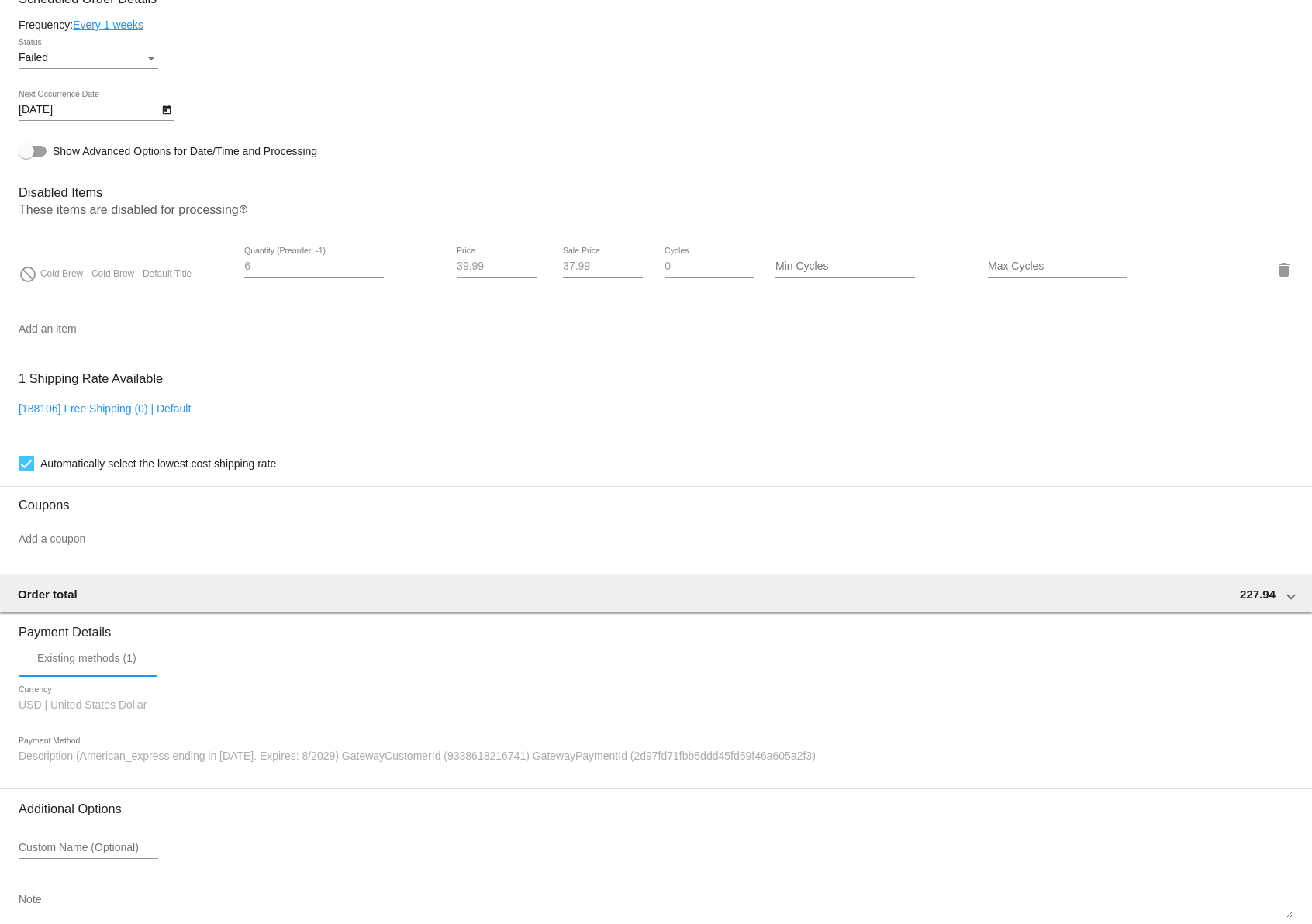
scroll to position [944, 0]
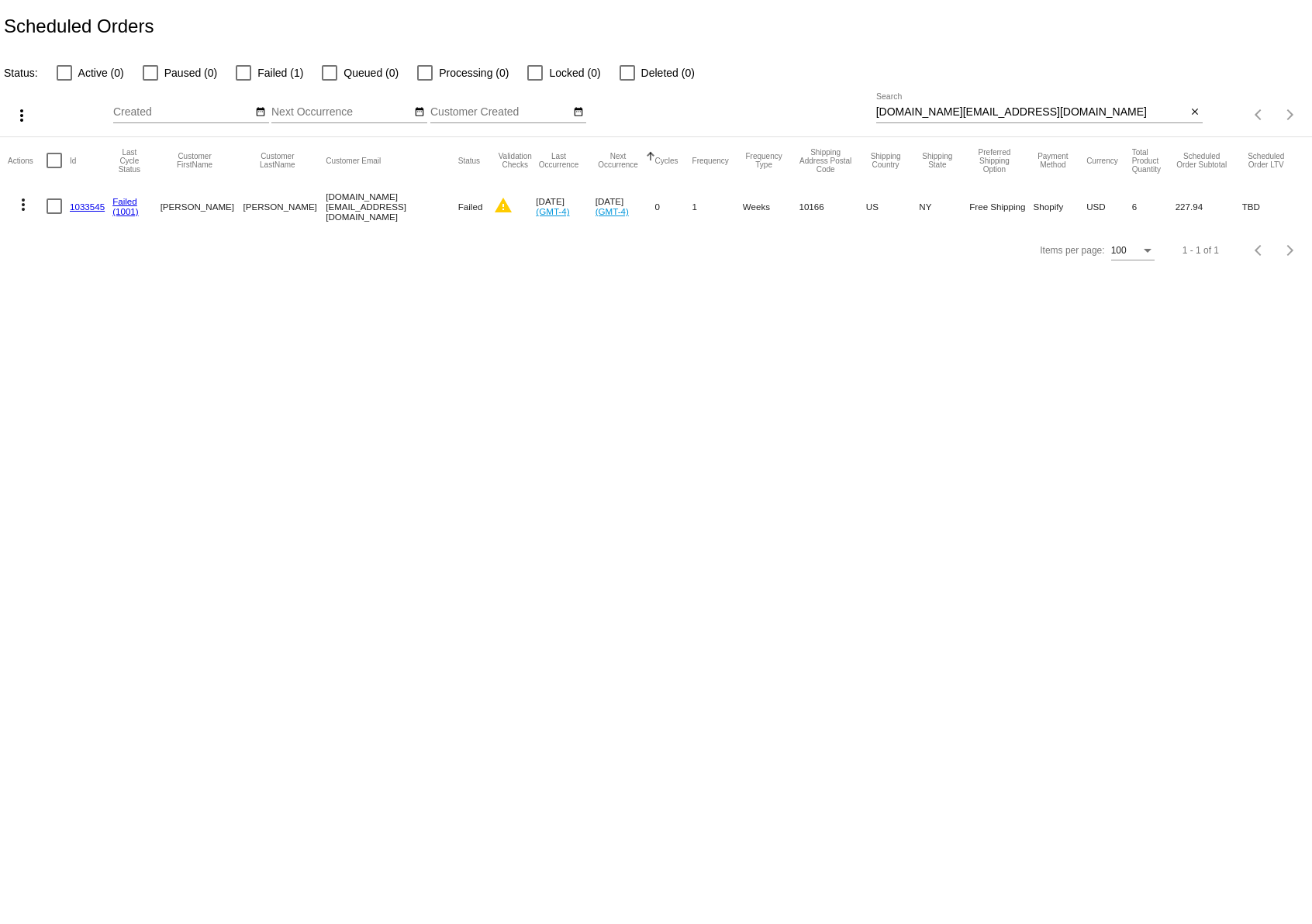
click at [24, 199] on mat-icon "more_vert" at bounding box center [23, 204] width 19 height 19
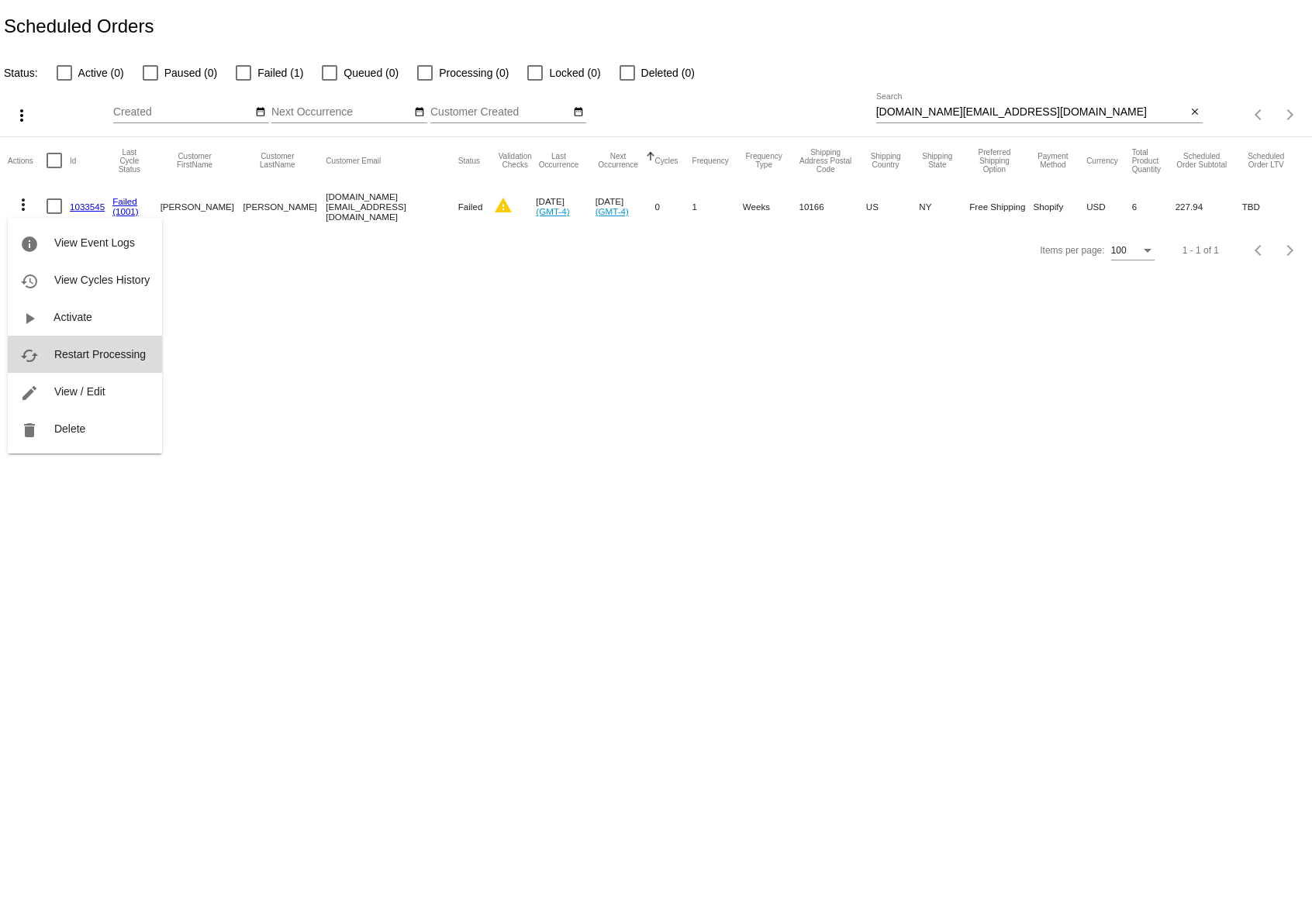
click at [91, 354] on span "Restart Processing" at bounding box center [100, 354] width 91 height 12
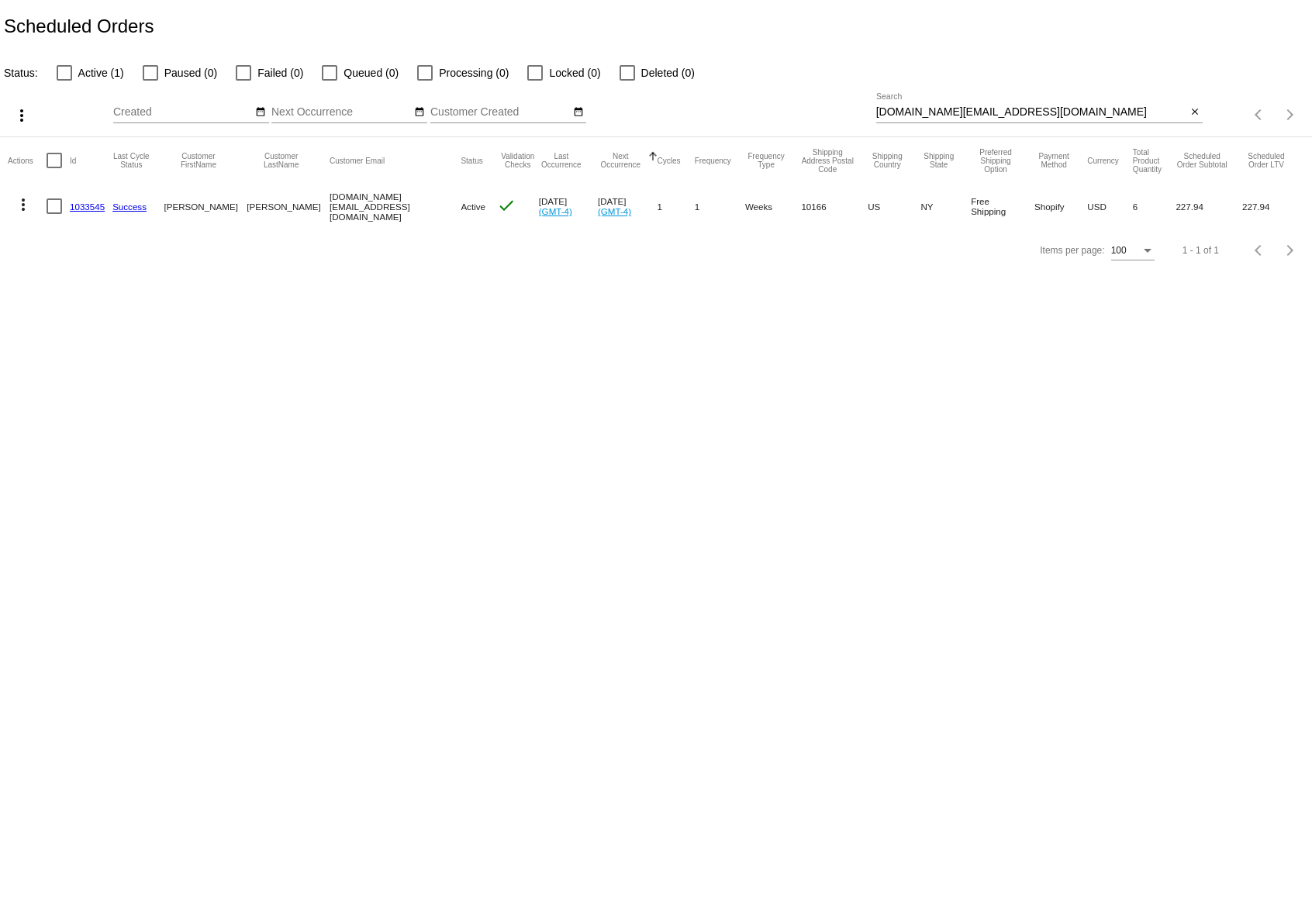
click at [957, 110] on input "reception.nyc@bregal.com" at bounding box center [1032, 112] width 311 height 12
paste input "alison.rozbruch@gmai"
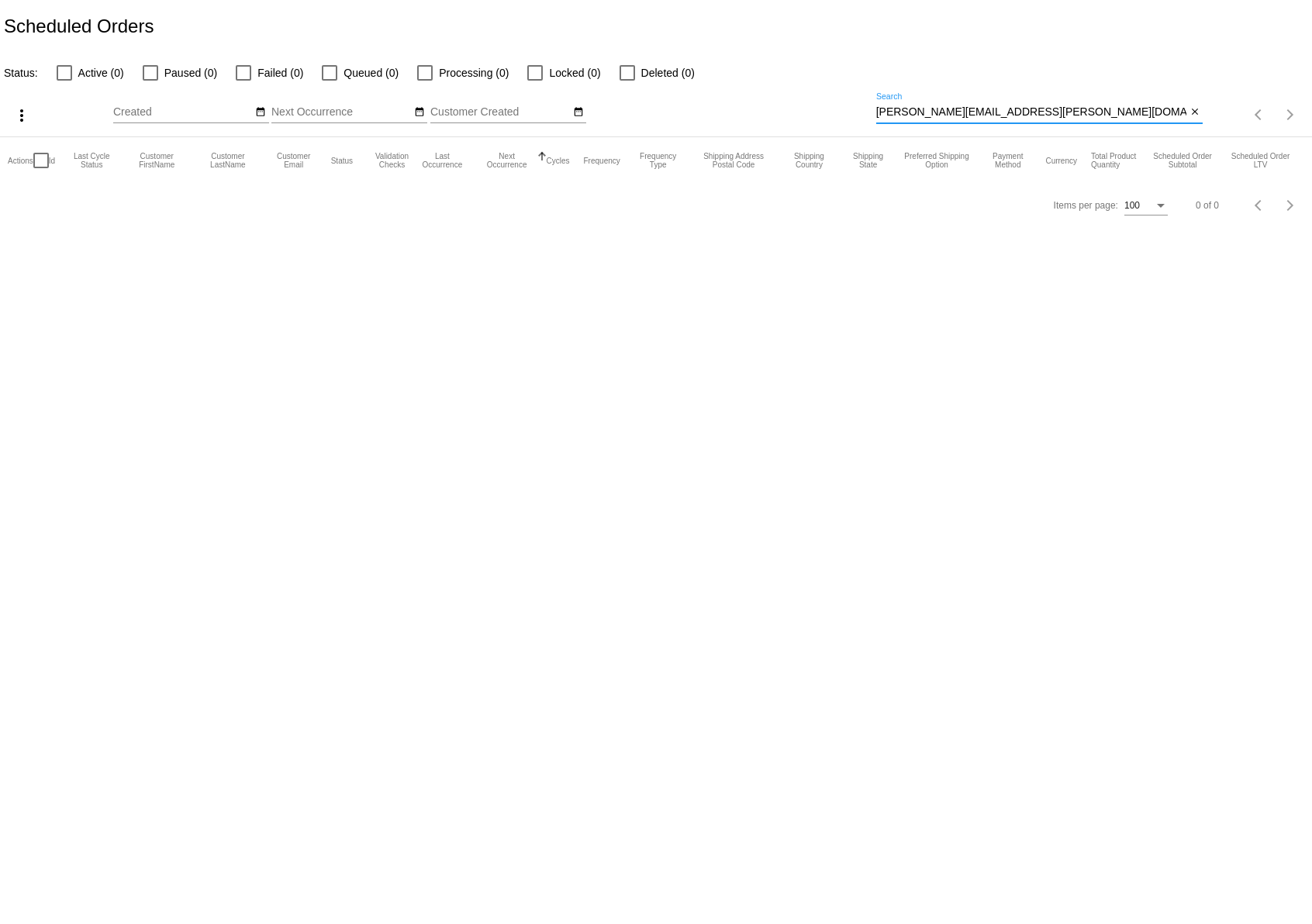
click at [883, 109] on input "alison.rozbruch@gmail.com" at bounding box center [1032, 112] width 311 height 12
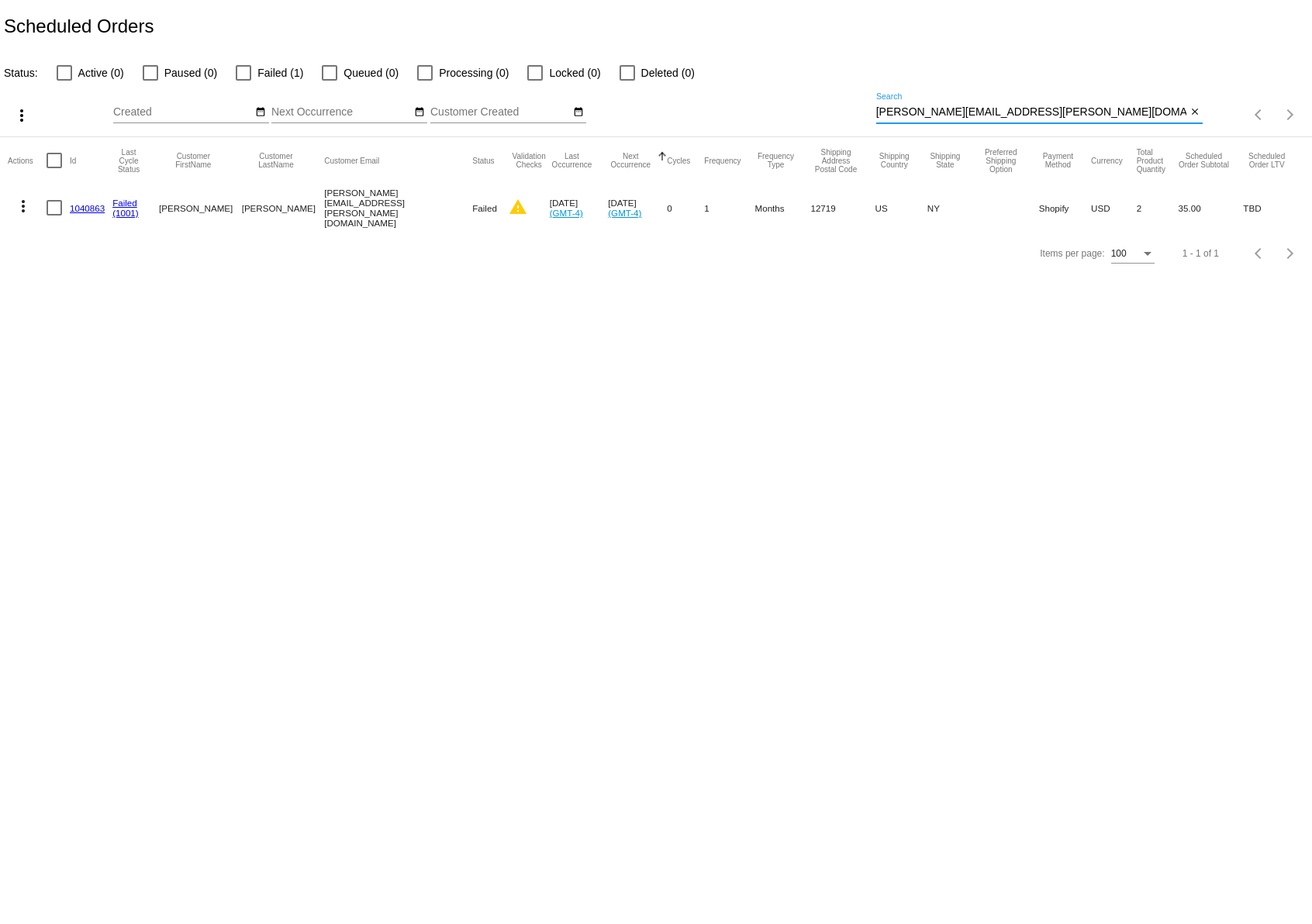
type input "alison.rozbruch@gmail.com"
click at [88, 207] on link "1040863" at bounding box center [87, 208] width 35 height 10
click at [15, 200] on mat-icon "more_vert" at bounding box center [23, 206] width 19 height 19
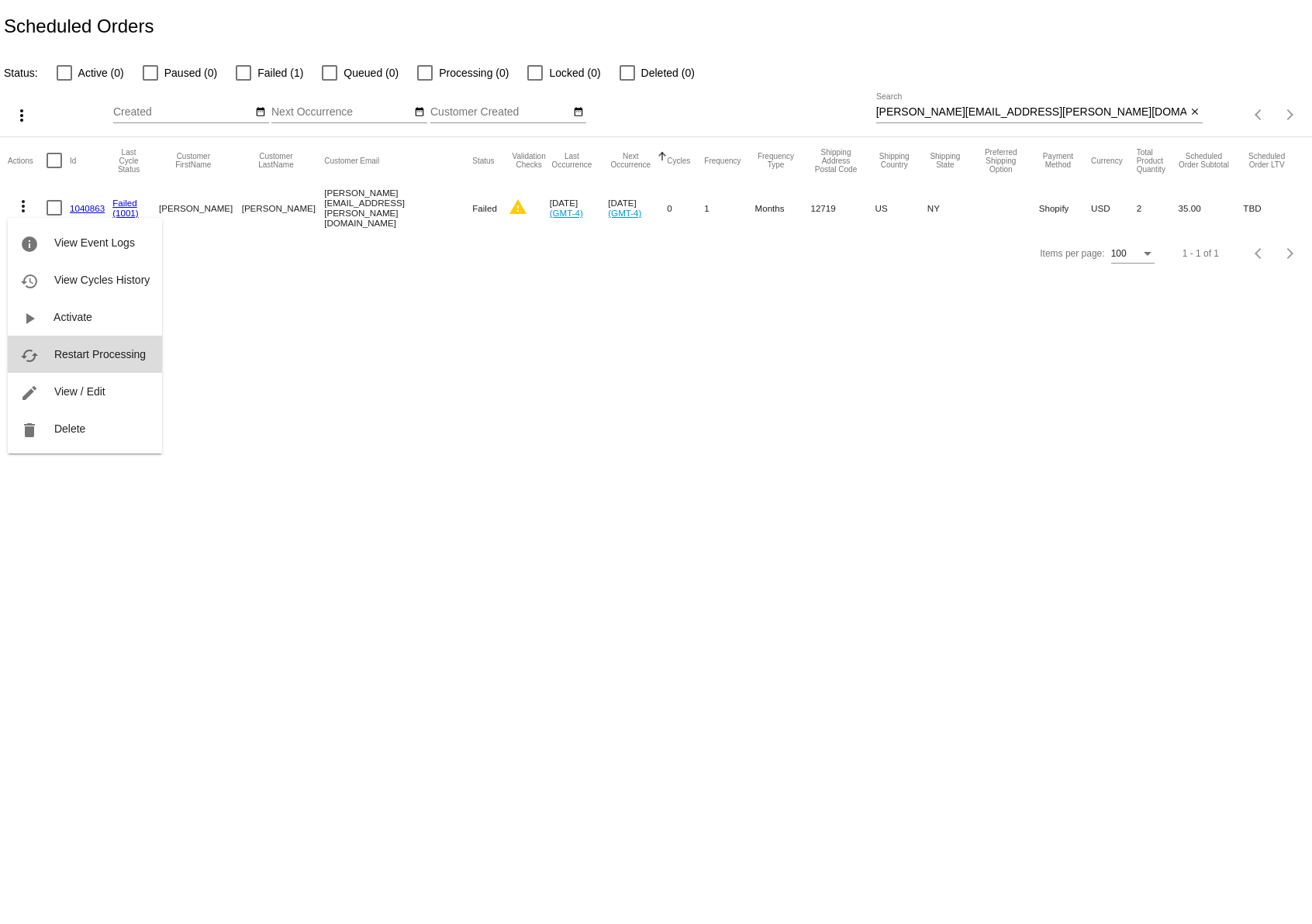
click at [69, 363] on button "cached Restart Processing" at bounding box center [85, 354] width 155 height 37
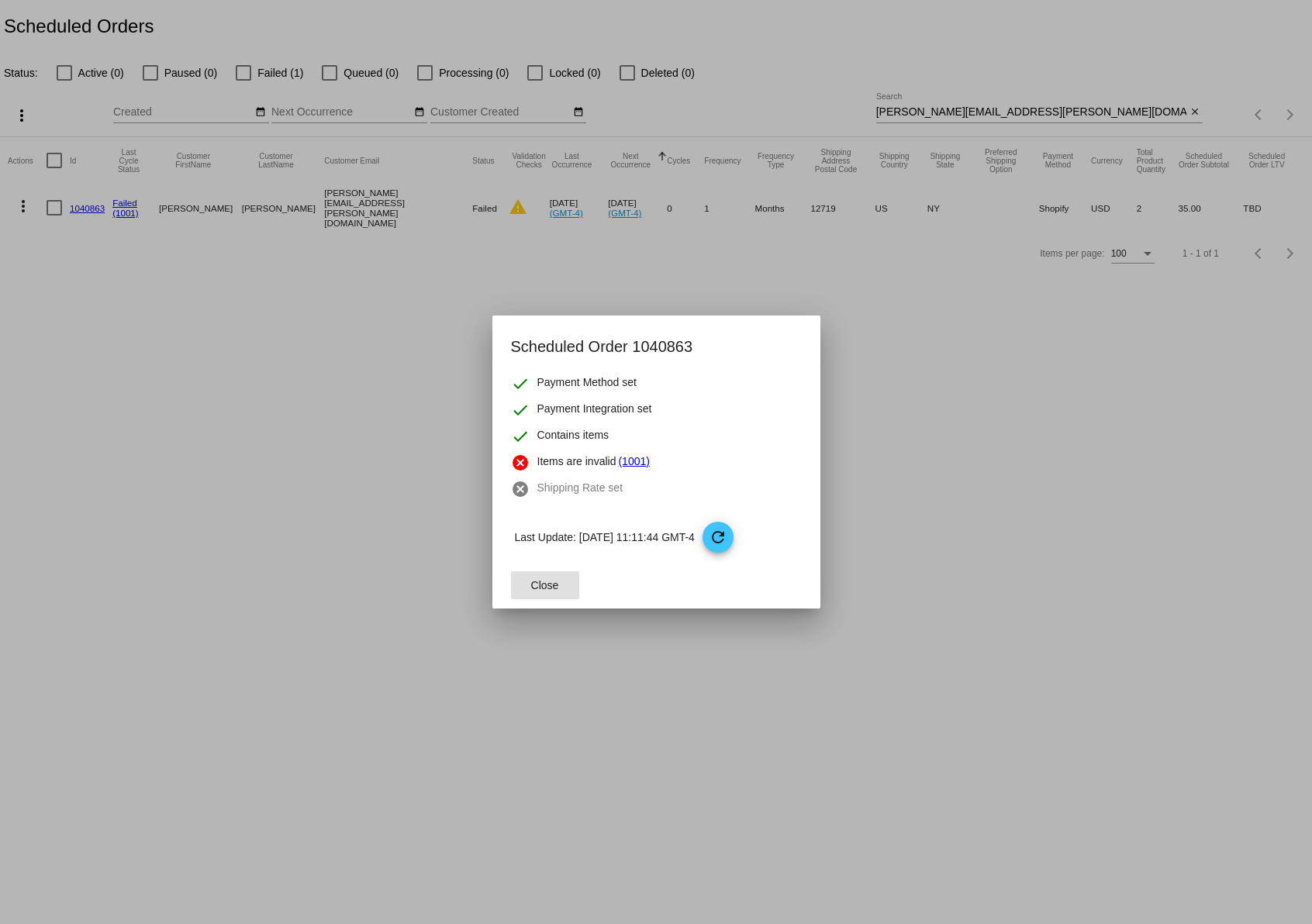
click at [544, 580] on span "Close" at bounding box center [545, 585] width 28 height 12
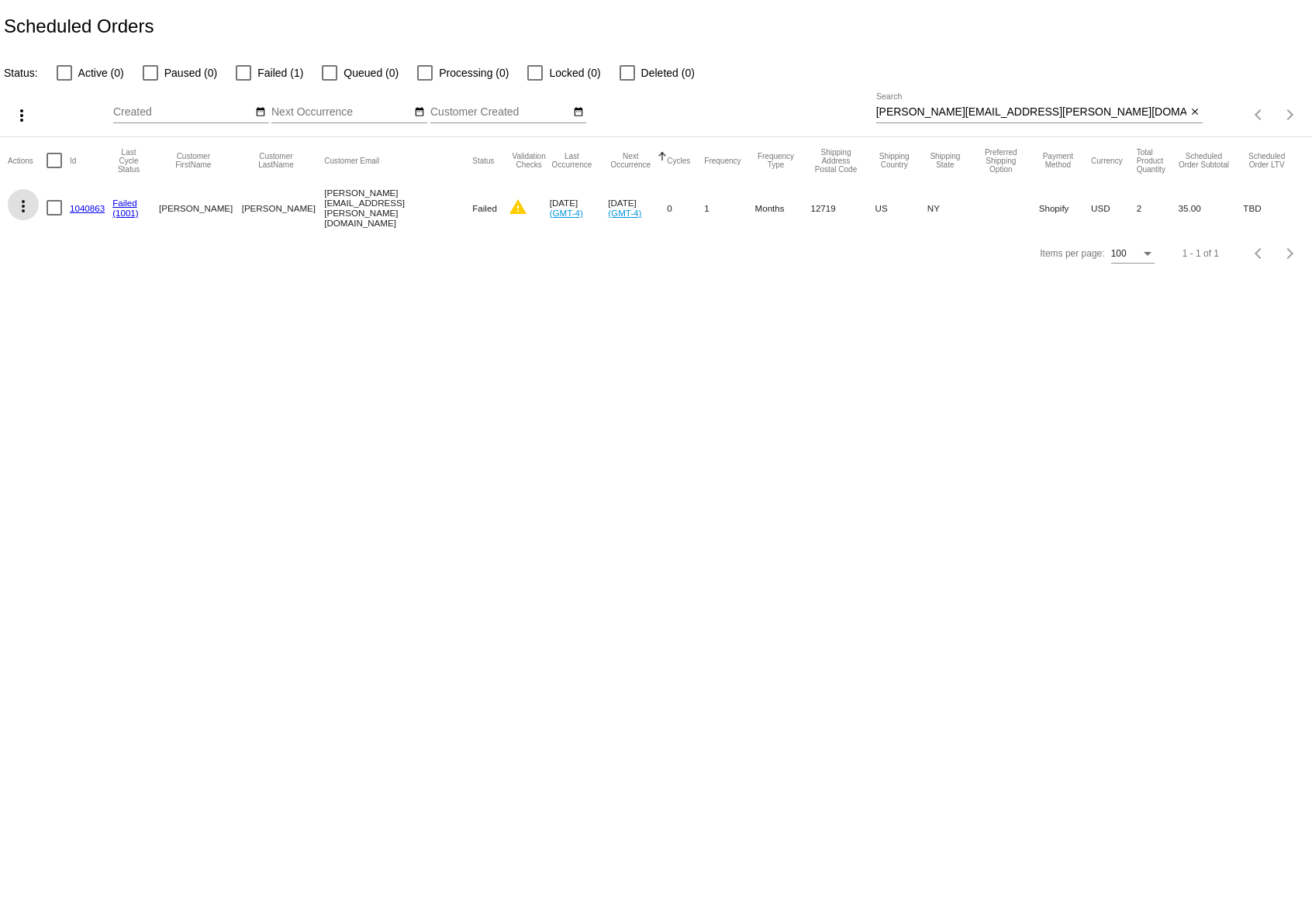
click at [17, 202] on mat-icon "more_vert" at bounding box center [23, 206] width 19 height 19
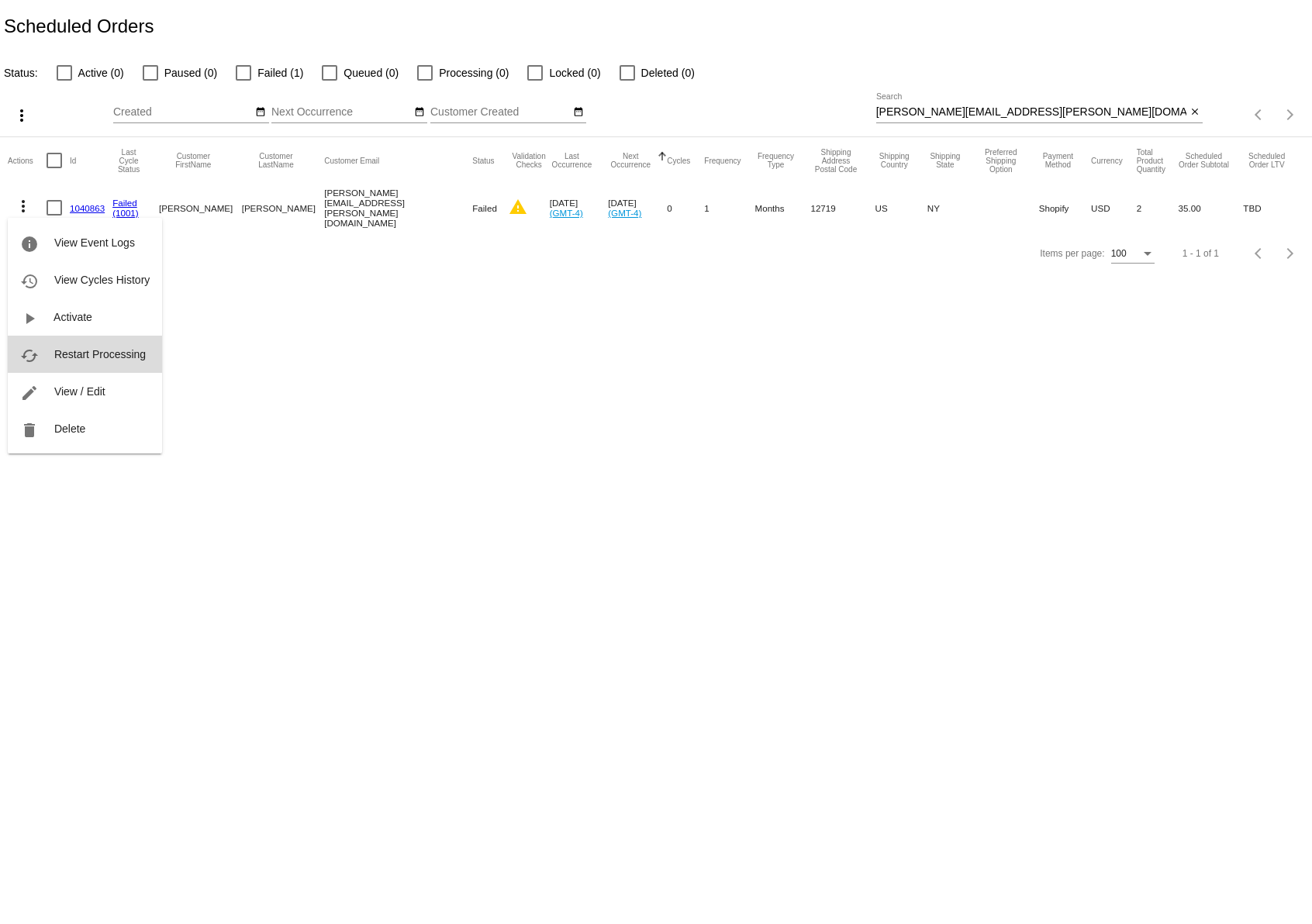
click at [102, 353] on span "Restart Processing" at bounding box center [100, 354] width 91 height 12
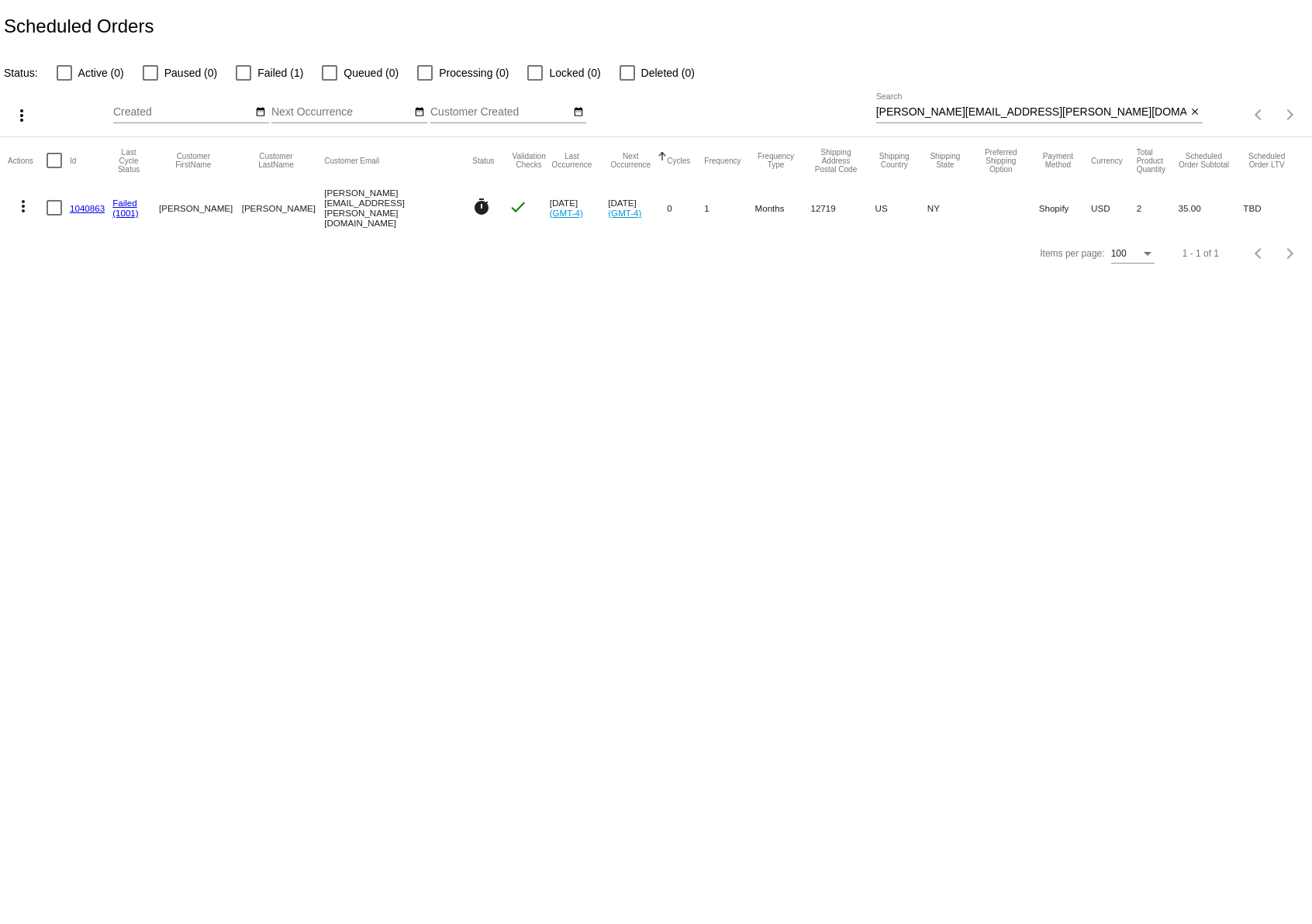
click at [942, 110] on input "[PERSON_NAME][EMAIL_ADDRESS][PERSON_NAME][DOMAIN_NAME]" at bounding box center [1032, 112] width 311 height 12
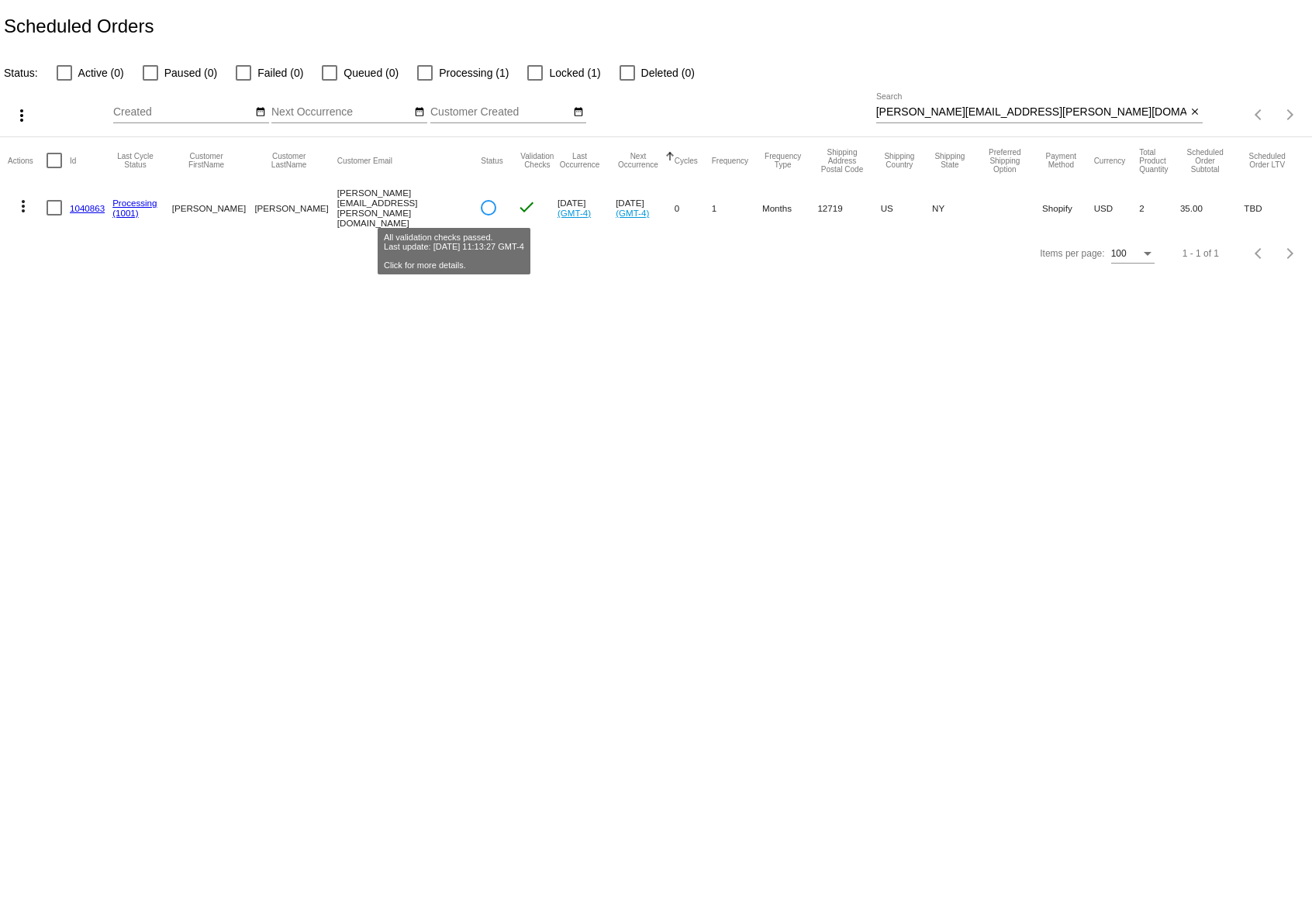
click at [517, 210] on mat-icon "check" at bounding box center [526, 206] width 19 height 19
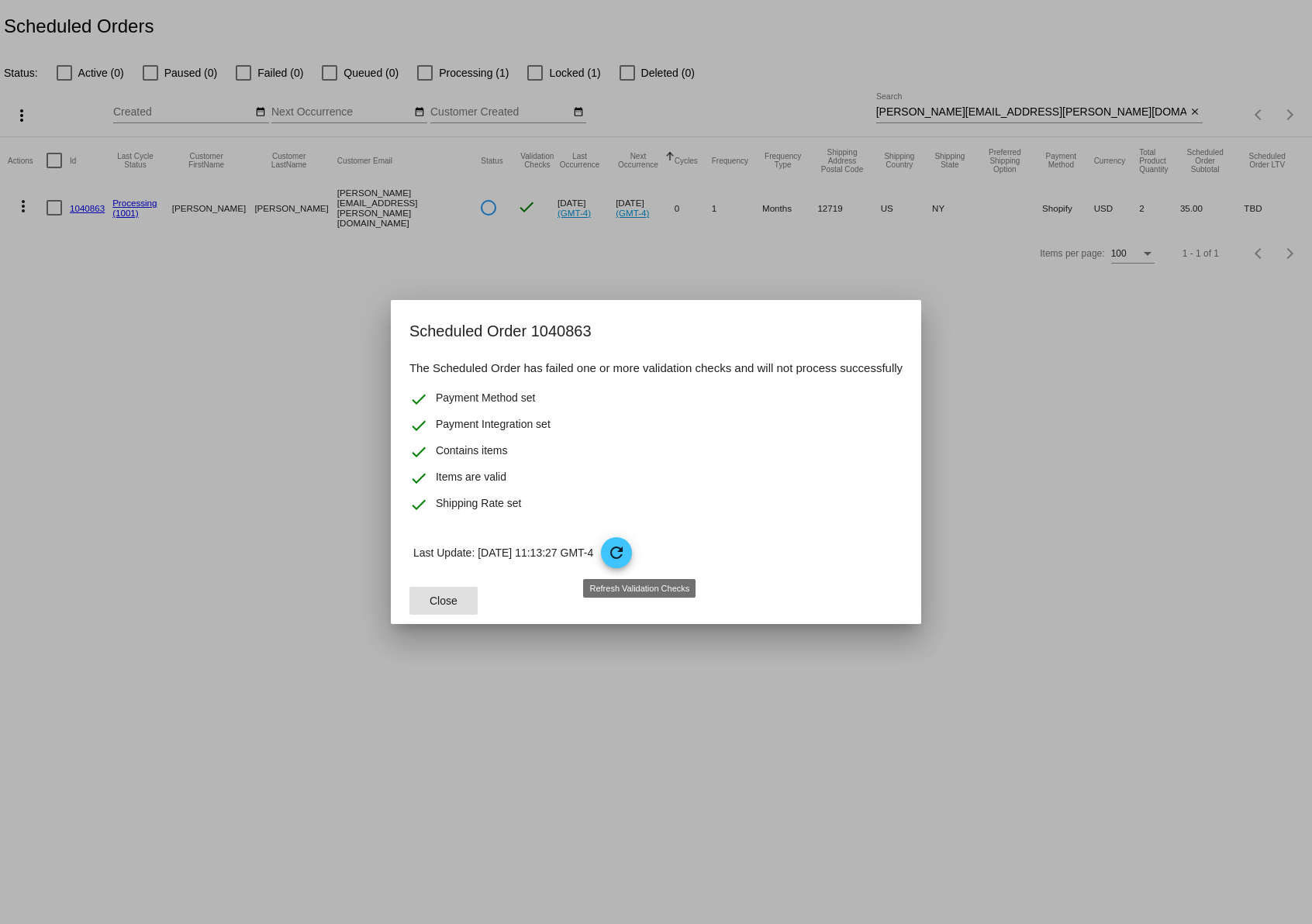
click at [626, 556] on mat-icon "refresh" at bounding box center [616, 553] width 19 height 19
click at [450, 608] on button "Close" at bounding box center [444, 600] width 68 height 28
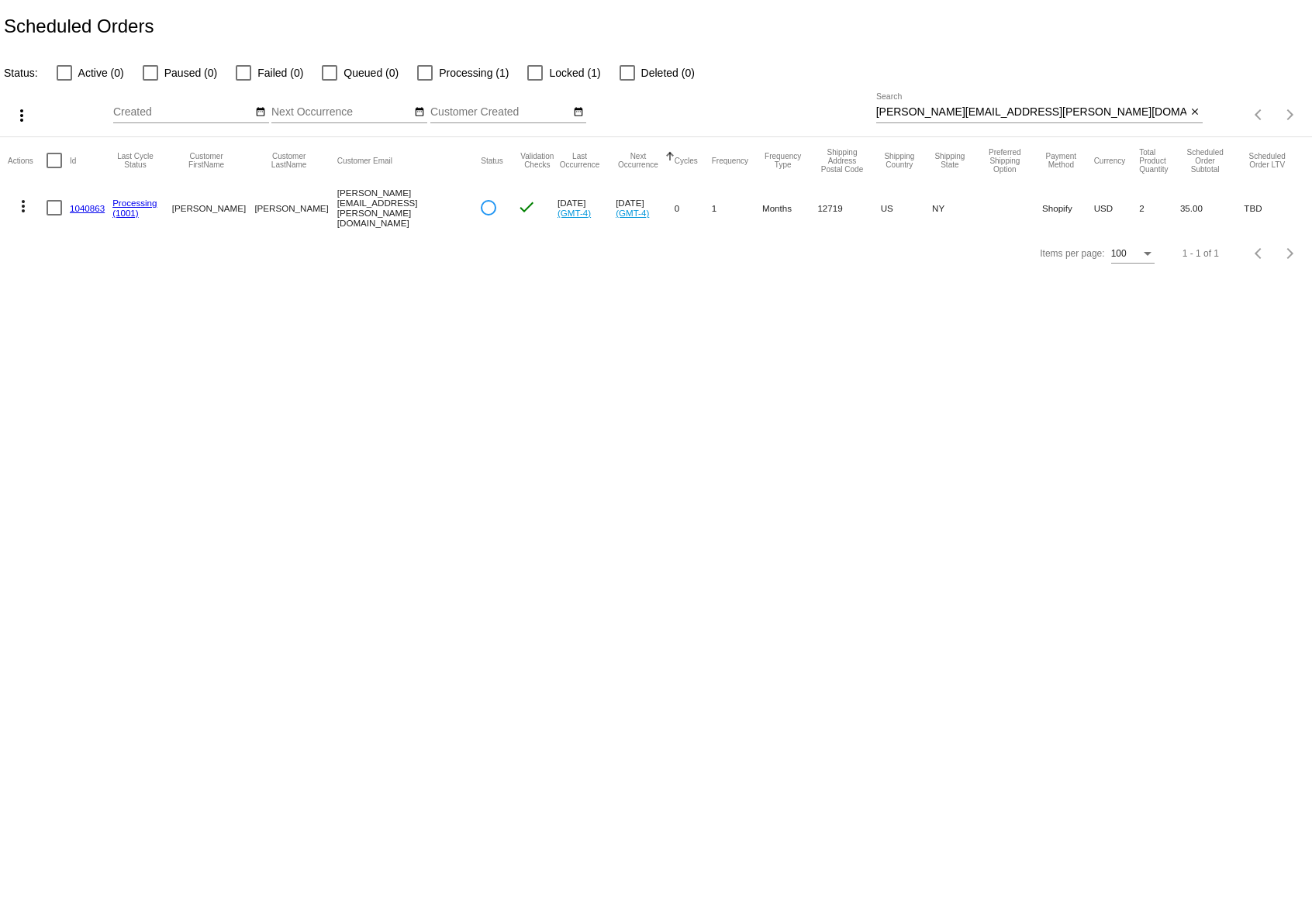
click at [83, 206] on link "1040863" at bounding box center [87, 208] width 35 height 10
click at [87, 207] on link "1040863" at bounding box center [87, 208] width 35 height 10
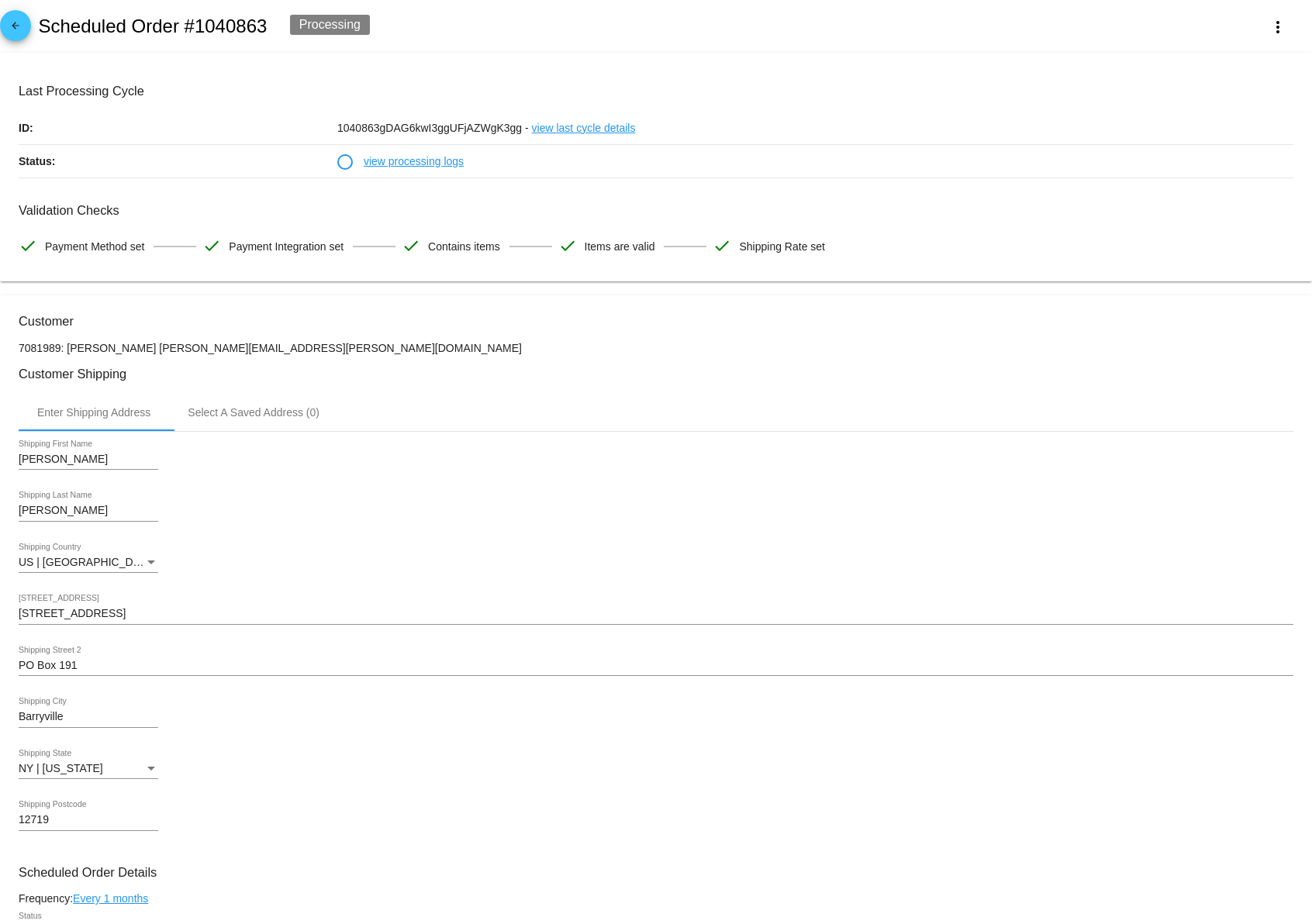
click at [444, 158] on link "view processing logs" at bounding box center [414, 161] width 100 height 32
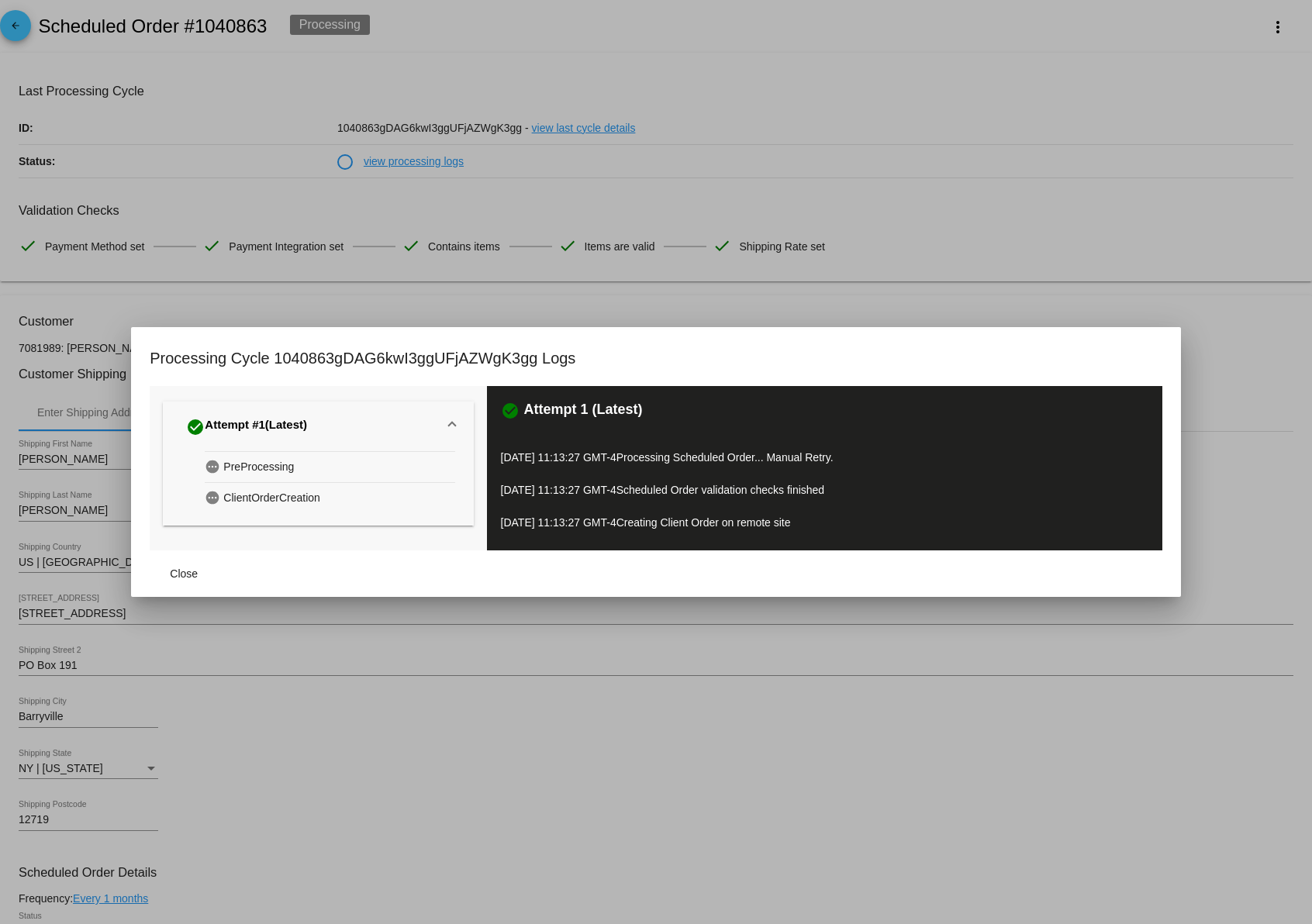
click at [251, 427] on div "check_circle Attempt #1 (Latest)" at bounding box center [246, 427] width 121 height 25
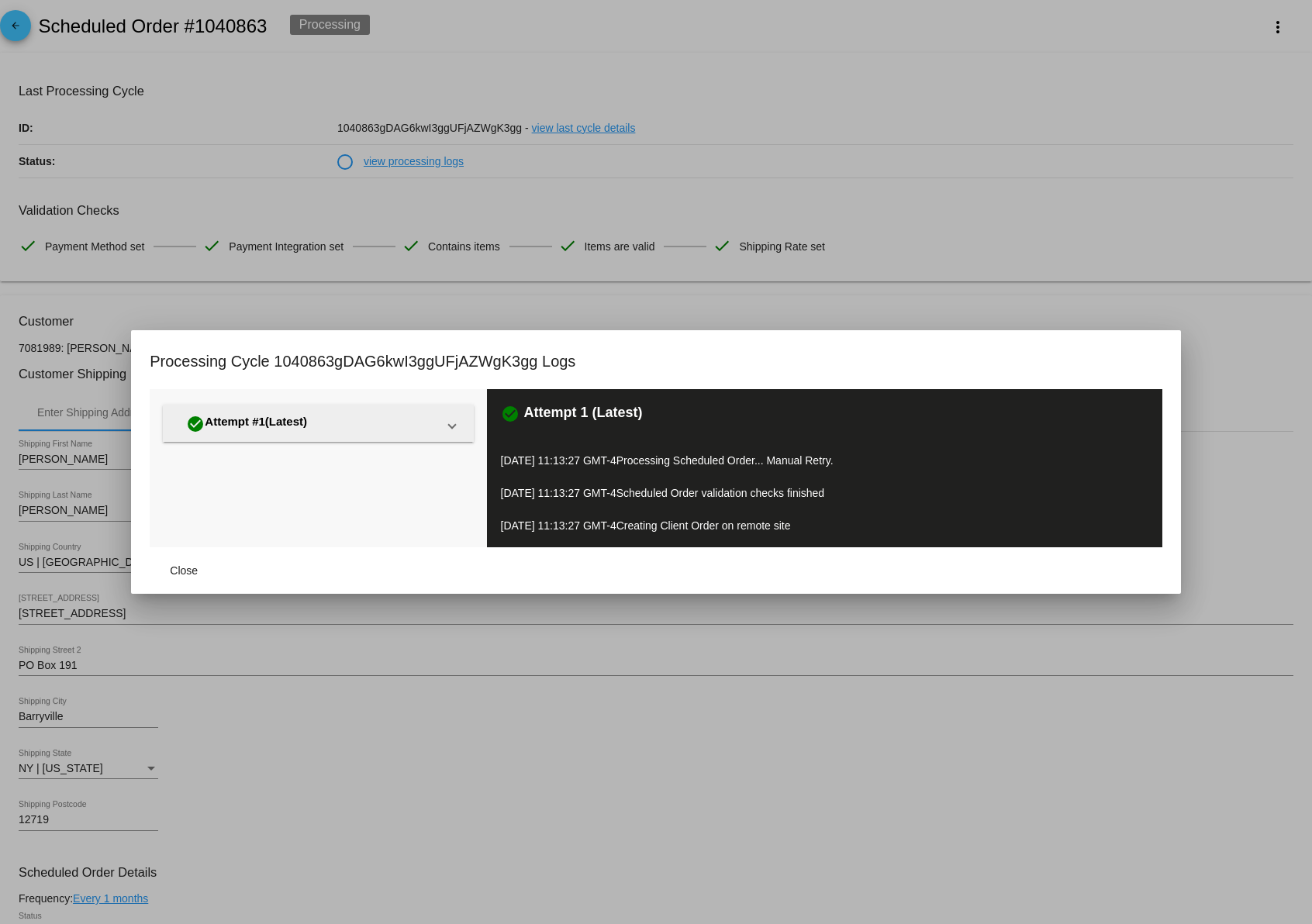
click at [251, 427] on div "check_circle Attempt #1 (Latest)" at bounding box center [246, 424] width 121 height 25
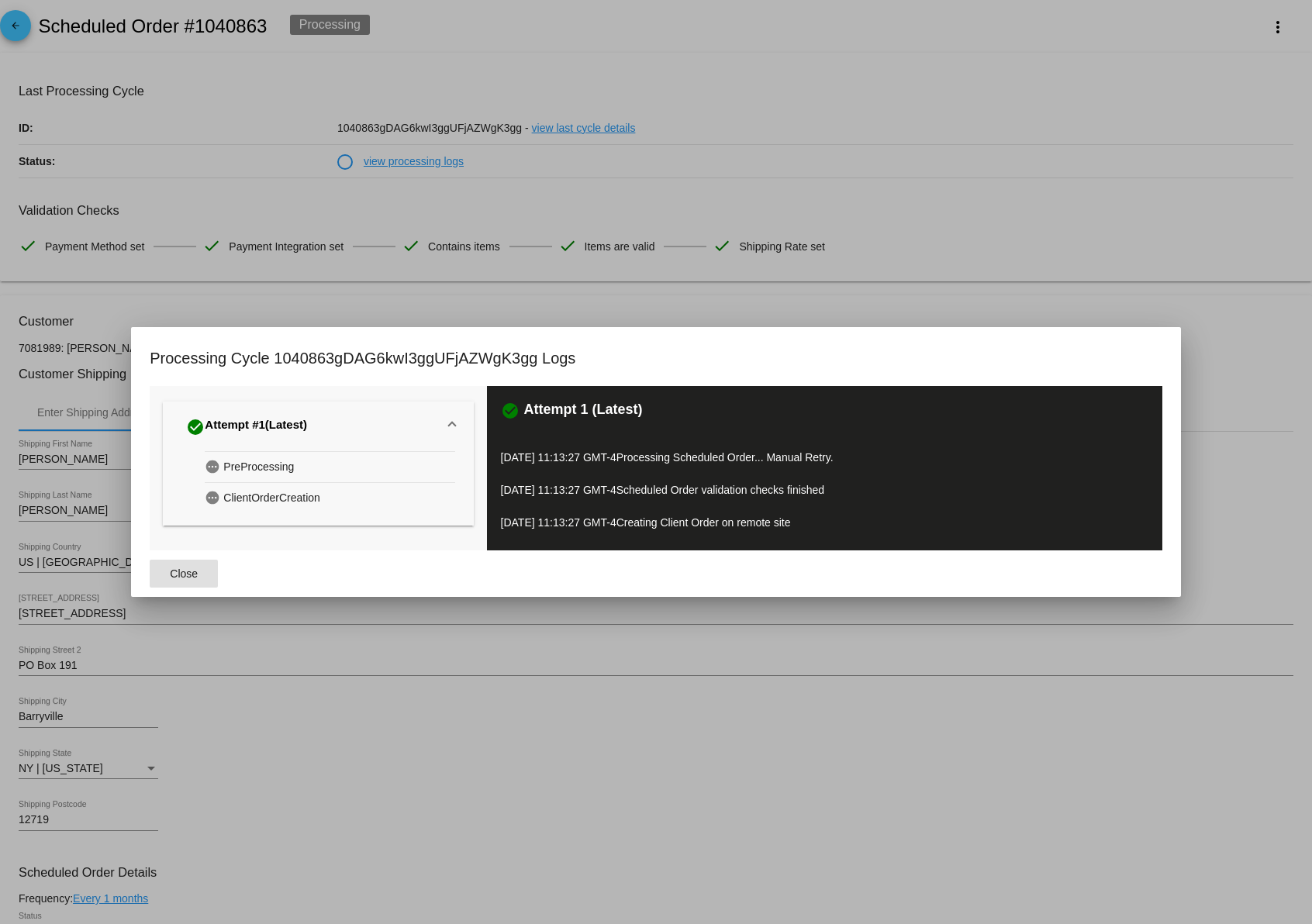
click at [182, 580] on button "Close" at bounding box center [184, 574] width 68 height 28
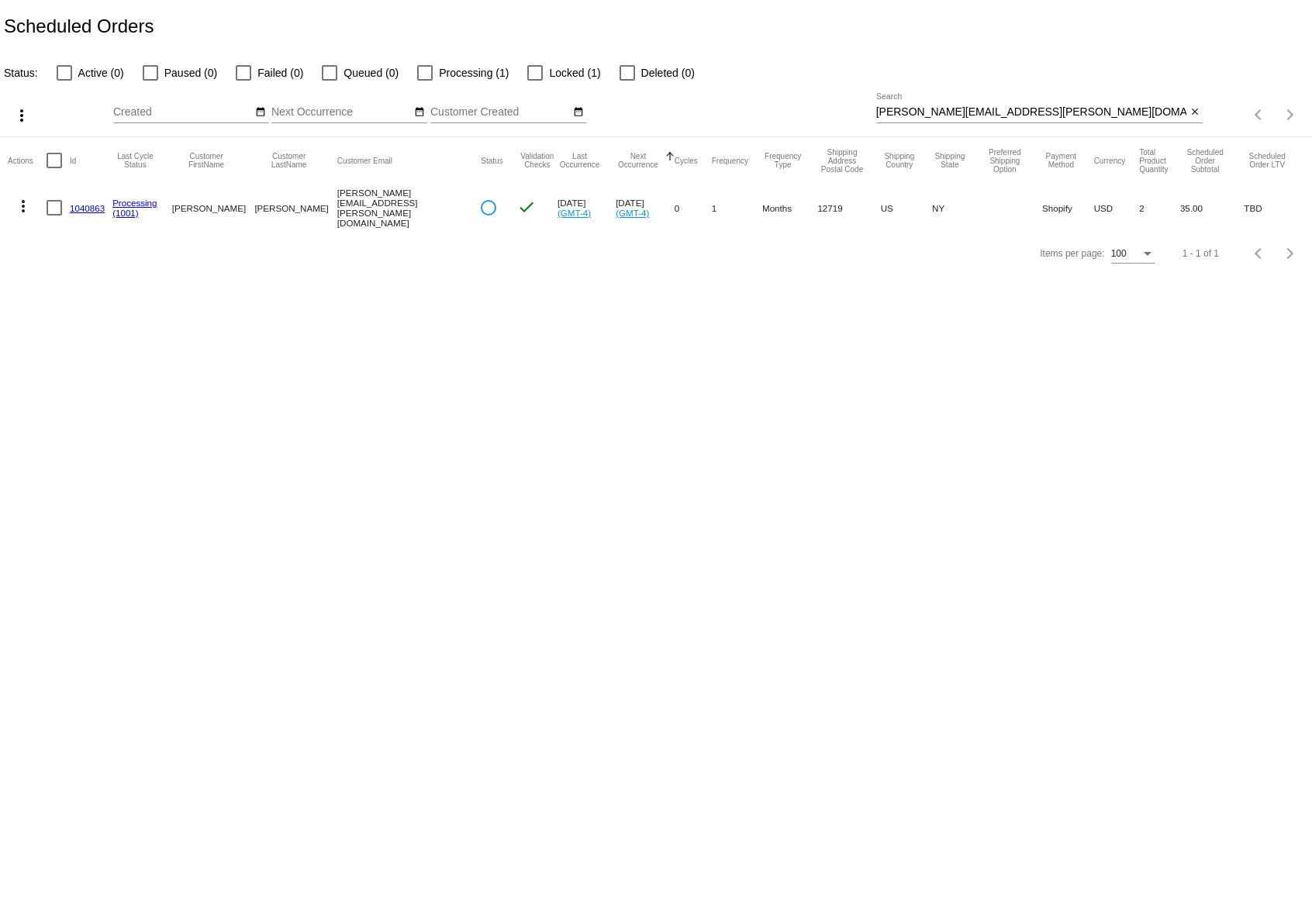
click at [959, 107] on input "[PERSON_NAME][EMAIL_ADDRESS][PERSON_NAME][DOMAIN_NAME]" at bounding box center [1032, 112] width 311 height 12
click at [959, 107] on input "alison.rozbruch@gmail.com" at bounding box center [1032, 112] width 311 height 12
paste input "[PERSON_NAME][EMAIL_ADDRESS][DOMAIN_NAME]"
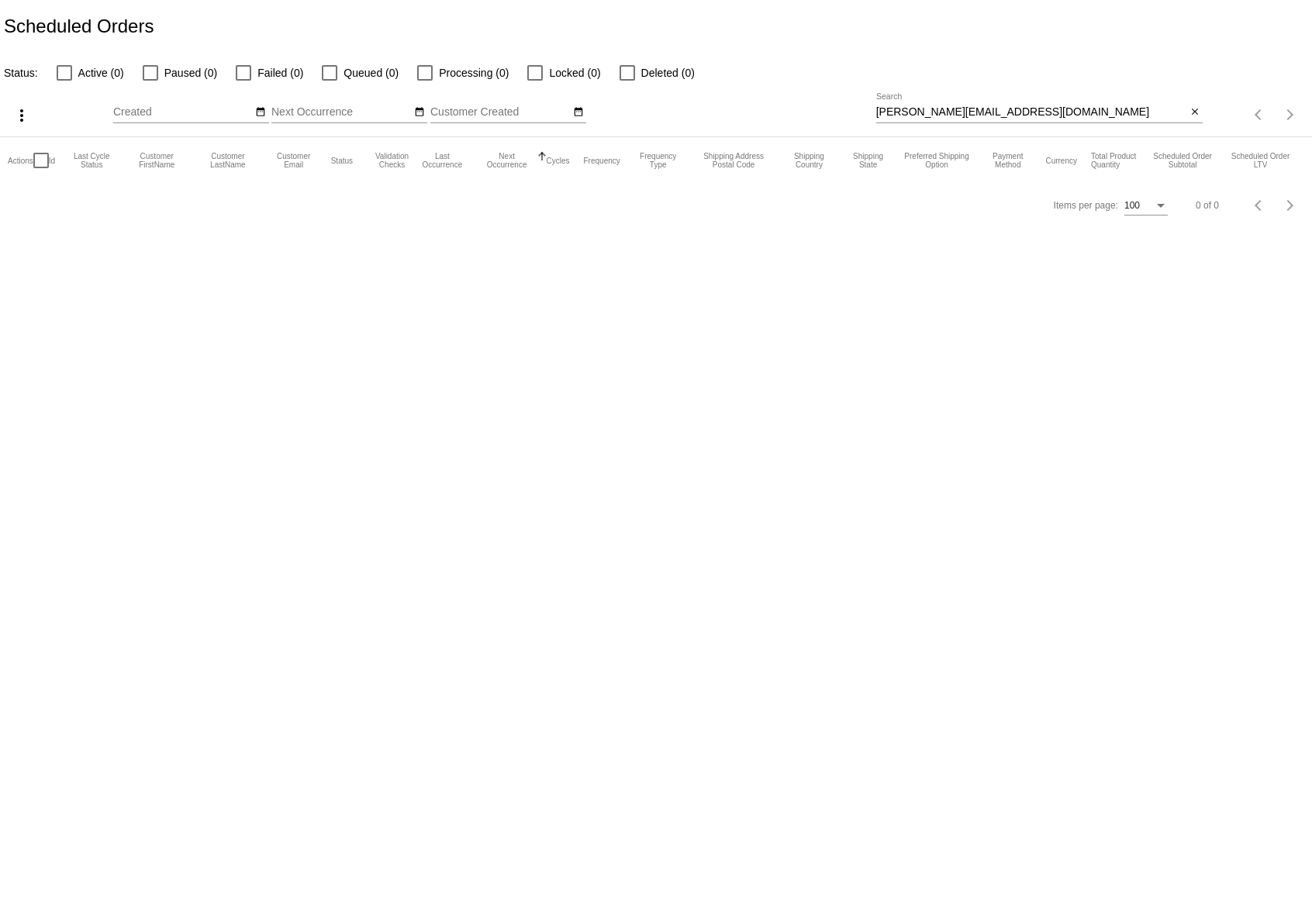
click at [876, 112] on app-dashboard-scheduled-orders "Scheduled Orders Status: Active (0) Paused (0) Failed (0) Queued (0) Processing…" at bounding box center [656, 113] width 1312 height 227
click at [884, 112] on input "[PERSON_NAME][EMAIL_ADDRESS][DOMAIN_NAME]" at bounding box center [1032, 112] width 311 height 12
click at [879, 112] on input "brianne@cvhaction.org" at bounding box center [1032, 112] width 311 height 12
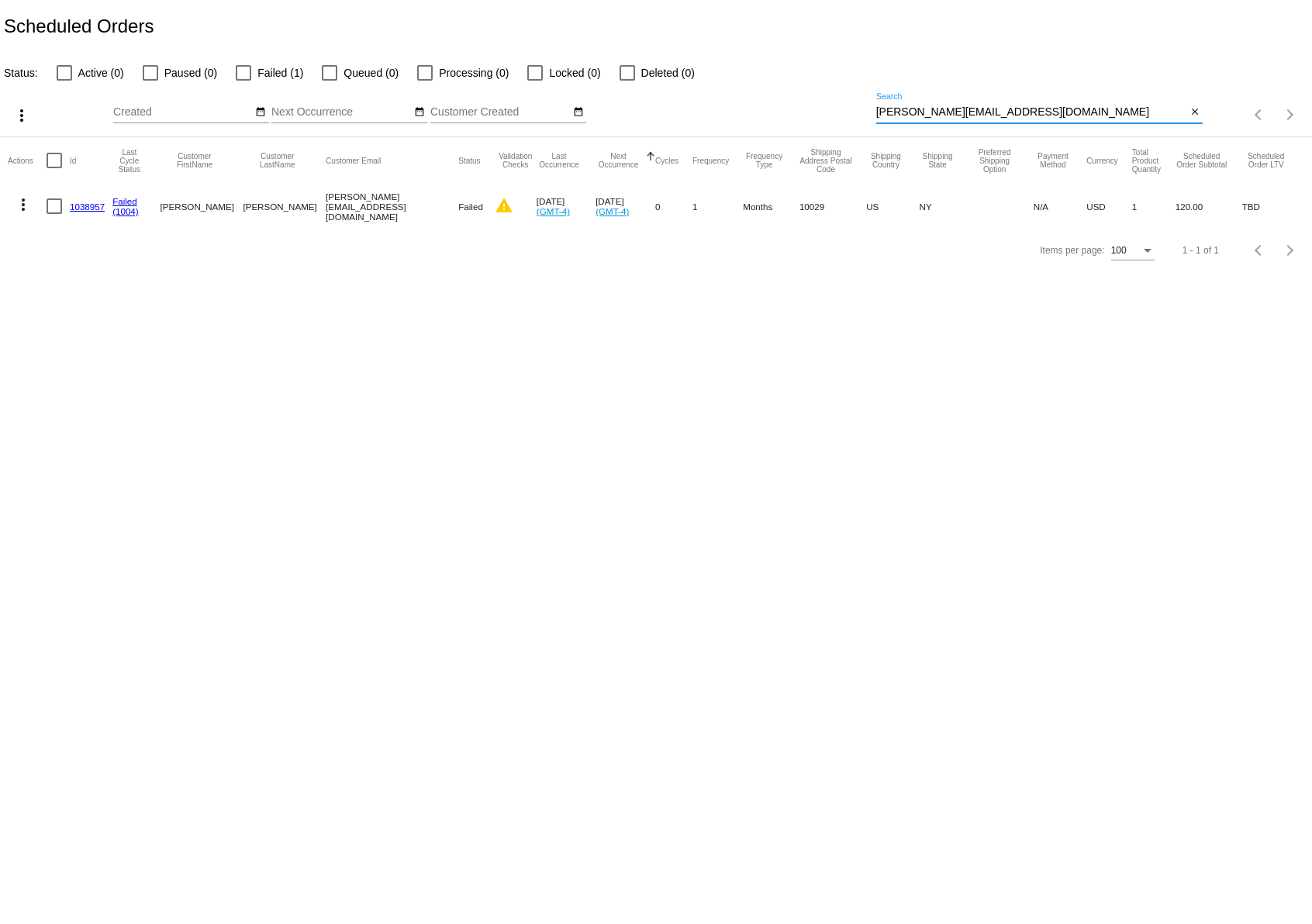
type input "brianne@cvhaction.org"
click at [79, 207] on link "1038957" at bounding box center [87, 206] width 35 height 10
click at [961, 112] on input "brianne@cvhaction.org" at bounding box center [1032, 112] width 311 height 12
click at [961, 112] on input "[PERSON_NAME][EMAIL_ADDRESS][DOMAIN_NAME]" at bounding box center [1032, 112] width 311 height 12
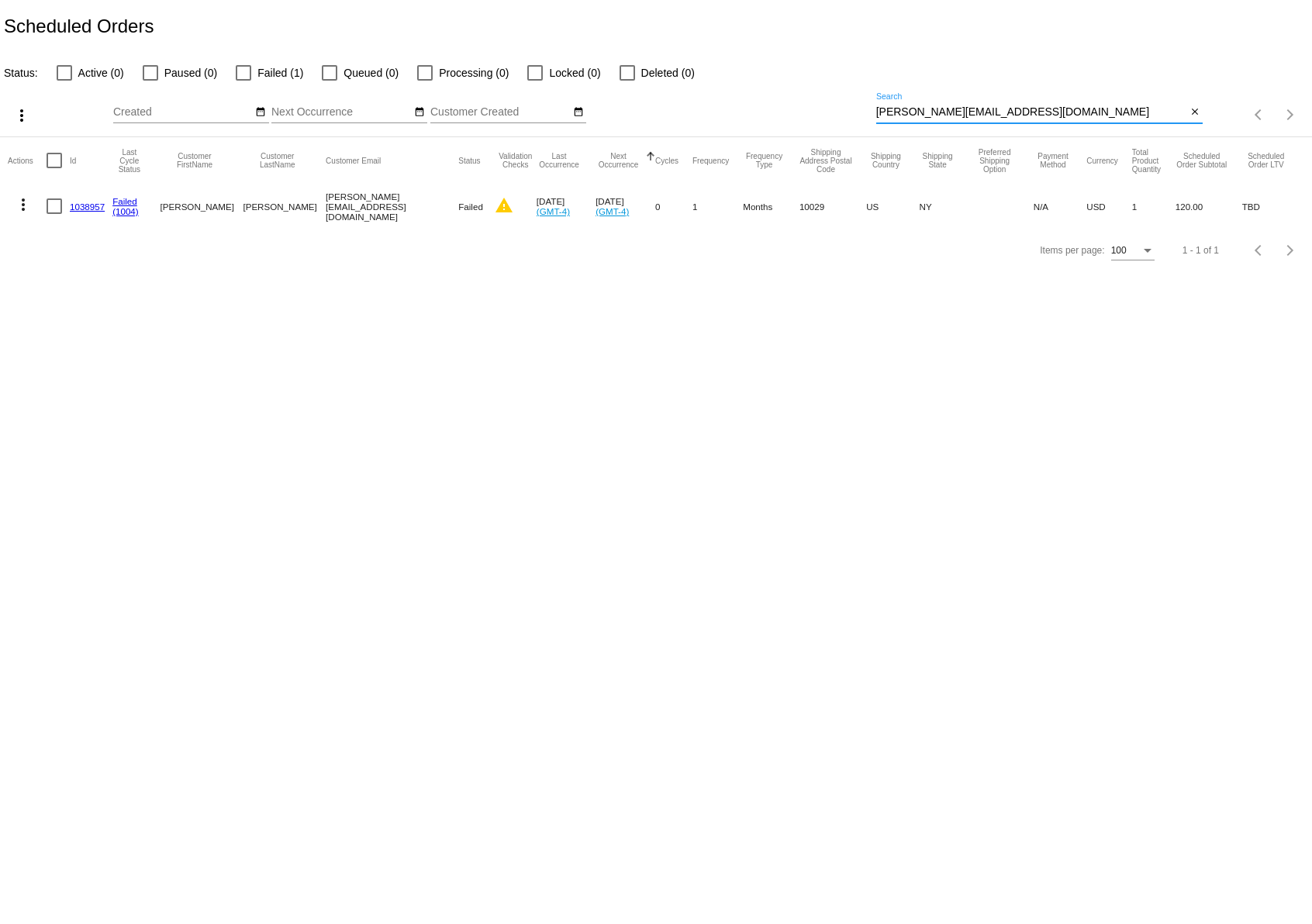
paste input "[PERSON_NAME][EMAIL_ADDRESS][DOMAIN_NAME]"
click at [877, 108] on input "[PERSON_NAME][EMAIL_ADDRESS][DOMAIN_NAME]" at bounding box center [1032, 112] width 311 height 12
type input "[PERSON_NAME][EMAIL_ADDRESS][DOMAIN_NAME]"
click at [86, 209] on link "1032646" at bounding box center [87, 206] width 35 height 10
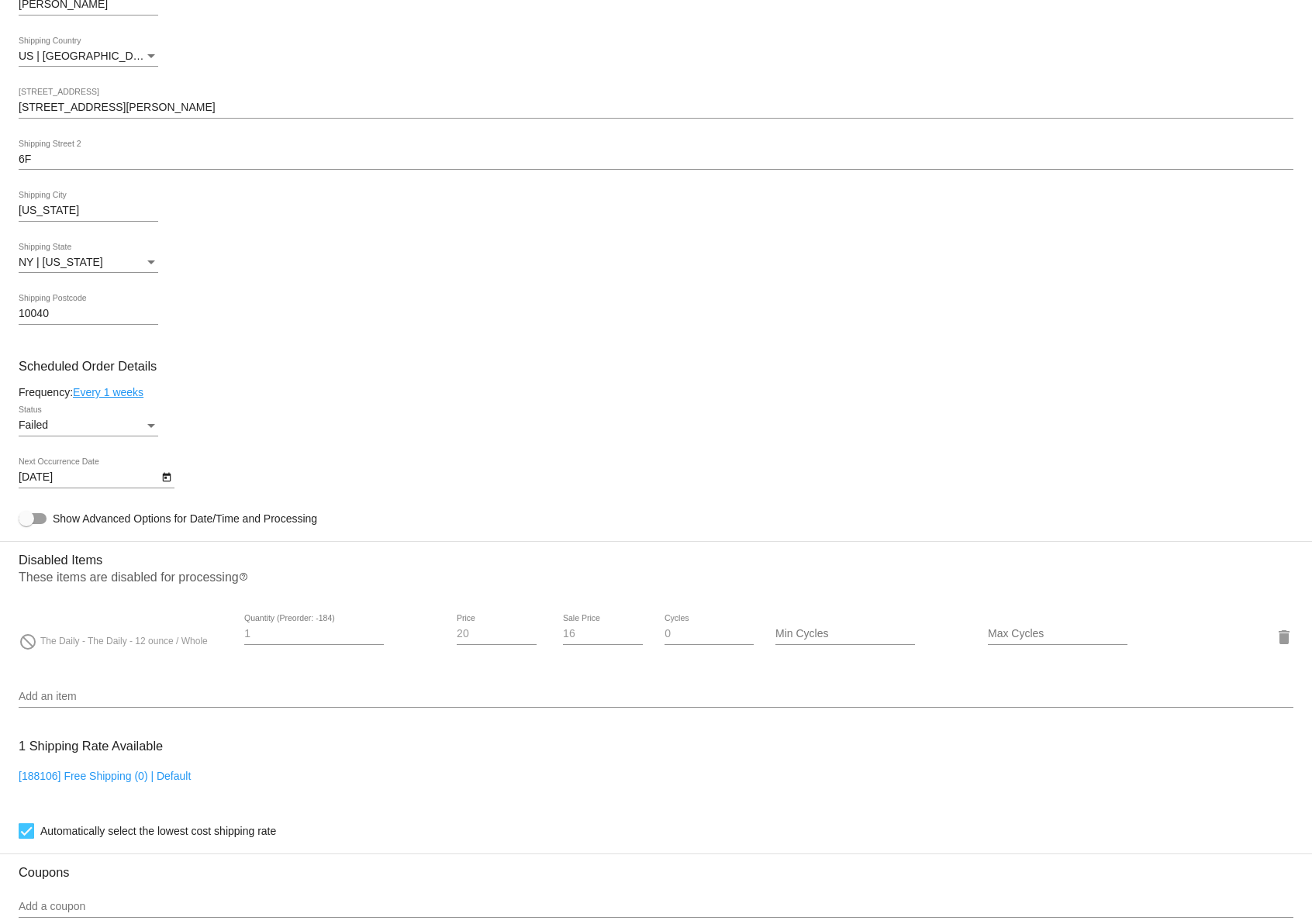
scroll to position [884, 0]
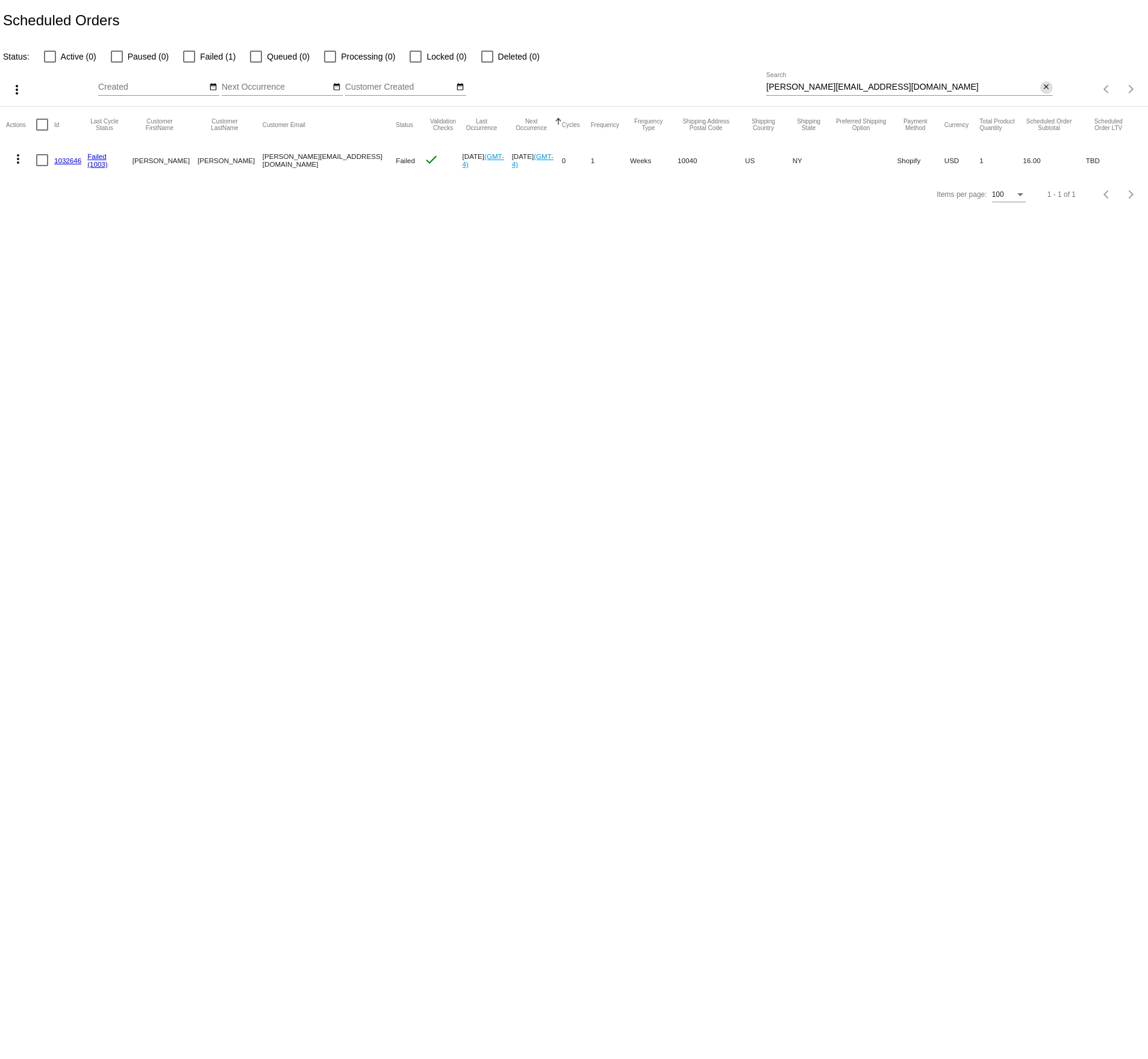
click at [1042, 89] on mat-icon "close" at bounding box center [1046, 87] width 8 height 9
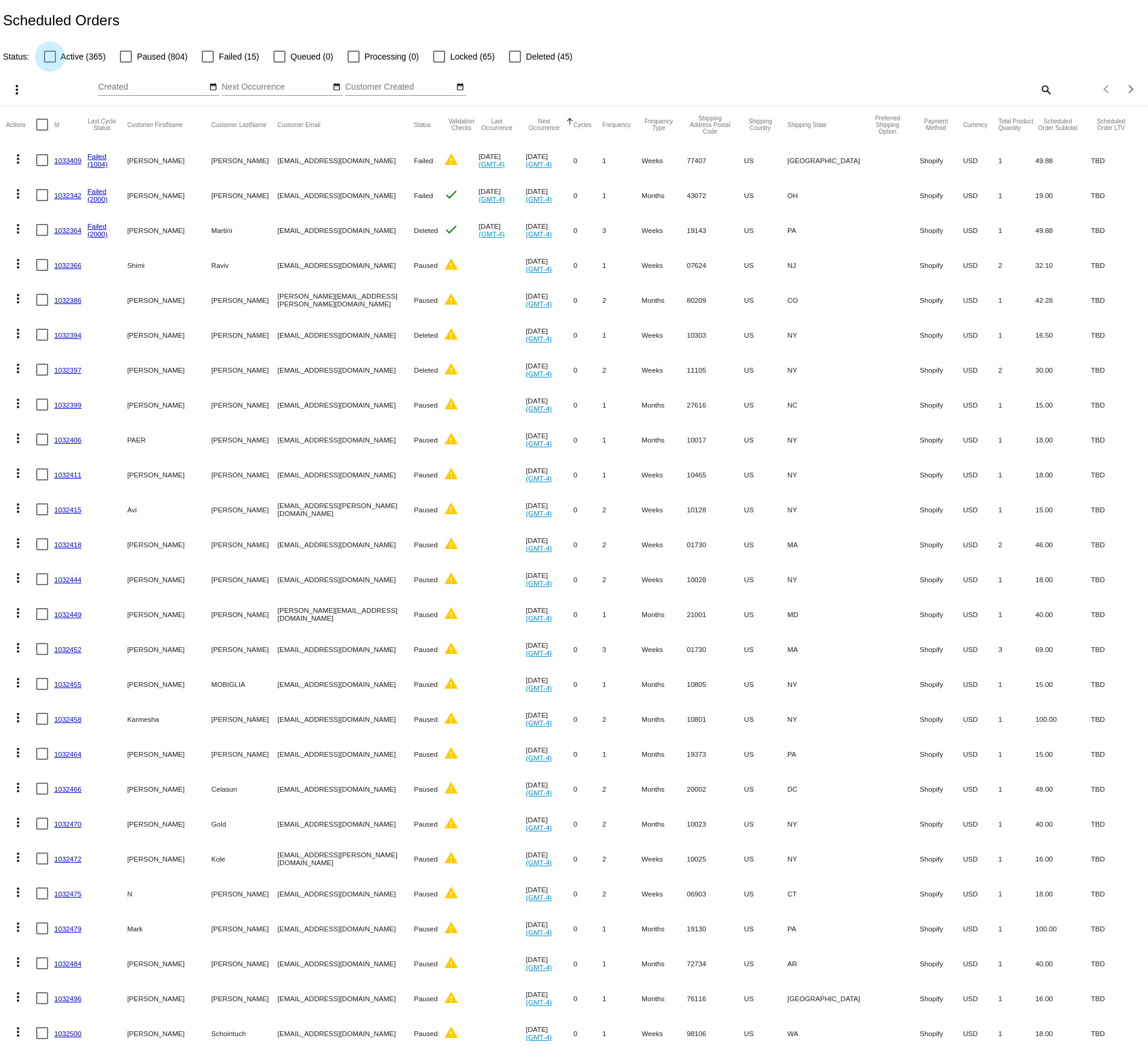
click at [50, 54] on div at bounding box center [50, 56] width 12 height 12
click at [50, 63] on input "Active (365)" at bounding box center [50, 63] width 1 height 1
checkbox input "true"
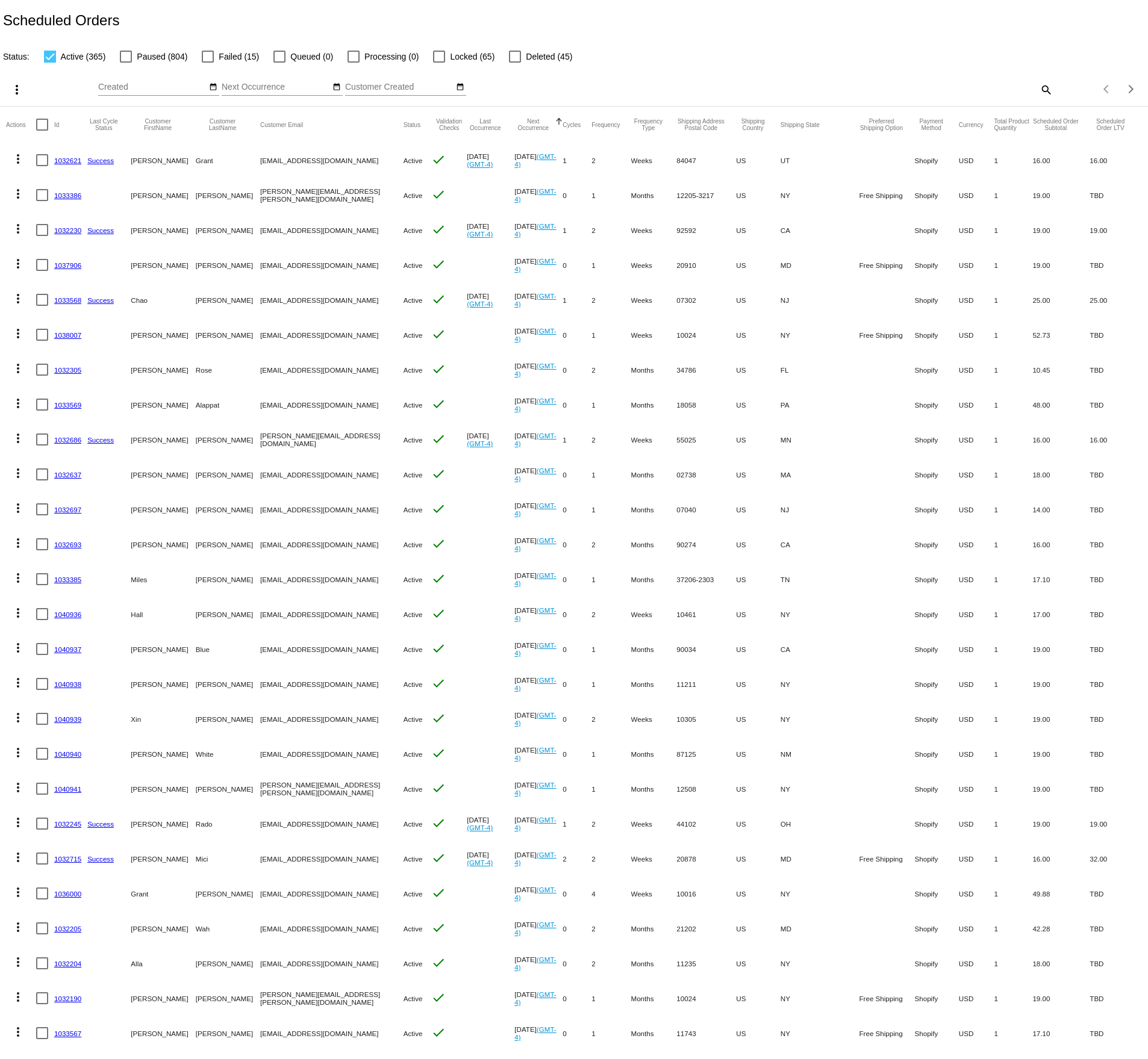
click at [243, 90] on input "Next Occurrence" at bounding box center [276, 87] width 108 height 9
click at [300, 180] on td "15" at bounding box center [306, 181] width 21 height 18
type input "10/15/2025 - 10/15/2025"
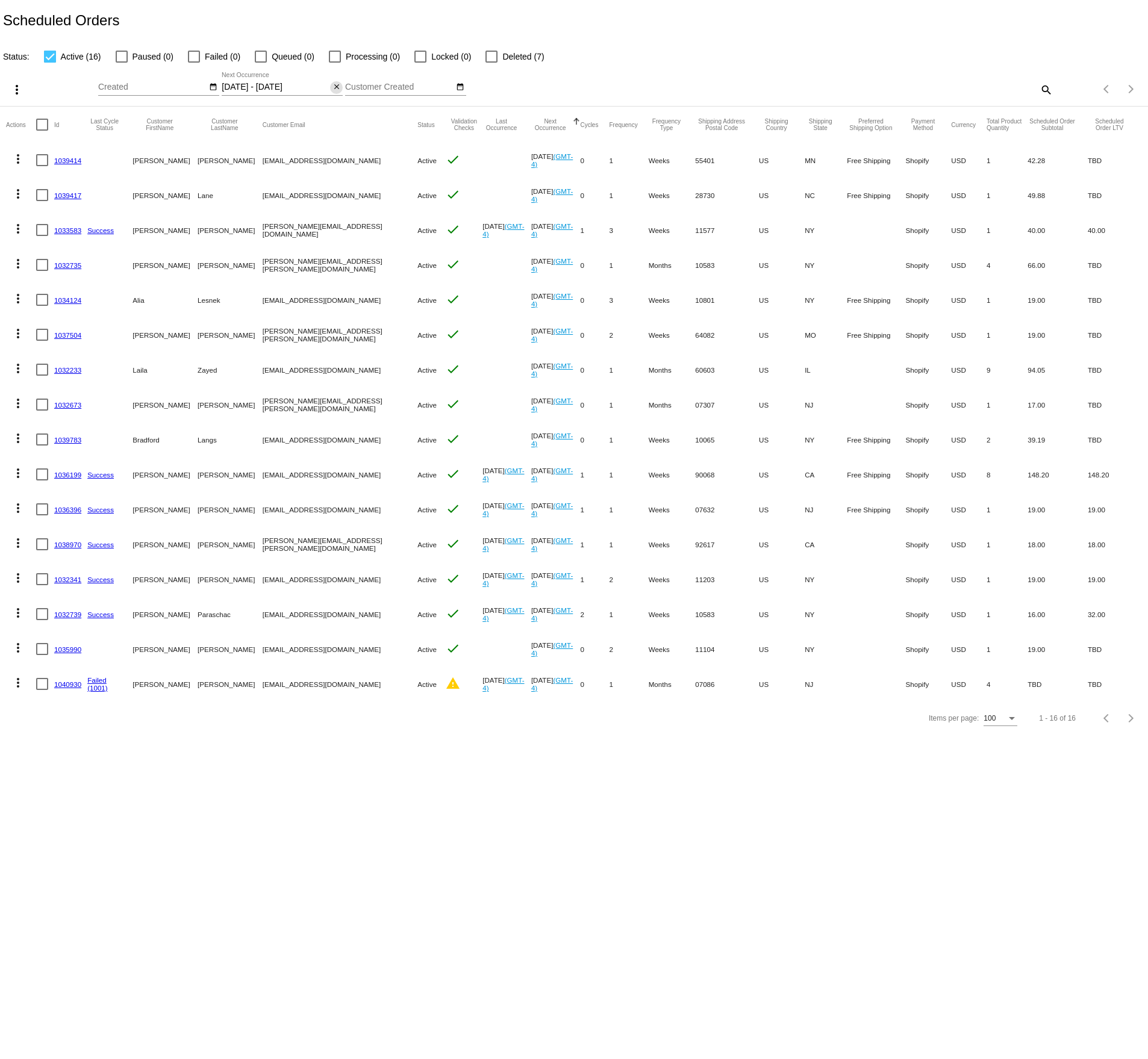
click at [337, 85] on mat-icon "close" at bounding box center [336, 87] width 8 height 9
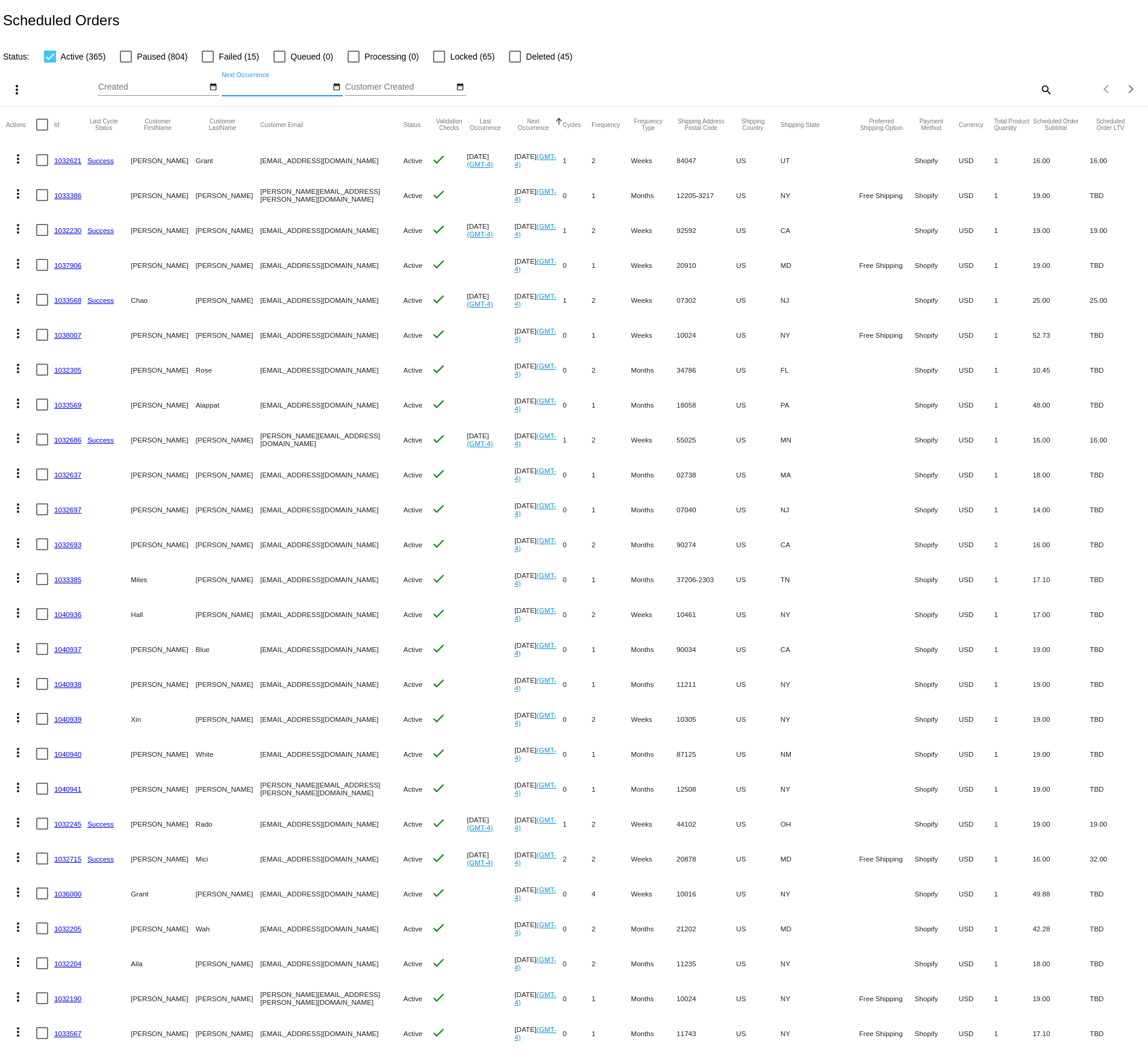
click at [52, 53] on div at bounding box center [50, 56] width 12 height 12
click at [50, 63] on input "Active (365)" at bounding box center [50, 63] width 1 height 1
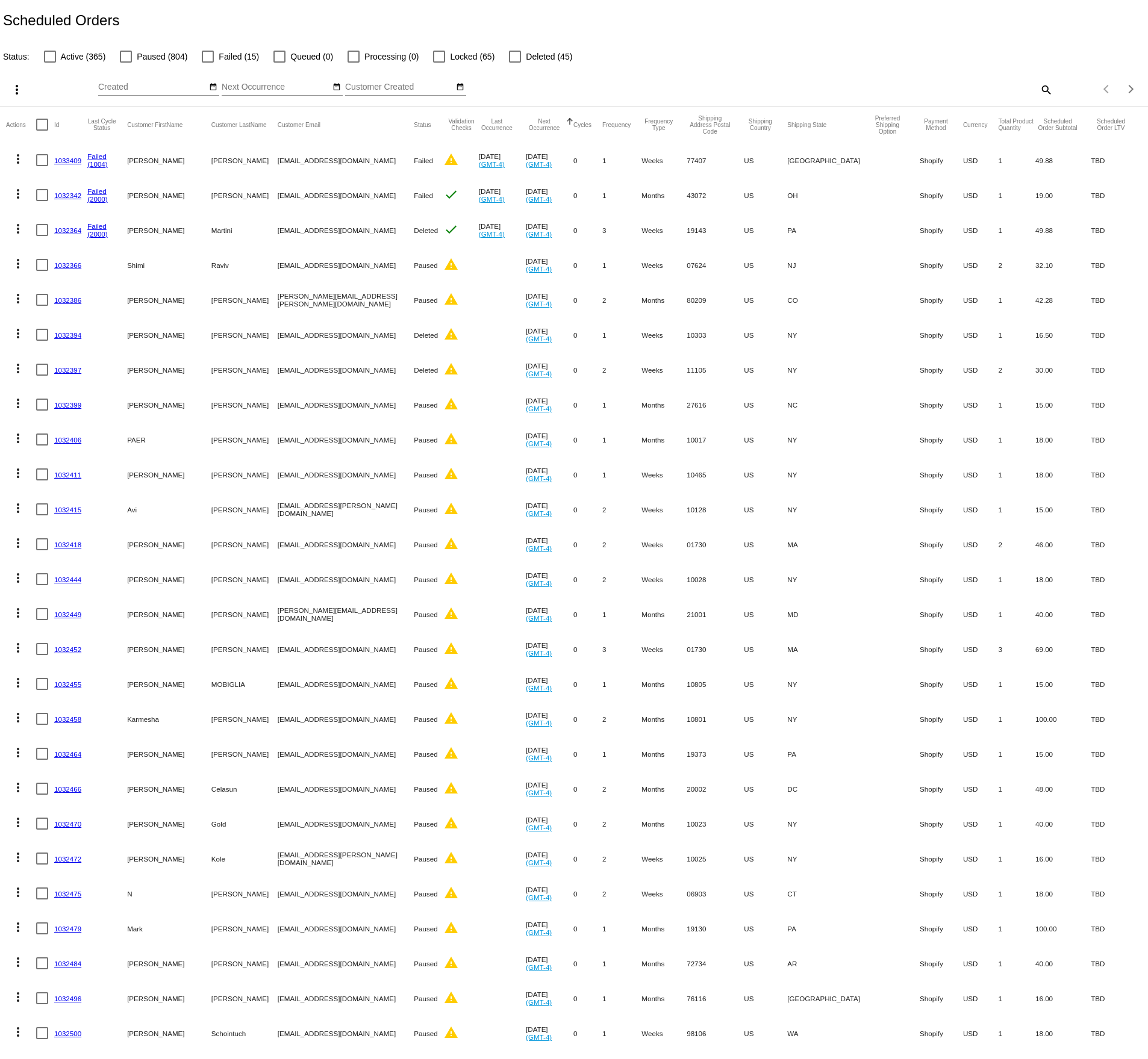
click at [59, 58] on label "Active (365)" at bounding box center [75, 57] width 62 height 14
click at [50, 63] on input "Active (365)" at bounding box center [50, 63] width 1 height 1
checkbox input "true"
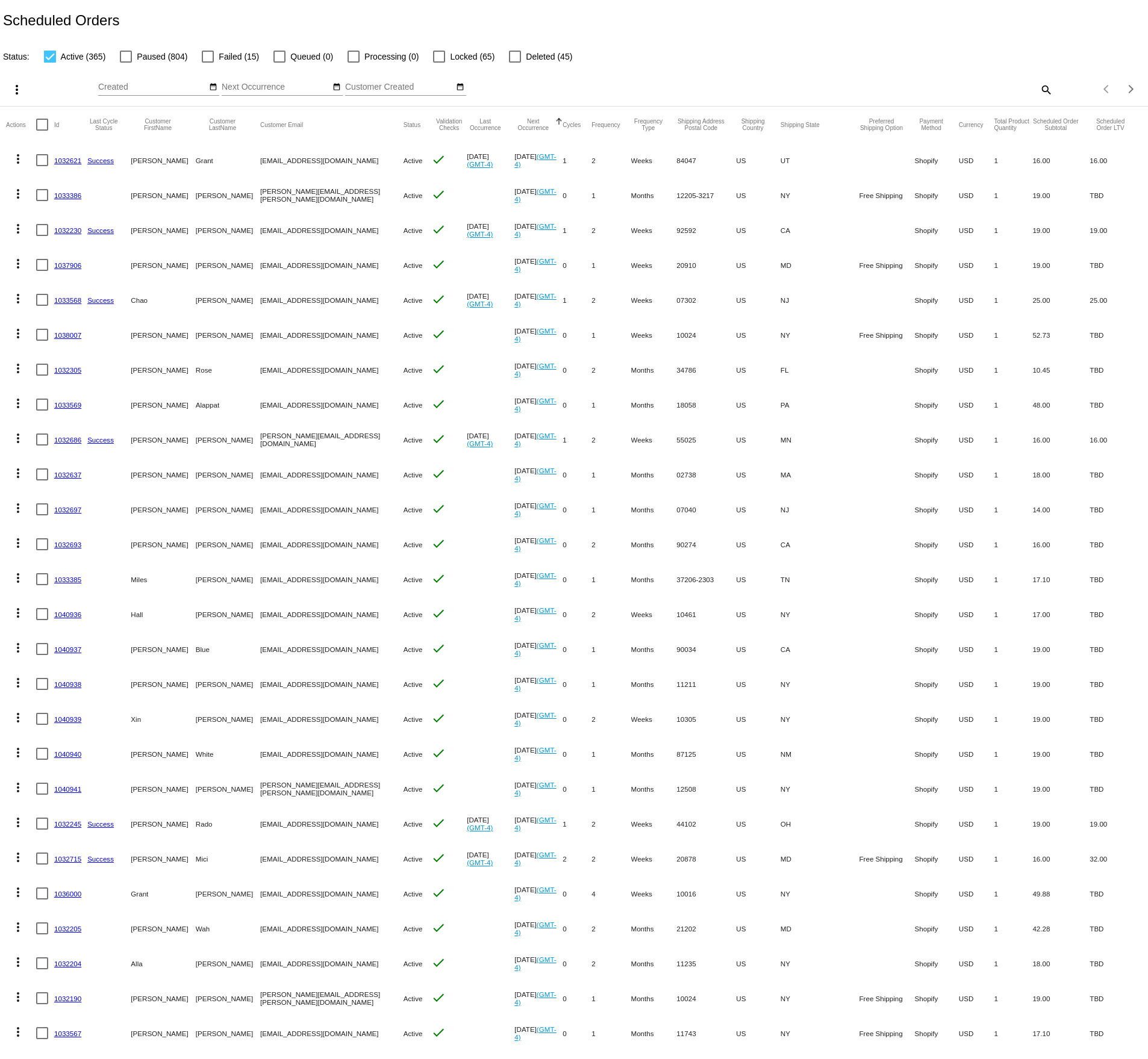
click at [70, 163] on link "1032621" at bounding box center [67, 160] width 27 height 8
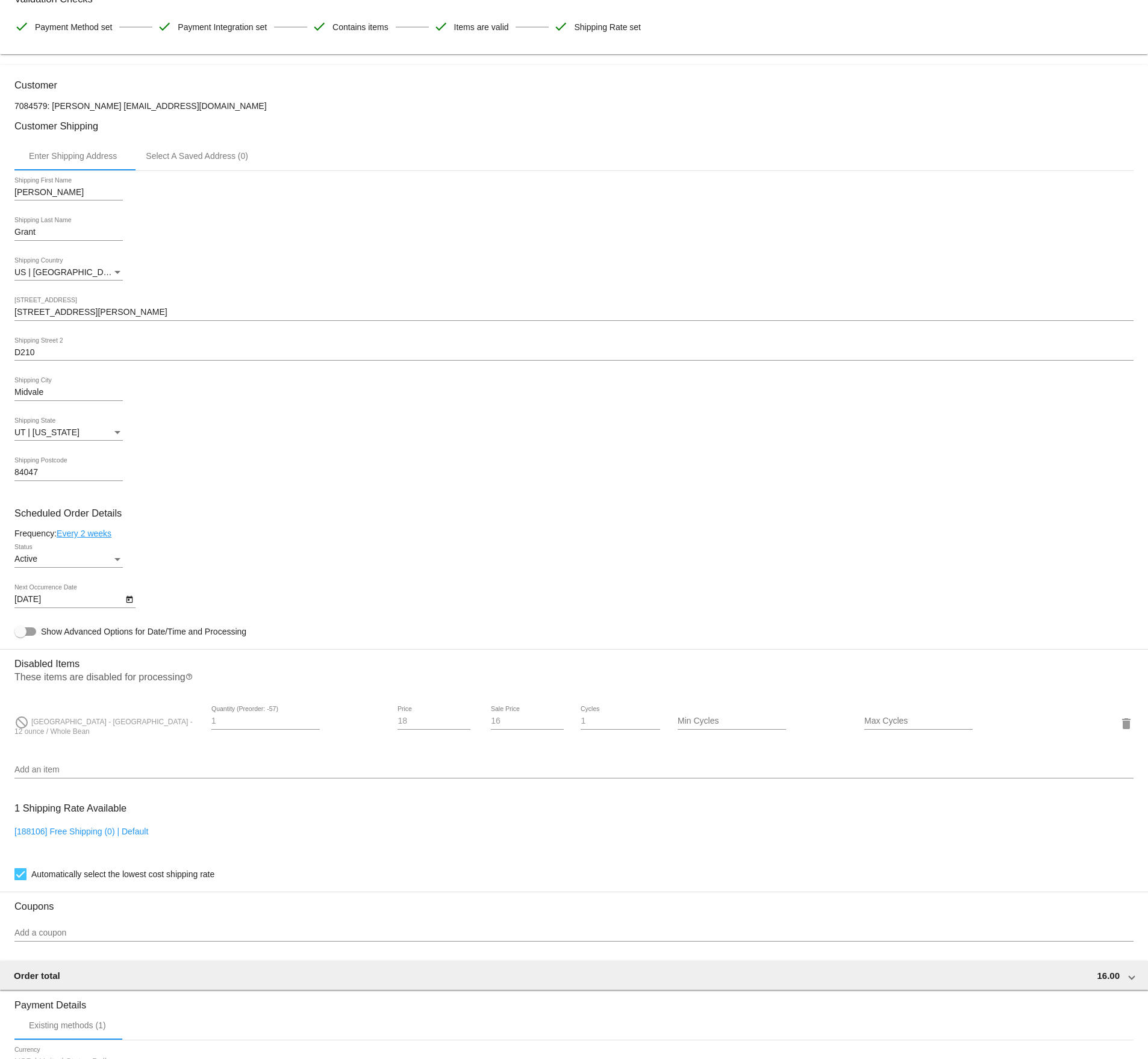
scroll to position [237, 0]
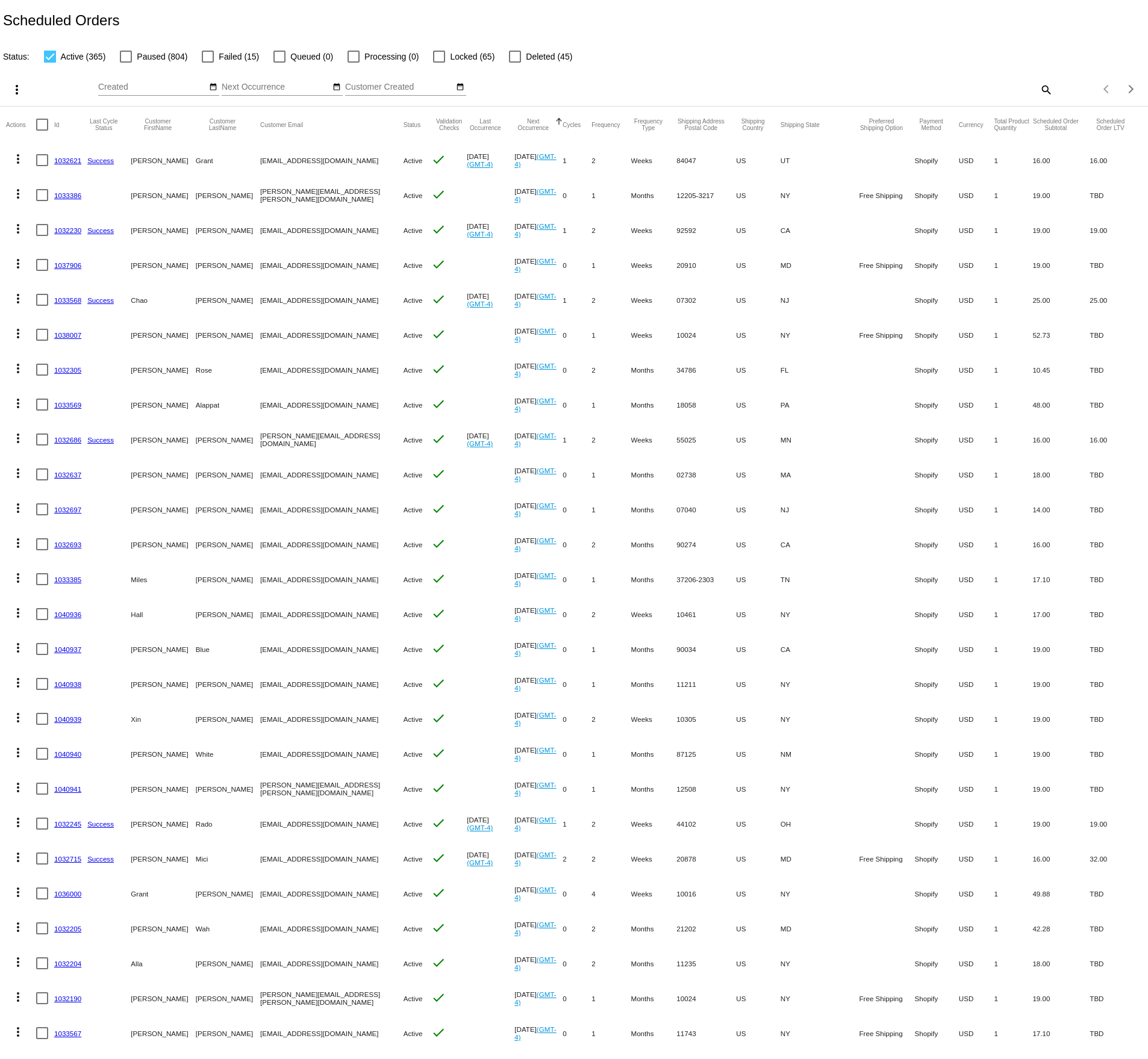
click at [65, 197] on link "1033386" at bounding box center [67, 195] width 27 height 8
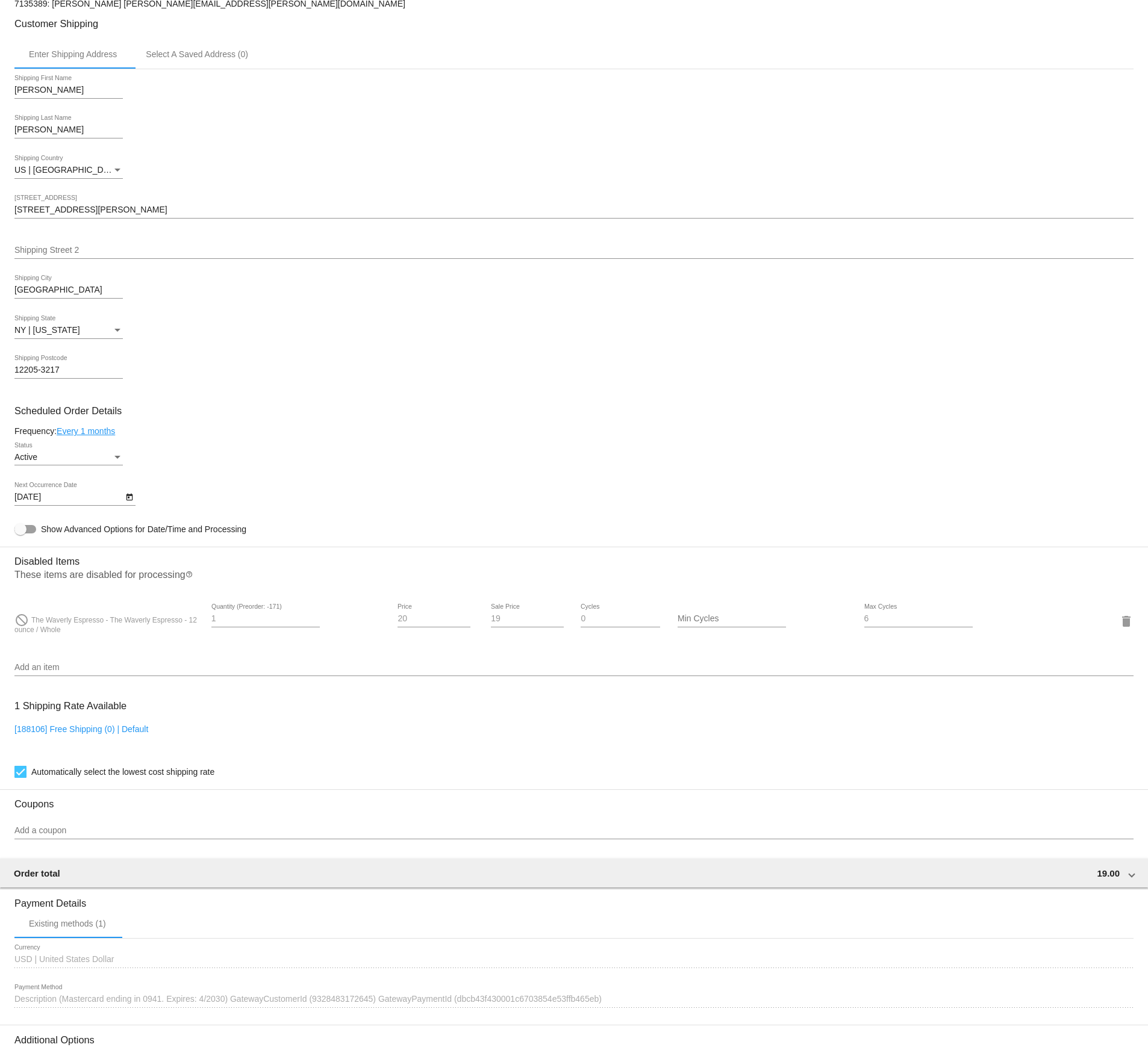
scroll to position [210, 0]
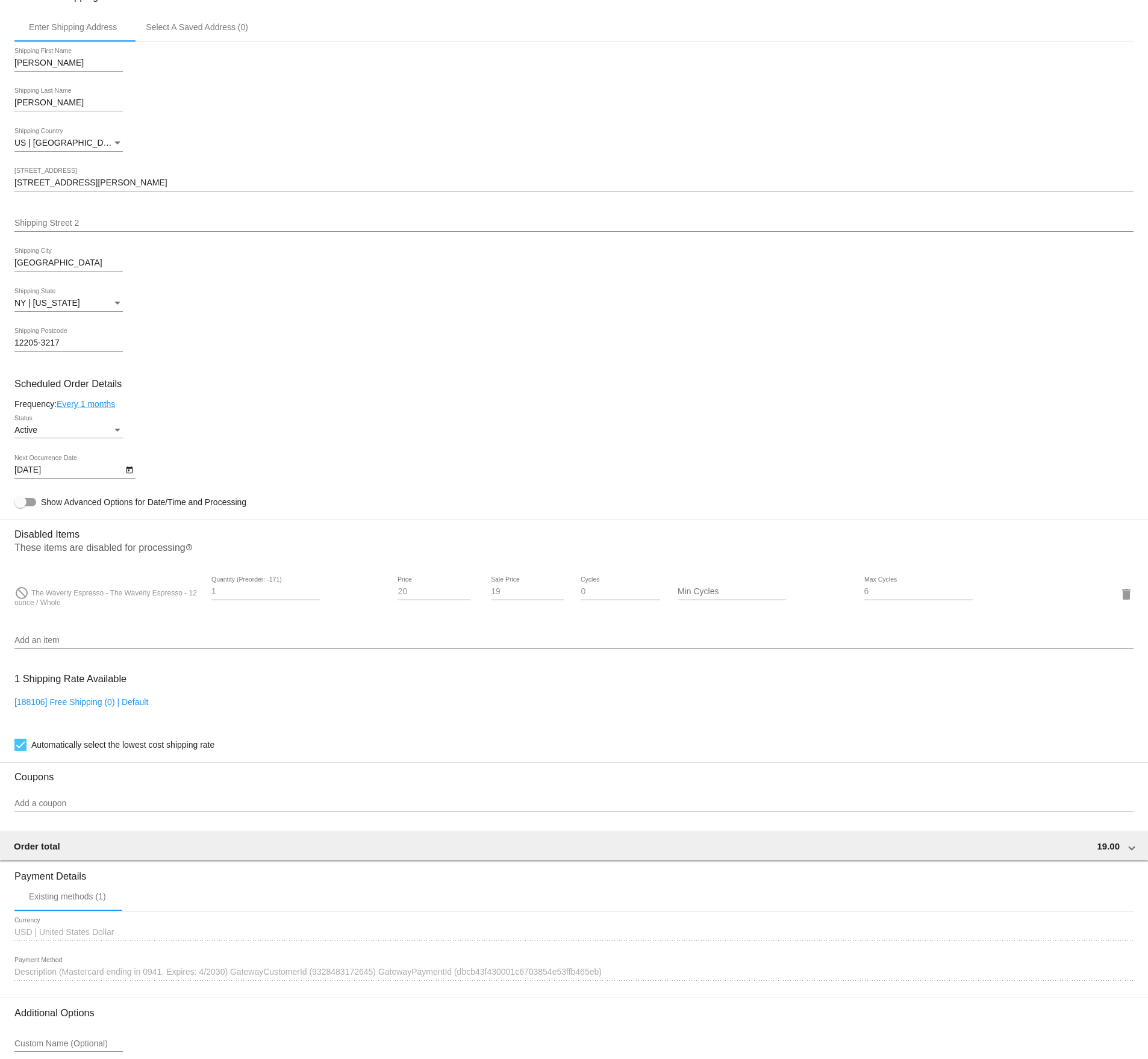
click at [48, 645] on input "Add an item" at bounding box center [574, 640] width 1119 height 9
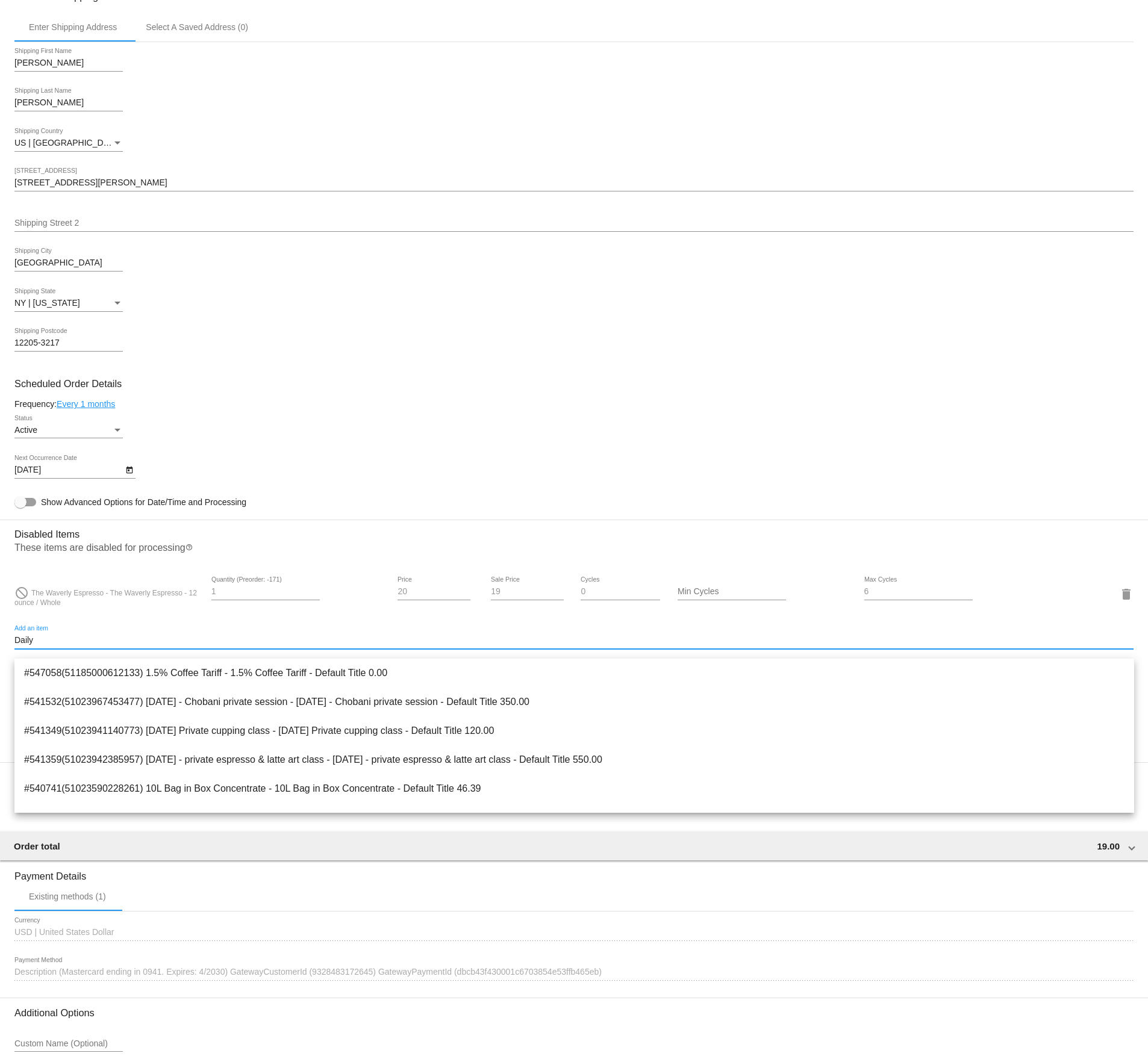
type input "Daily"
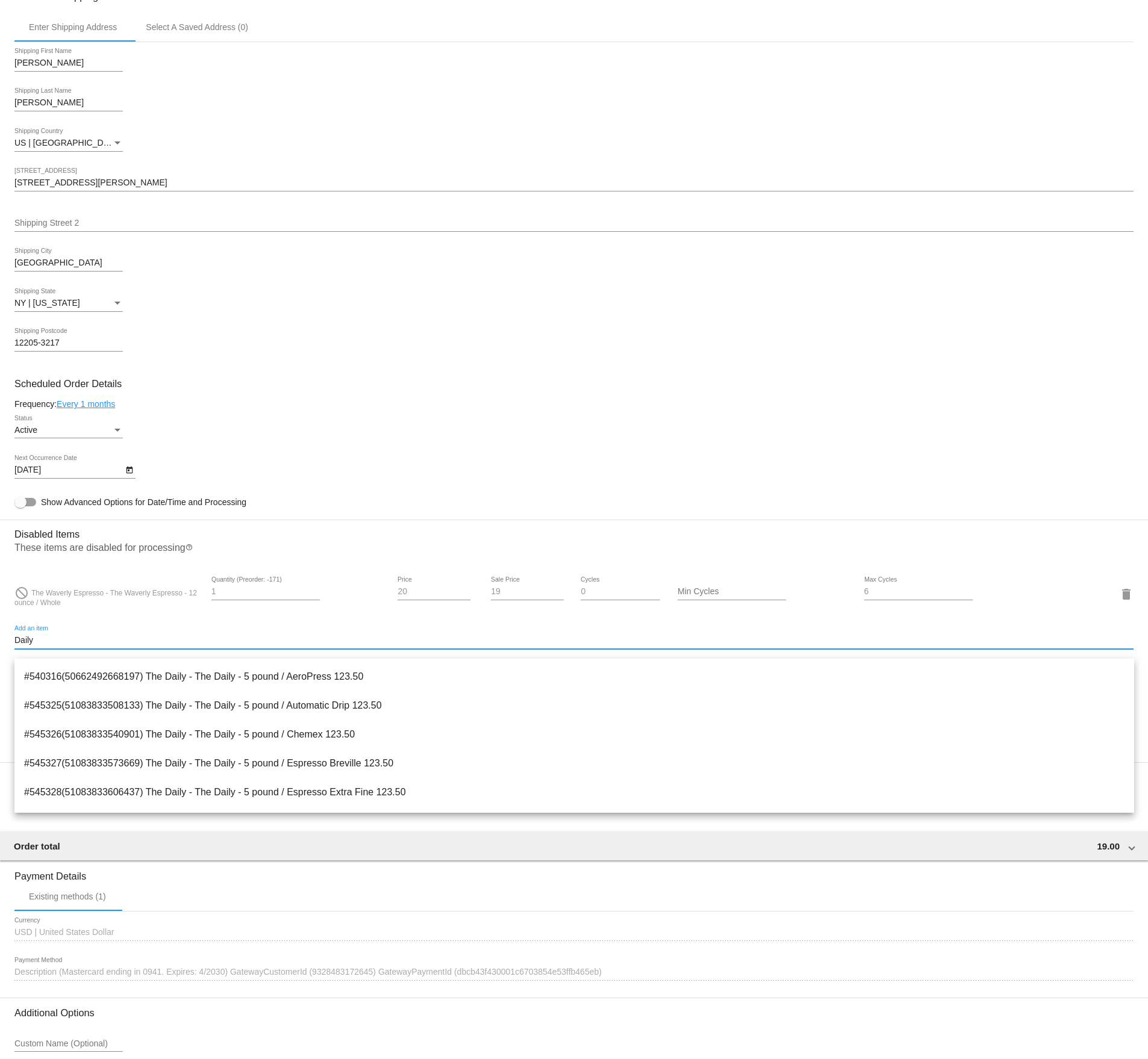
scroll to position [2591, 0]
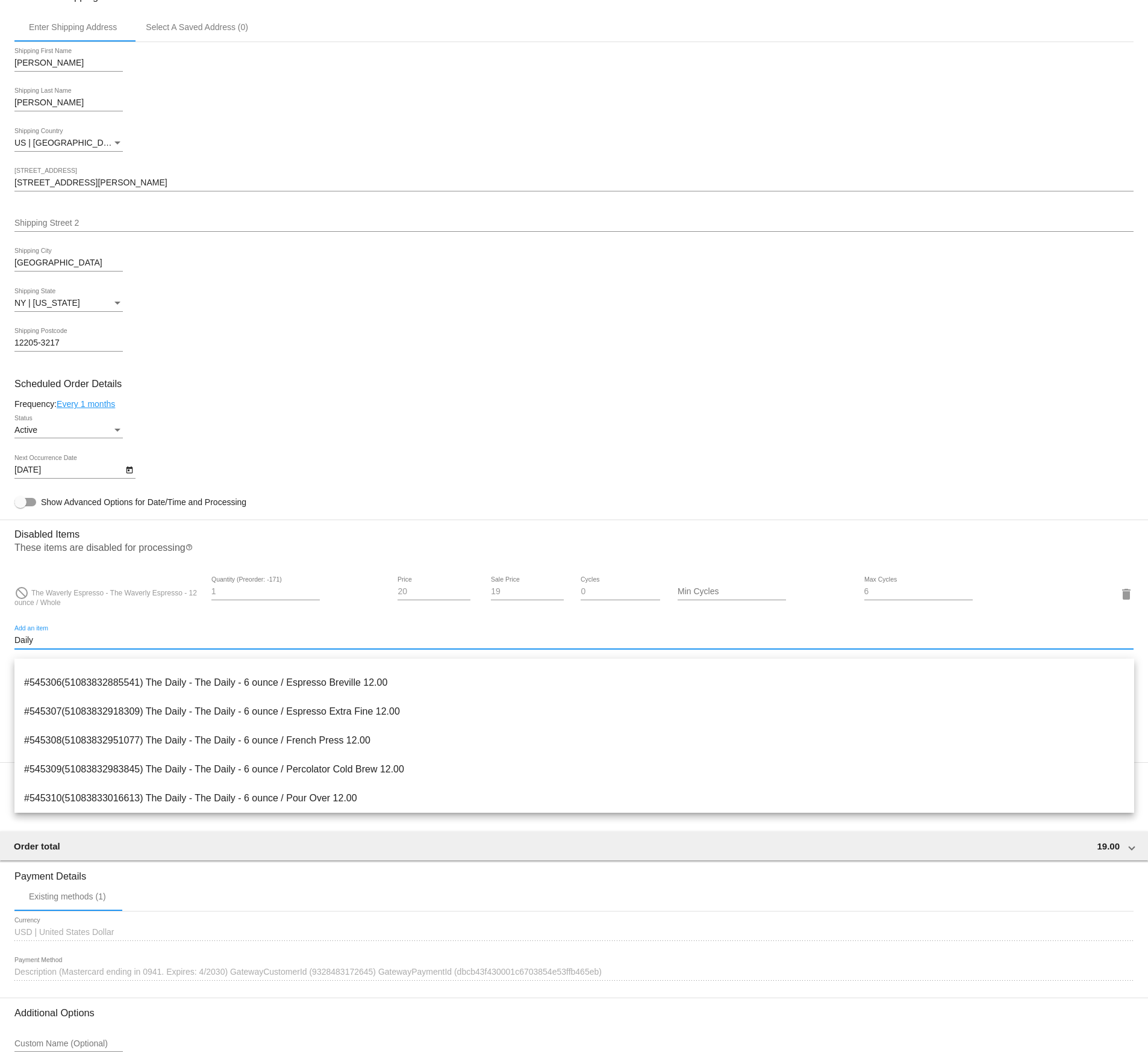
click at [46, 645] on input "Daily" at bounding box center [574, 640] width 1119 height 9
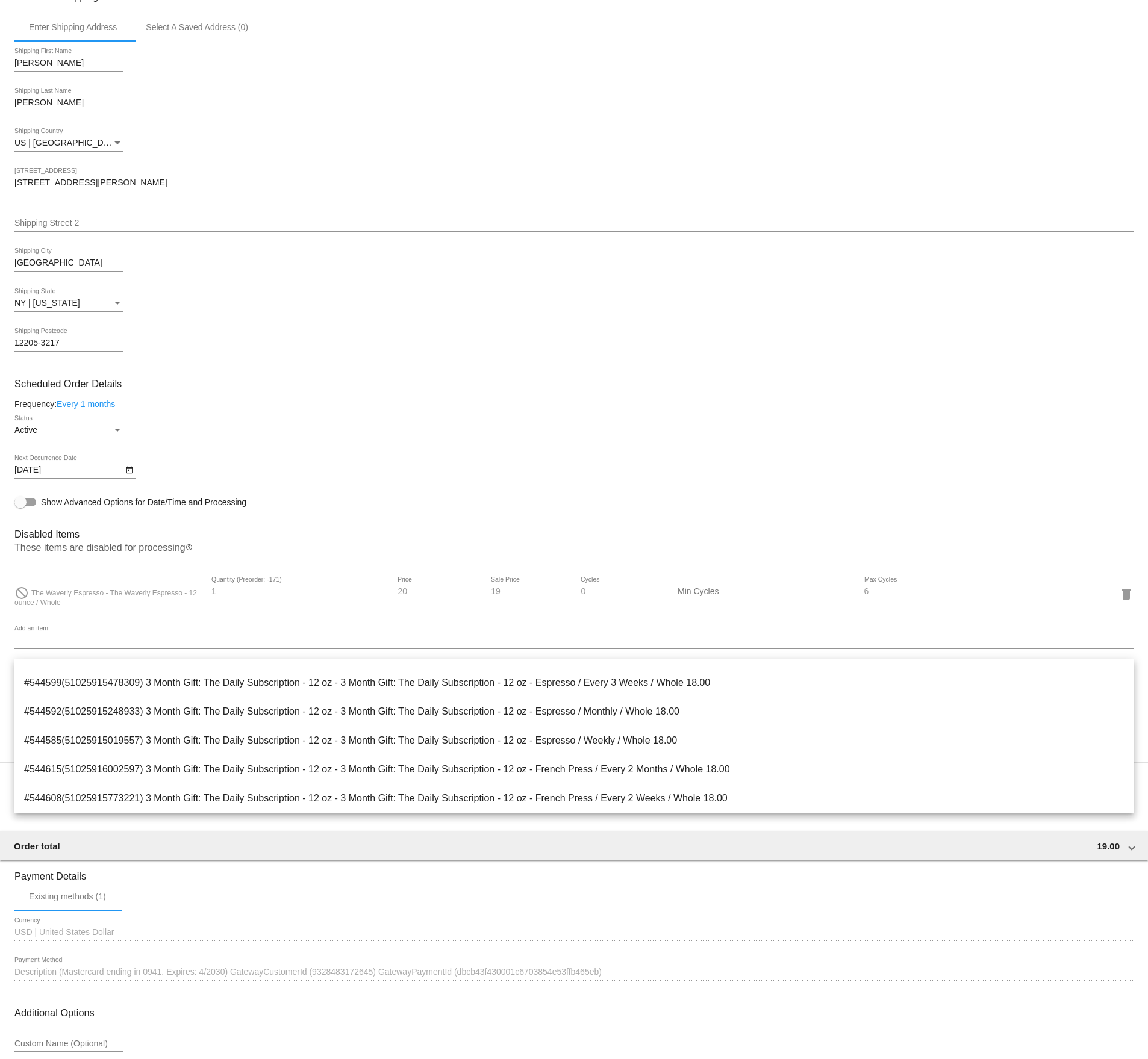
scroll to position [330, 0]
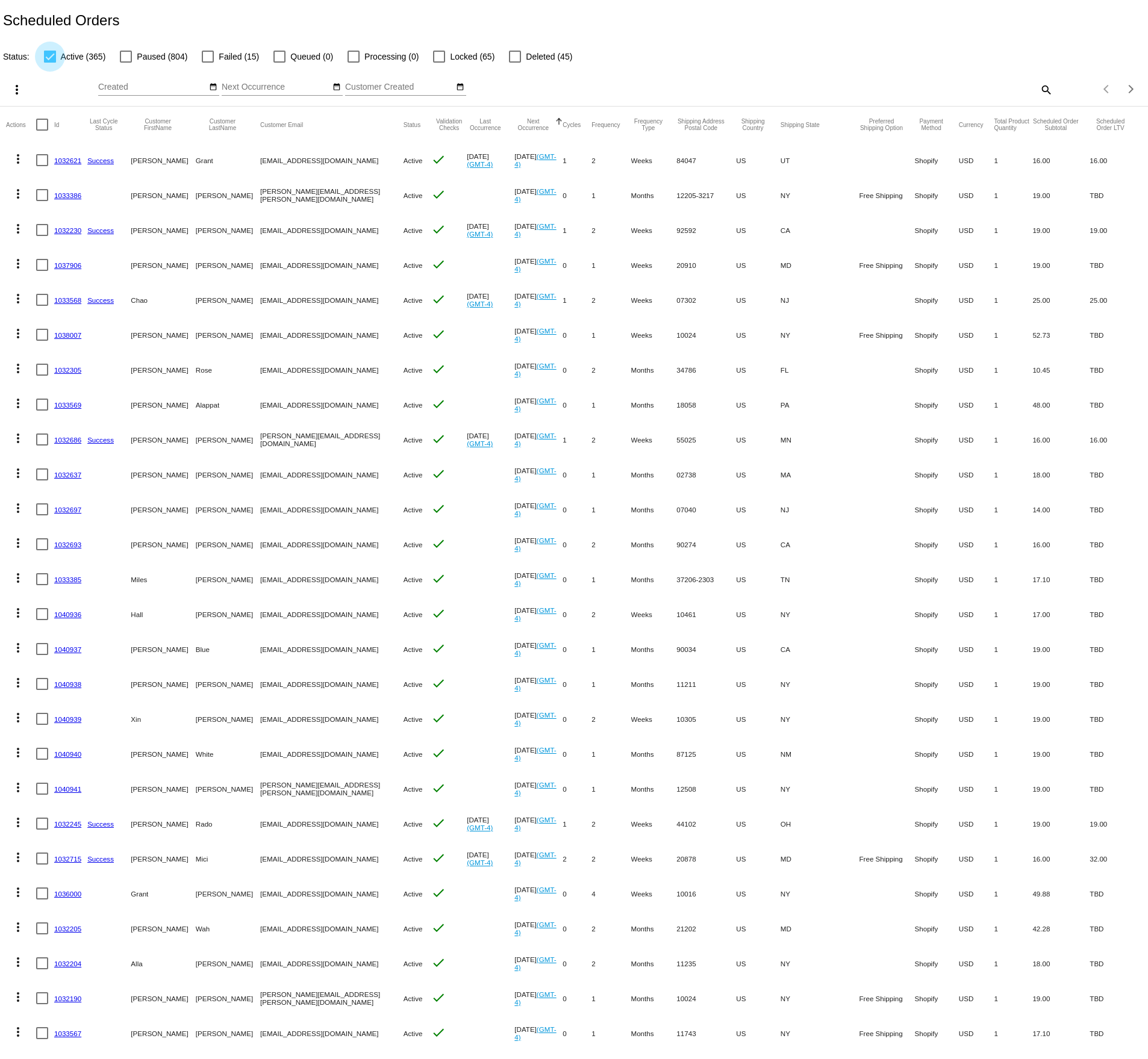
click at [46, 59] on div at bounding box center [50, 56] width 12 height 12
click at [50, 63] on input "Active (365)" at bounding box center [50, 63] width 1 height 1
checkbox input "false"
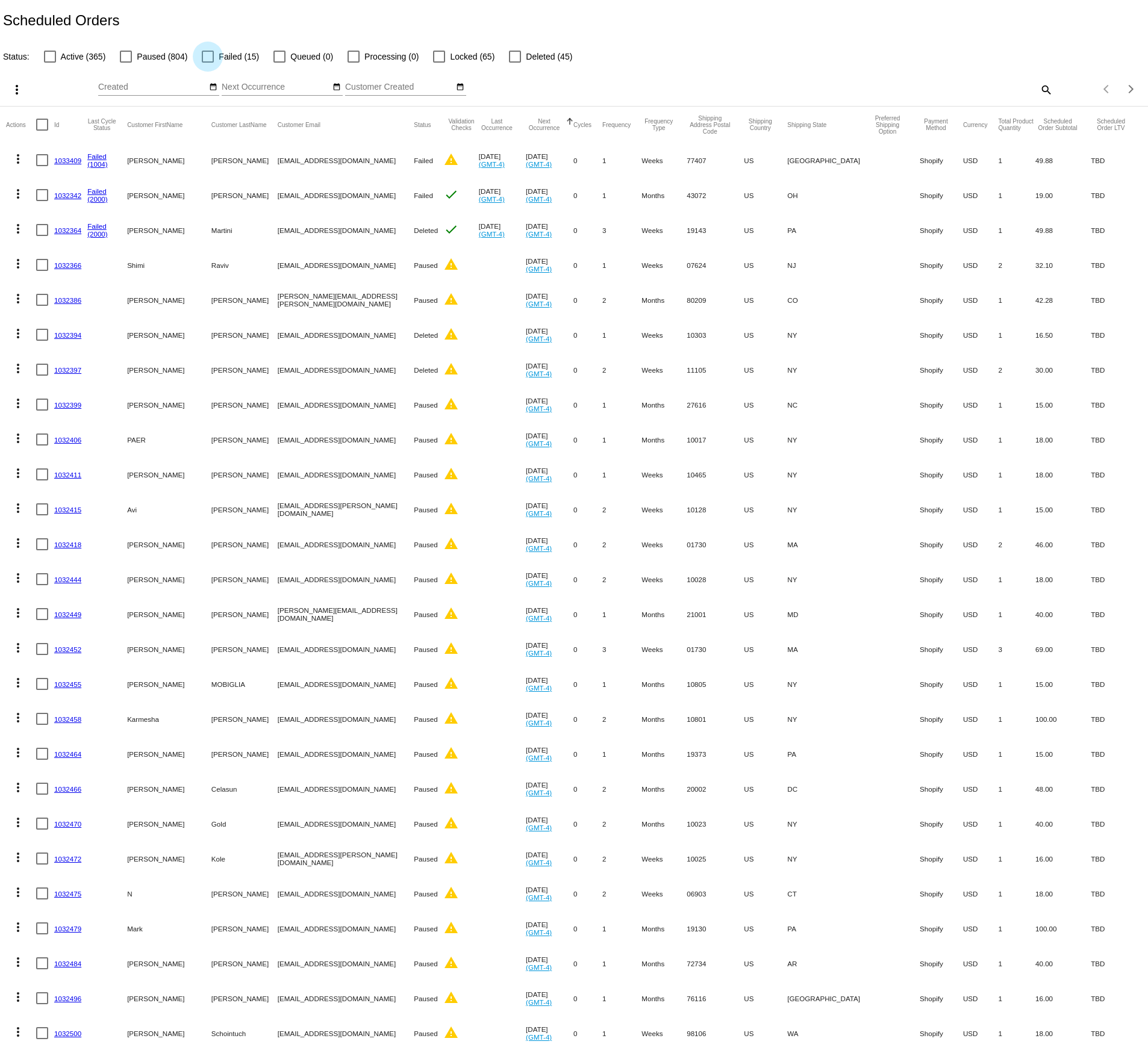
click at [209, 54] on div at bounding box center [207, 56] width 12 height 12
click at [208, 63] on input "Failed (15)" at bounding box center [207, 63] width 1 height 1
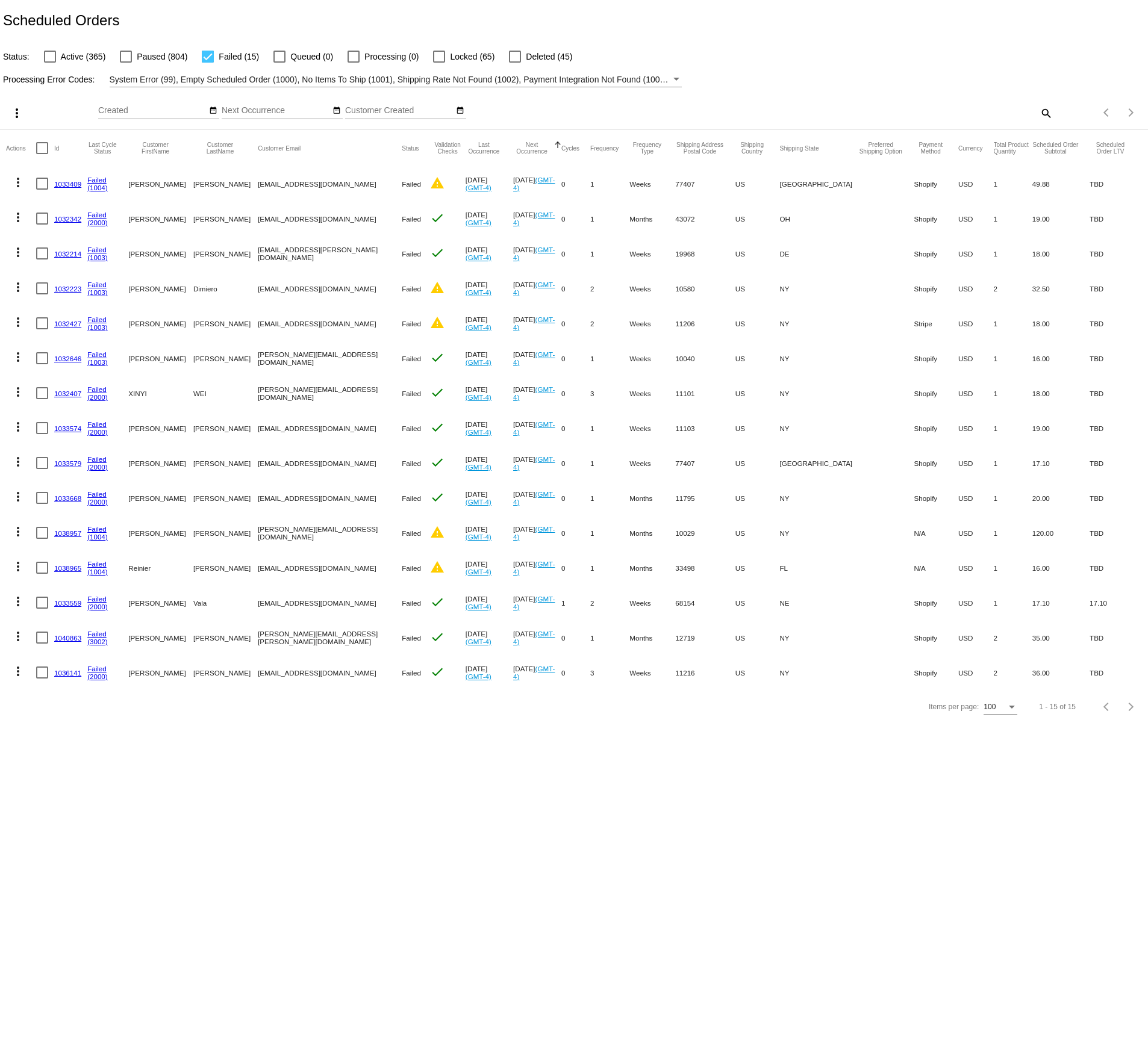
click at [204, 52] on div at bounding box center [207, 56] width 12 height 12
click at [207, 63] on input "Failed (15)" at bounding box center [207, 63] width 1 height 1
checkbox input "false"
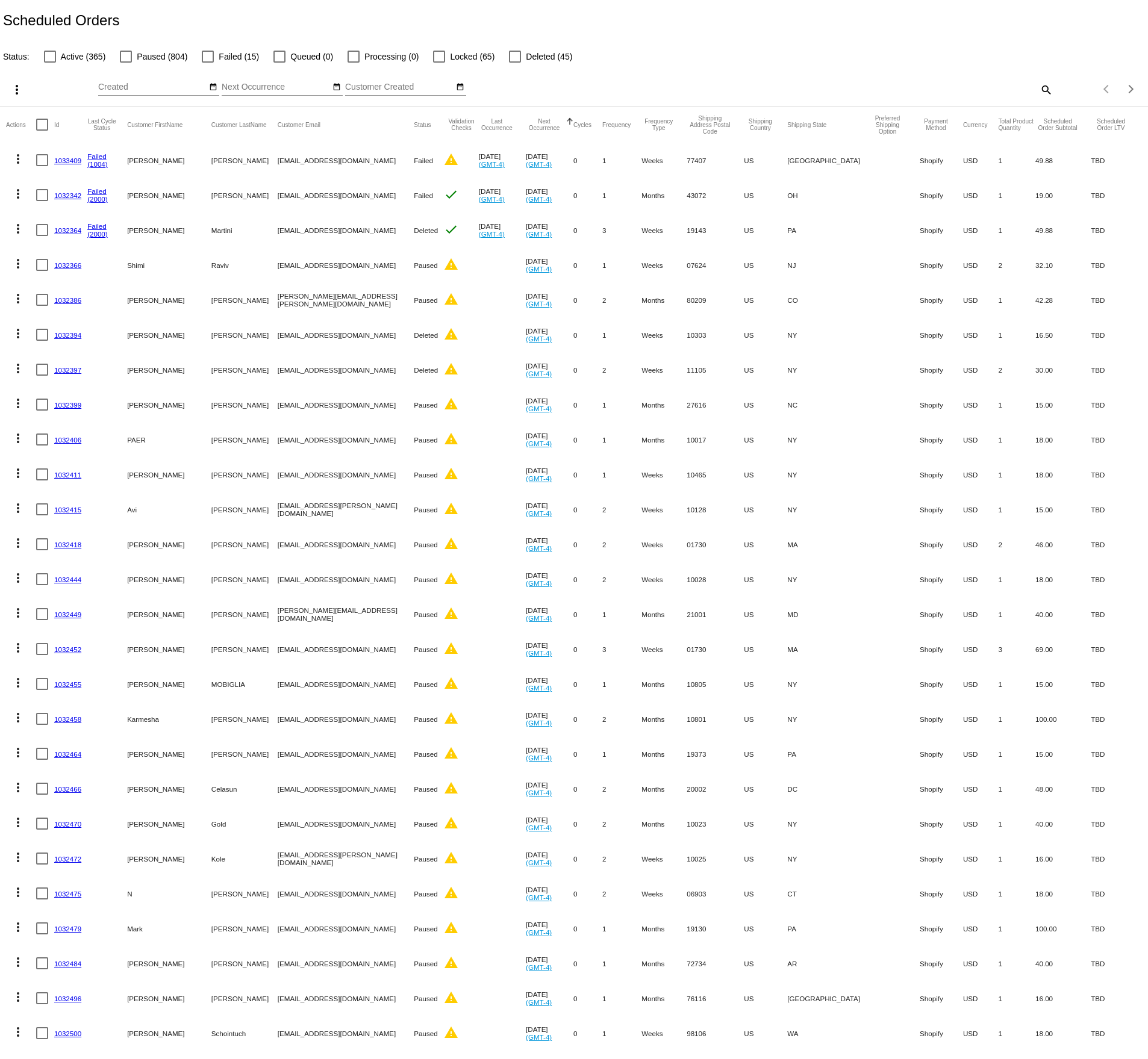
click at [43, 54] on mat-checkbox "Active (365)" at bounding box center [68, 57] width 77 height 14
click at [52, 57] on div at bounding box center [50, 56] width 12 height 12
click at [50, 63] on input "Active (365)" at bounding box center [50, 63] width 1 height 1
checkbox input "true"
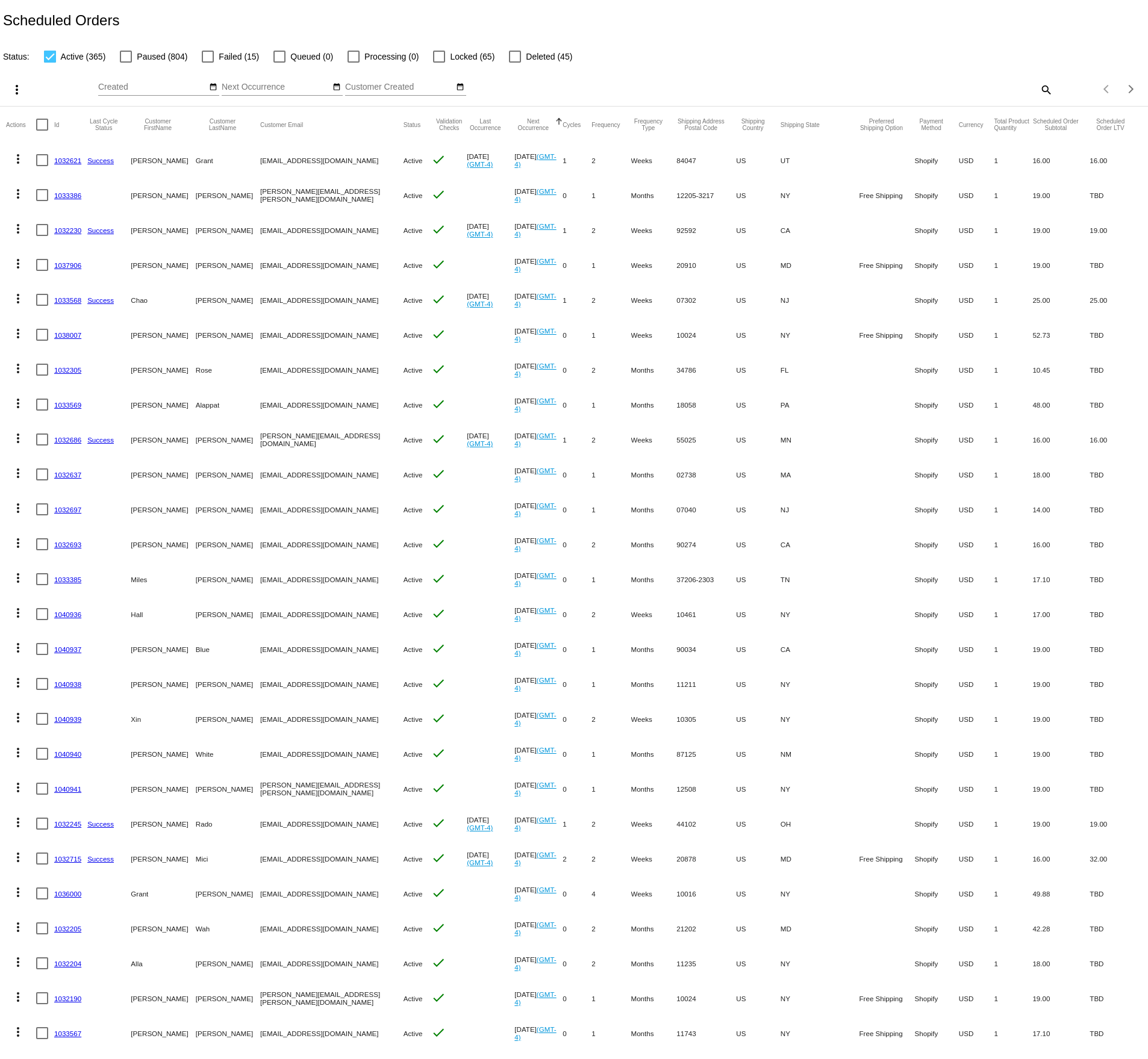
click at [67, 192] on link "1033386" at bounding box center [67, 195] width 27 height 8
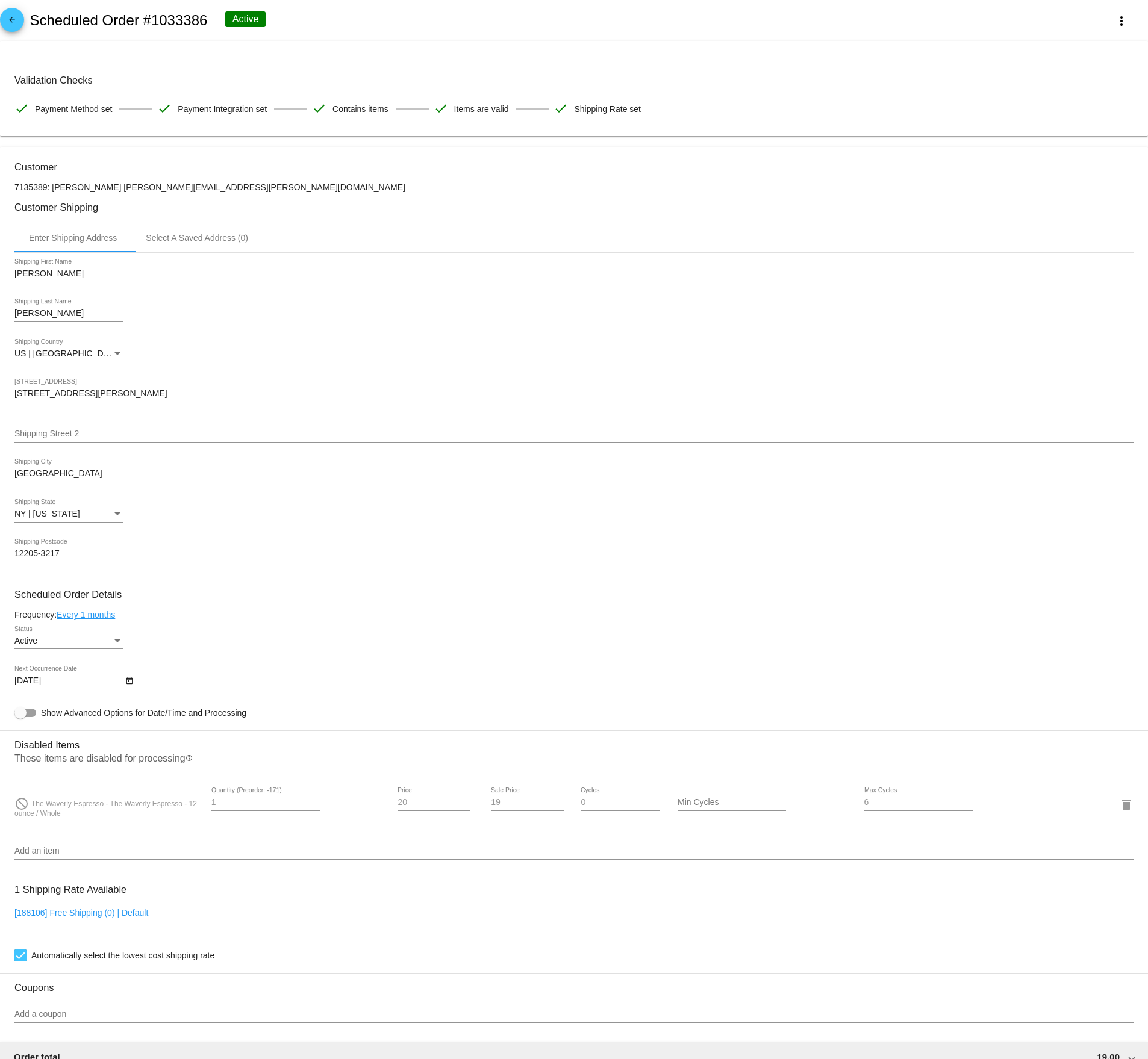
click at [82, 646] on div "Active" at bounding box center [63, 641] width 97 height 9
click at [862, 23] on div at bounding box center [574, 530] width 1148 height 1059
click at [1110, 16] on button "more_vert" at bounding box center [1121, 20] width 53 height 21
click at [902, 18] on div at bounding box center [574, 530] width 1148 height 1059
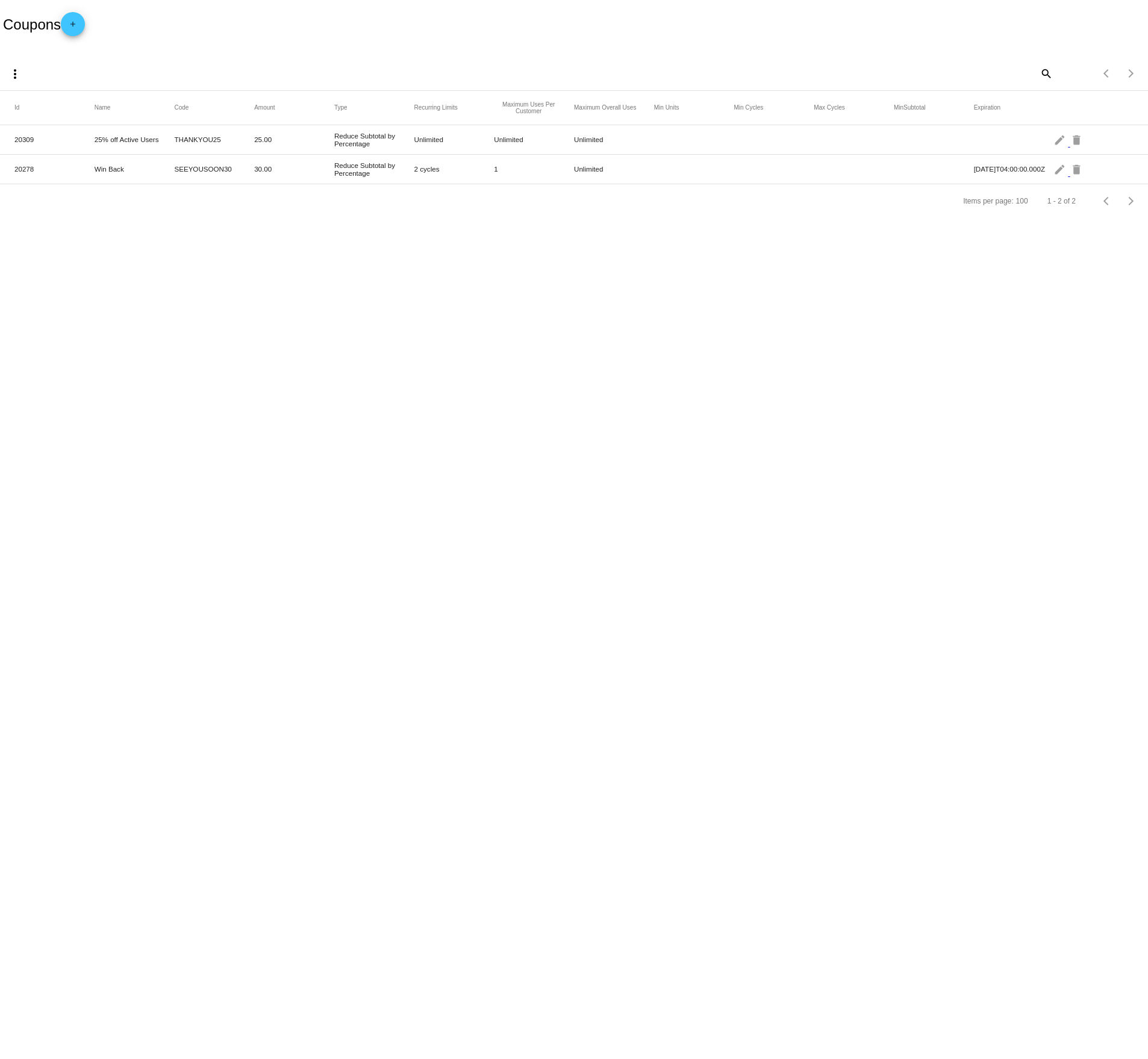
click at [79, 16] on span "add" at bounding box center [72, 26] width 14 height 30
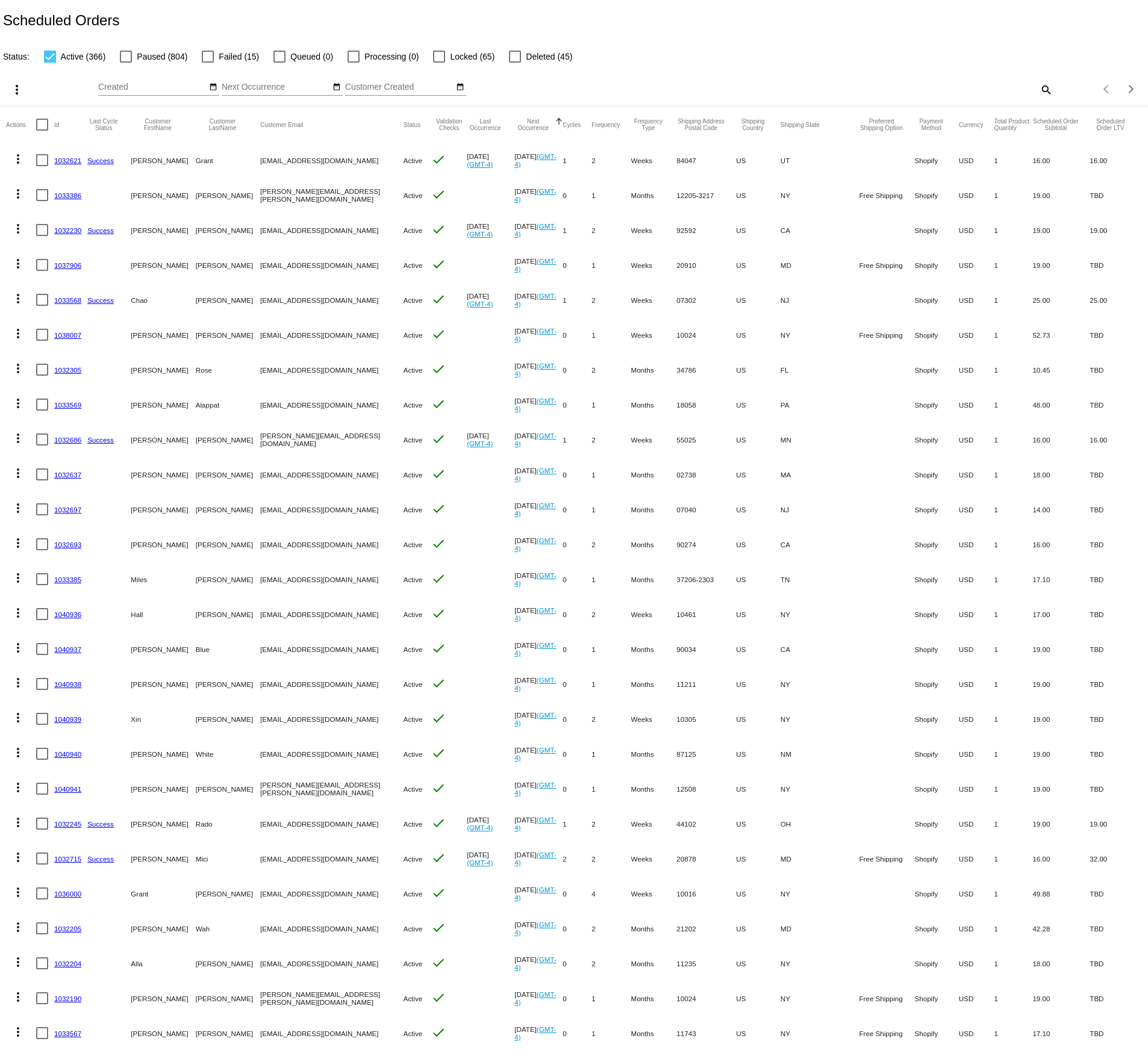
click at [1048, 92] on mat-icon "search" at bounding box center [1045, 89] width 14 height 19
click at [914, 73] on div "Search" at bounding box center [909, 84] width 286 height 23
paste input "[EMAIL_ADDRESS][DOMAIN_NAME]"
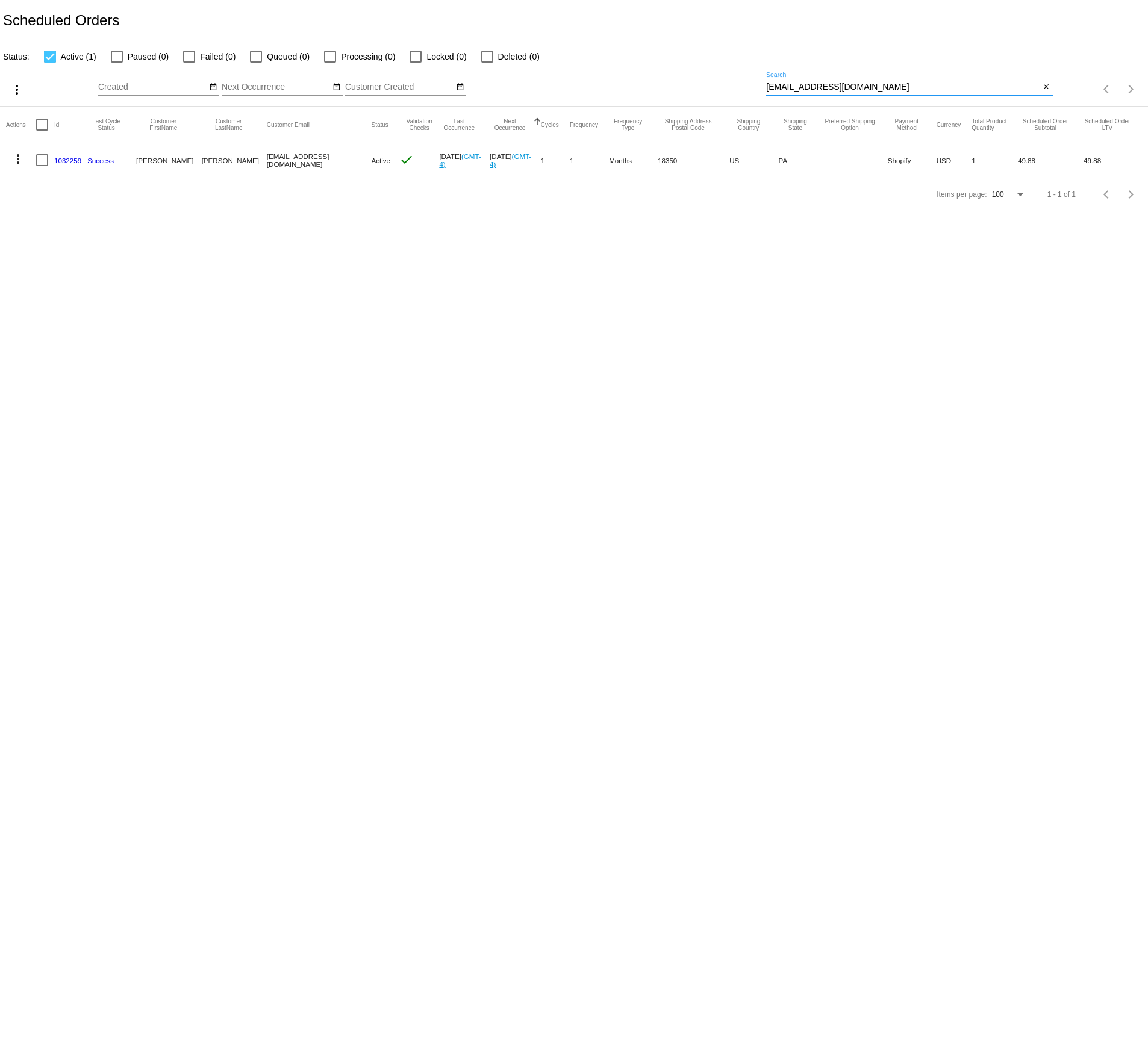
type input "[EMAIL_ADDRESS][DOMAIN_NAME]"
click at [69, 164] on link "1032259" at bounding box center [67, 160] width 27 height 8
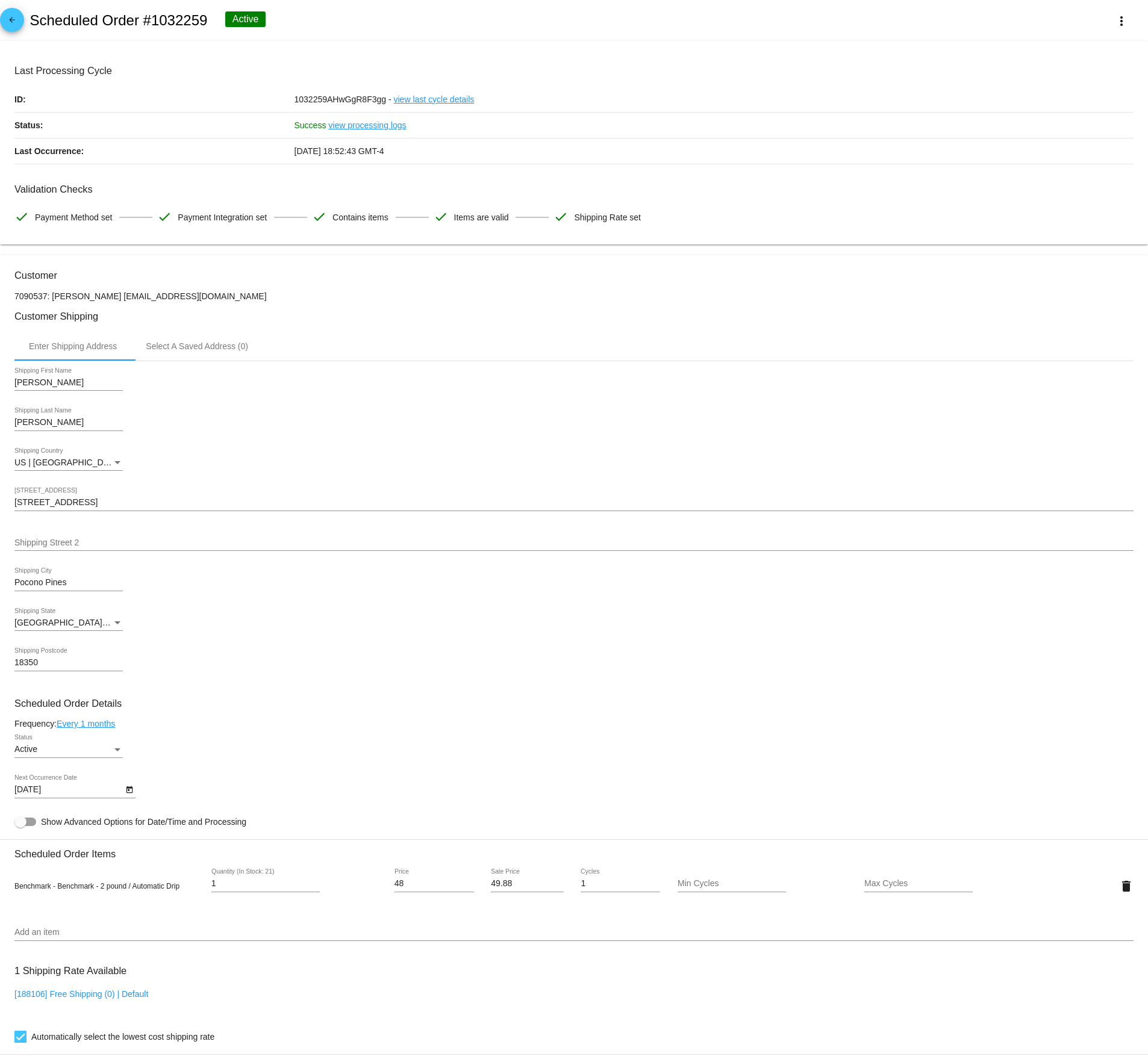
click at [86, 754] on div "Active" at bounding box center [63, 749] width 97 height 9
click at [65, 785] on span "Paused" at bounding box center [68, 783] width 108 height 25
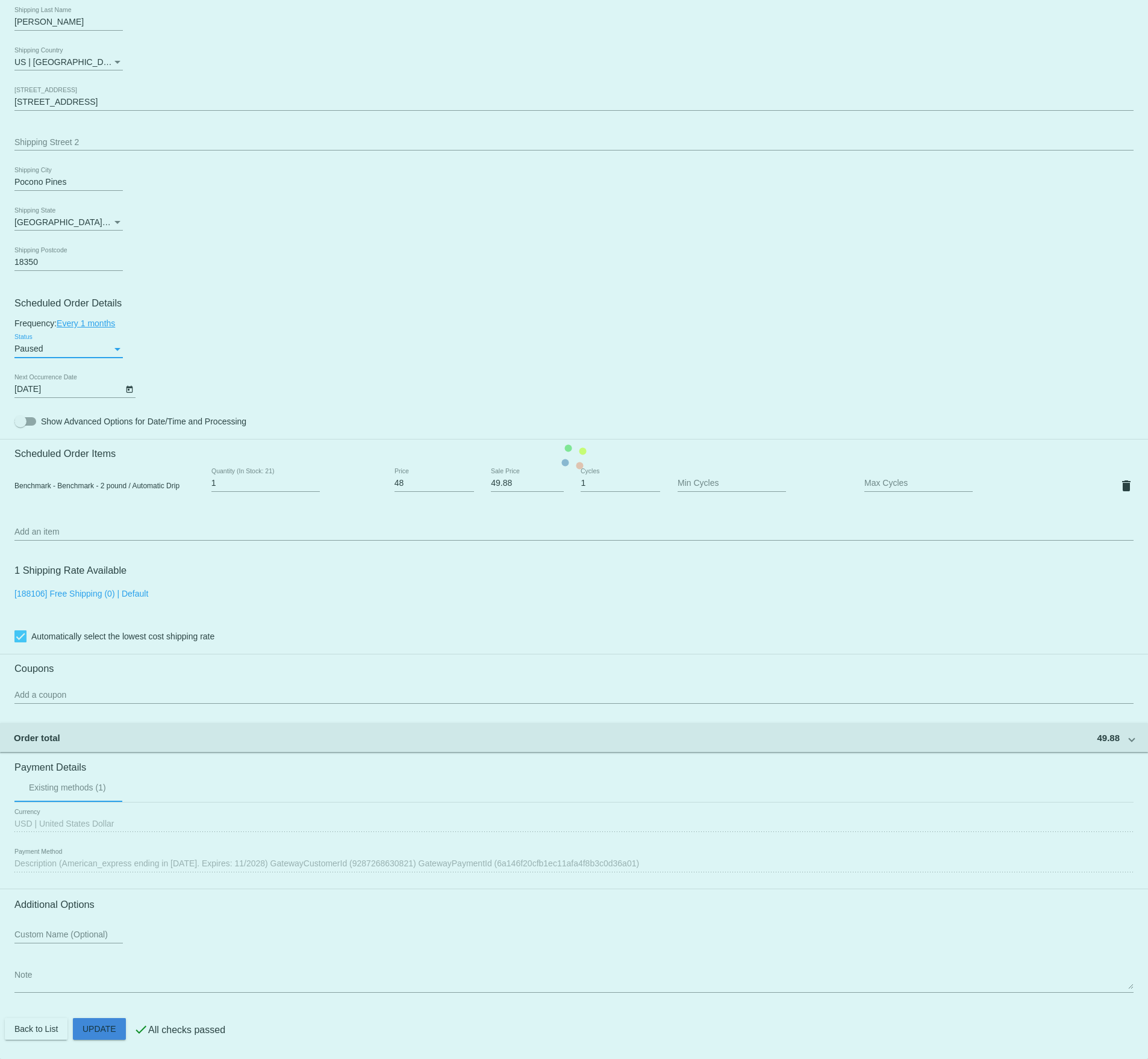
click at [101, 1029] on mat-card "Customer 7090537: [PERSON_NAME] [EMAIL_ADDRESS][DOMAIN_NAME] Customer Shipping …" at bounding box center [574, 457] width 1148 height 1204
